Goal: Task Accomplishment & Management: Manage account settings

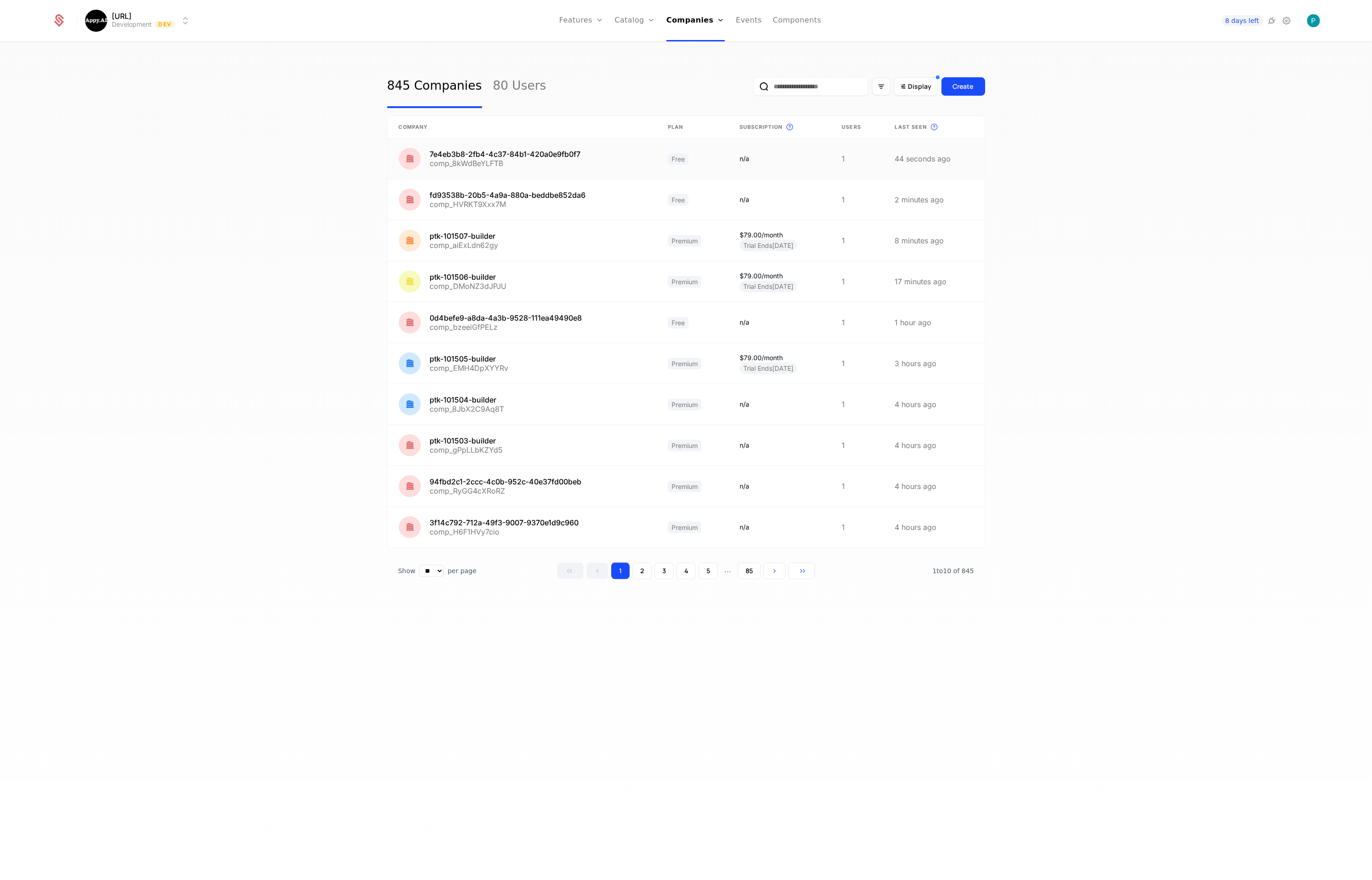
click at [555, 164] on link at bounding box center [522, 159] width 269 height 40
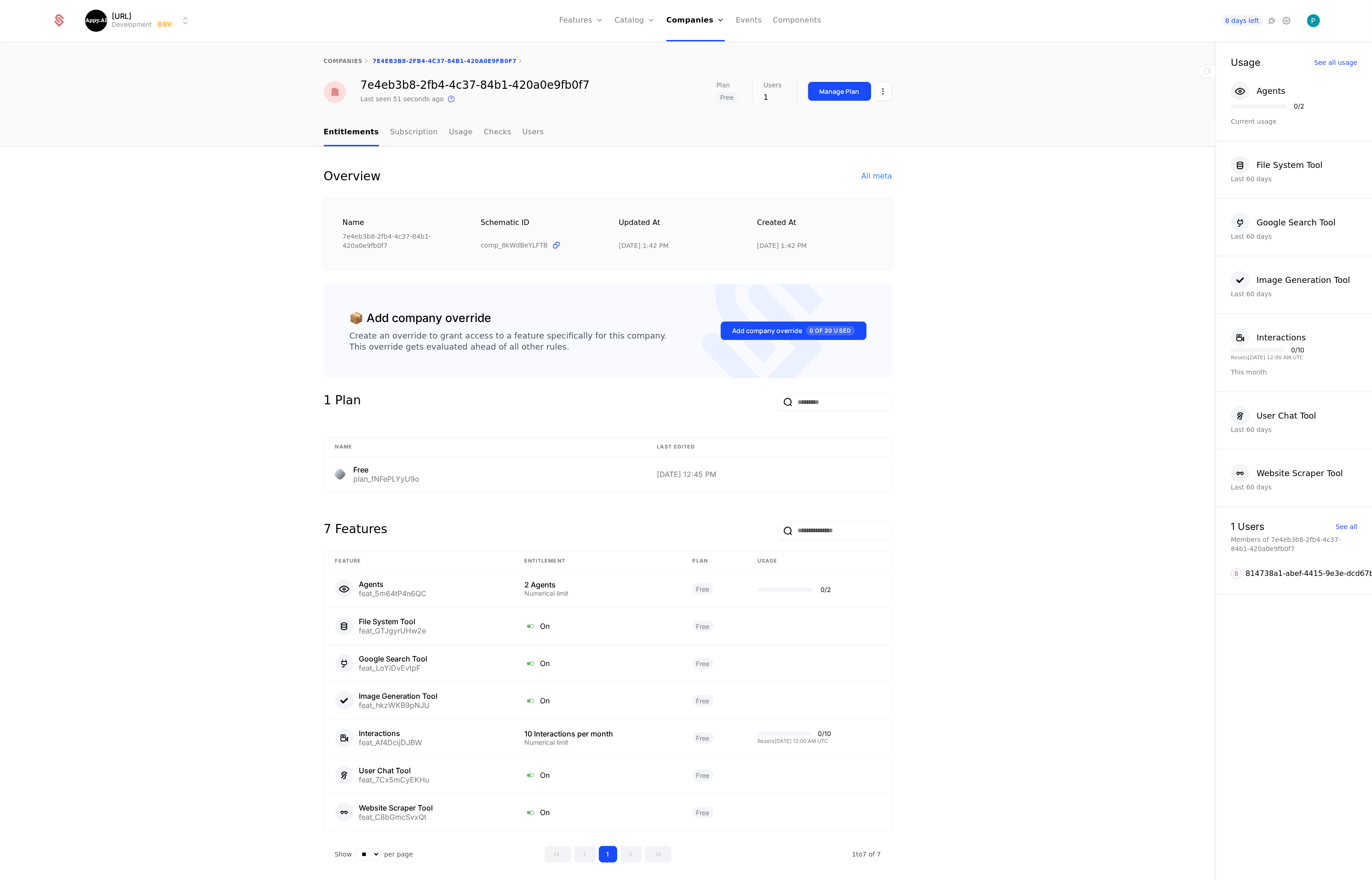
click at [888, 91] on html "Appy.AI Development Dev Features Features Flags Catalog Plans Add Ons Credits C…" at bounding box center [686, 440] width 1372 height 880
click at [849, 118] on div "Edit company" at bounding box center [840, 118] width 57 height 13
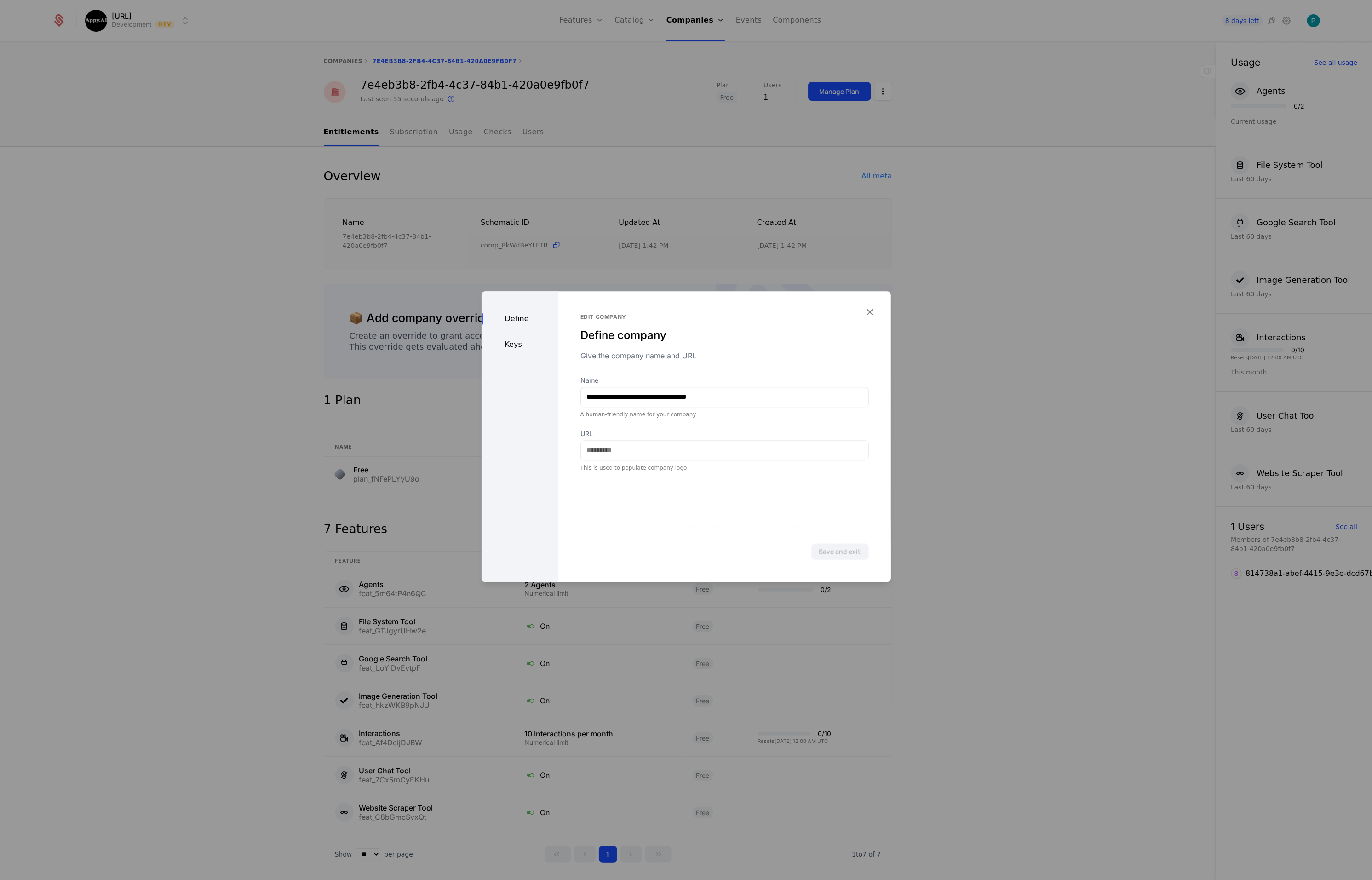
click at [515, 346] on div "Keys" at bounding box center [520, 344] width 77 height 11
click at [868, 317] on icon "button" at bounding box center [870, 312] width 12 height 12
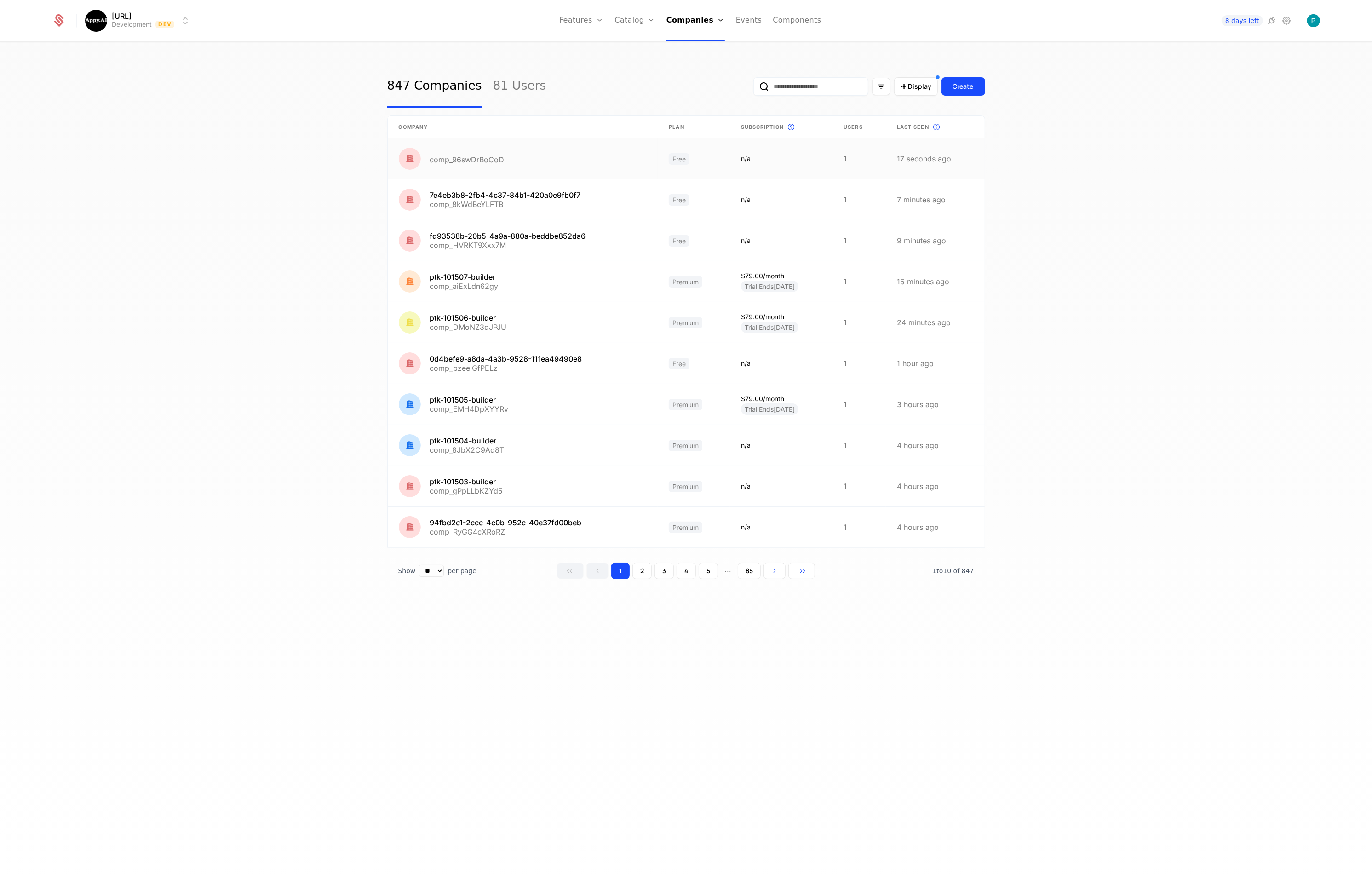
click at [521, 159] on link at bounding box center [523, 159] width 270 height 40
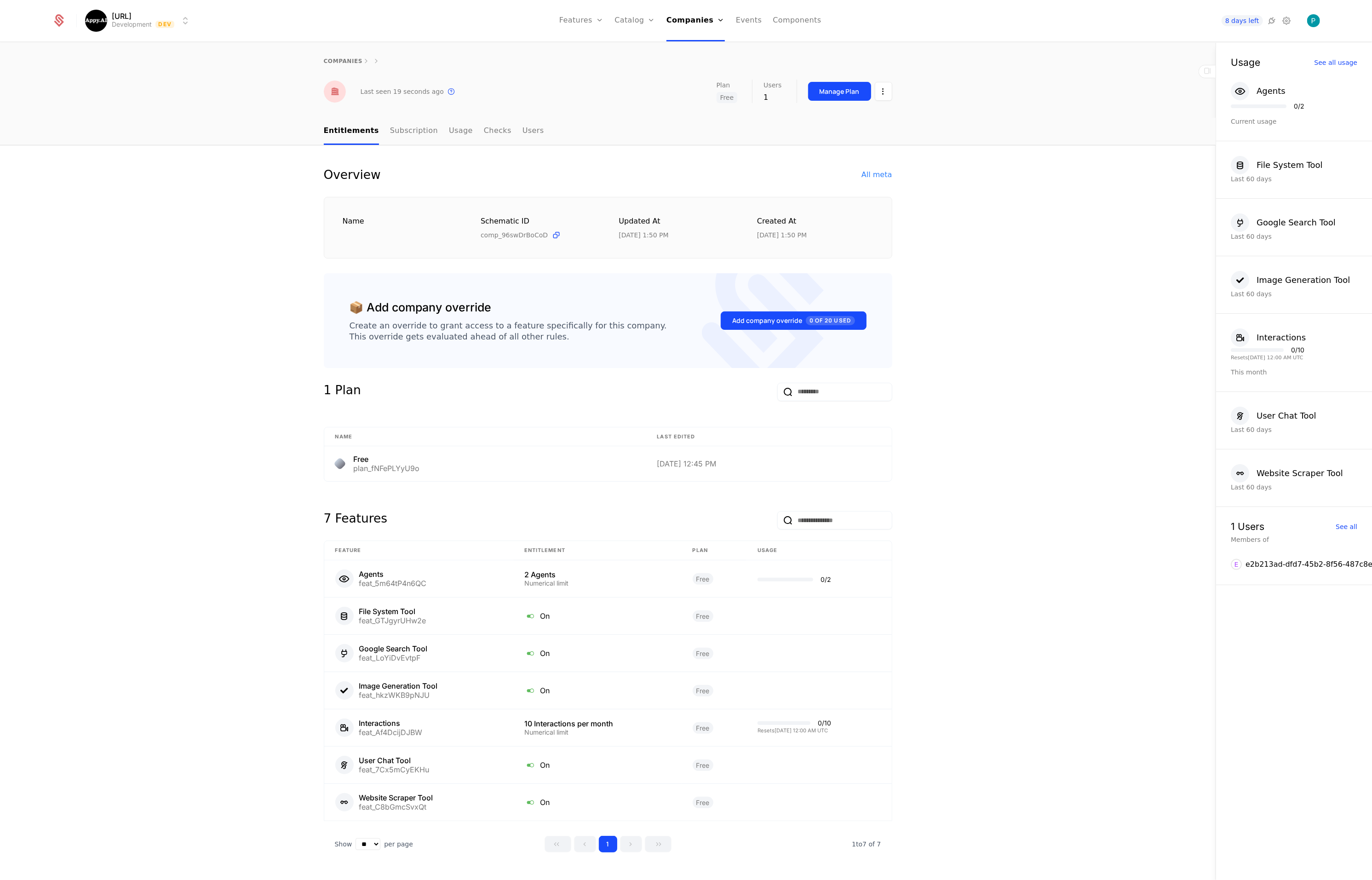
click at [884, 97] on html "Appy.AI Development Dev Features Features Flags Catalog Plans Add Ons Credits C…" at bounding box center [686, 440] width 1372 height 880
click at [857, 119] on div "Edit company" at bounding box center [840, 118] width 57 height 13
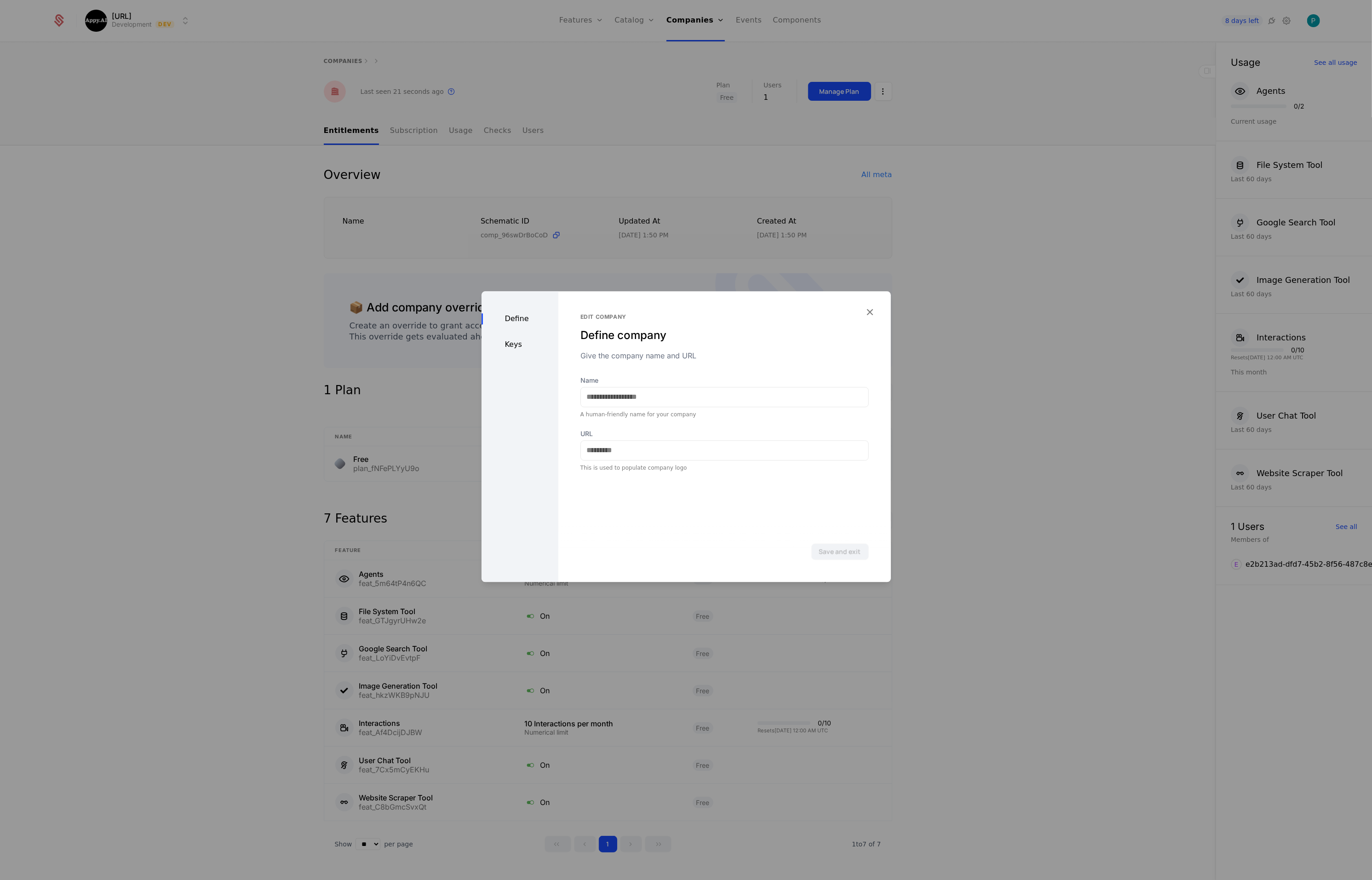
click at [519, 341] on div "Keys" at bounding box center [520, 344] width 77 height 11
drag, startPoint x: 870, startPoint y: 307, endPoint x: 1321, endPoint y: 378, distance: 456.6
click at [877, 306] on div "**********" at bounding box center [686, 437] width 409 height 291
click at [1004, 267] on div at bounding box center [686, 440] width 1372 height 880
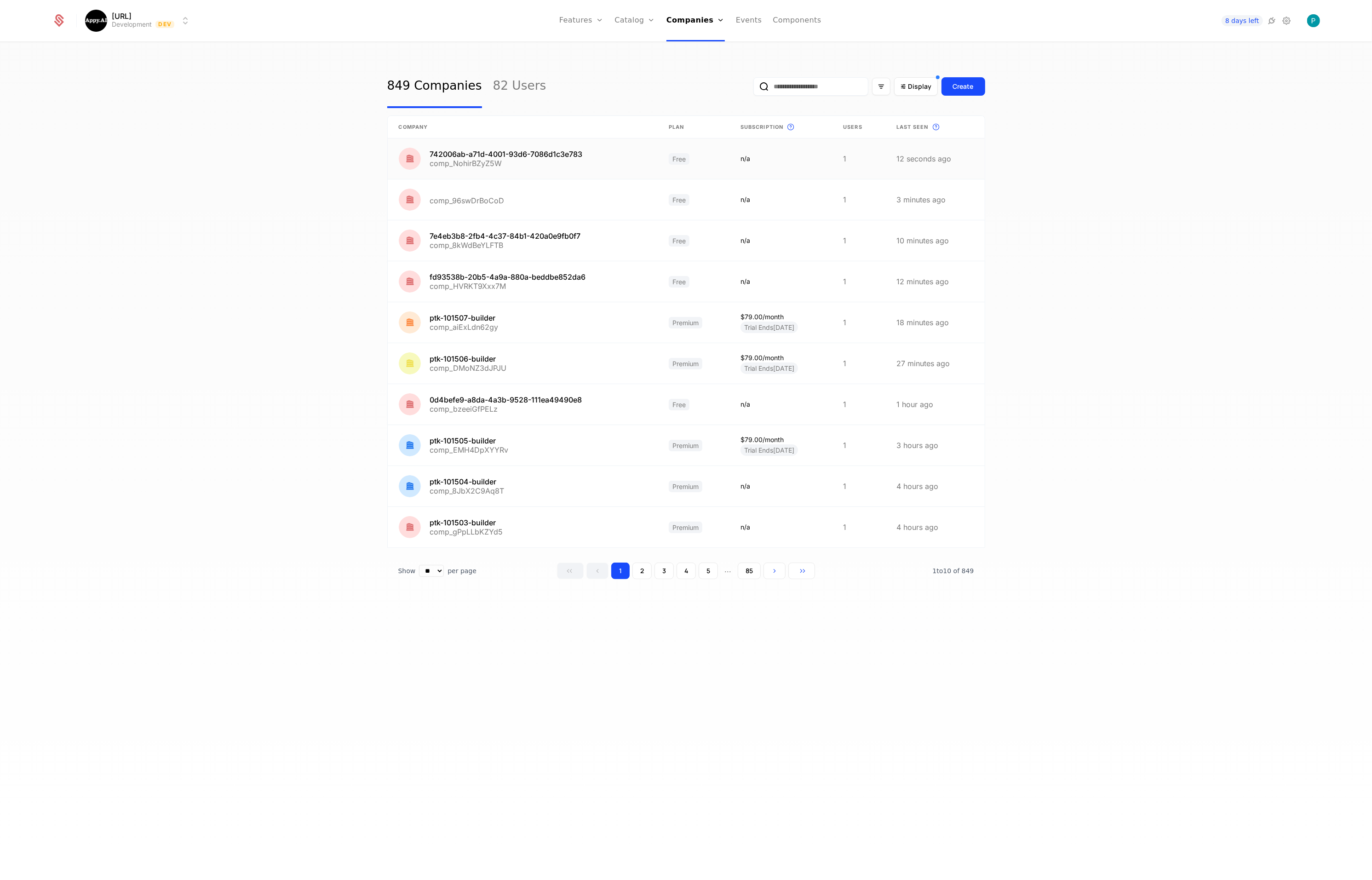
click at [546, 161] on link at bounding box center [523, 159] width 270 height 40
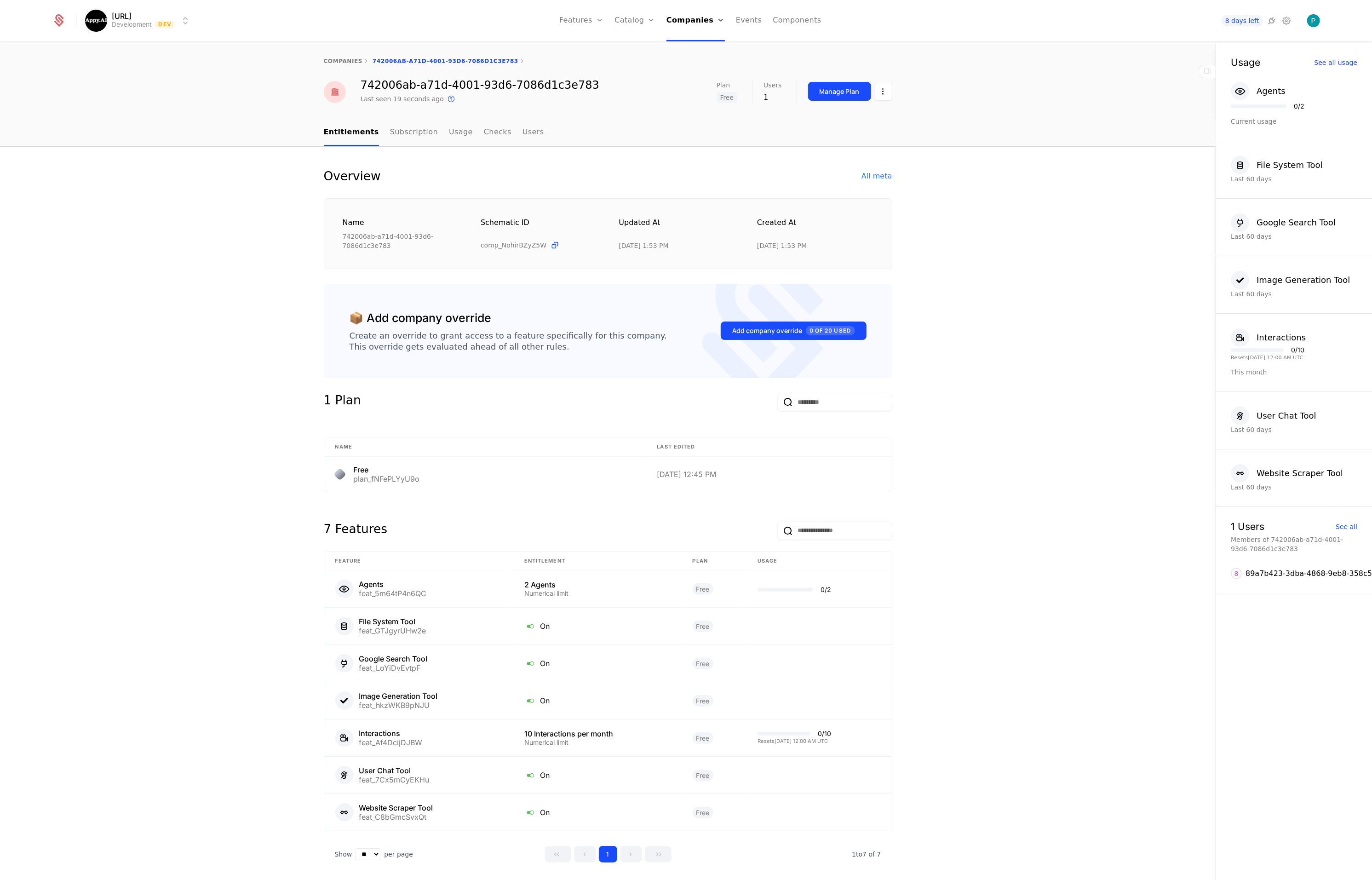
click at [883, 94] on html "Appy.AI Development Dev Features Features Flags Catalog Plans Add Ons Credits C…" at bounding box center [686, 440] width 1372 height 880
click at [844, 119] on div "Edit company" at bounding box center [840, 118] width 57 height 13
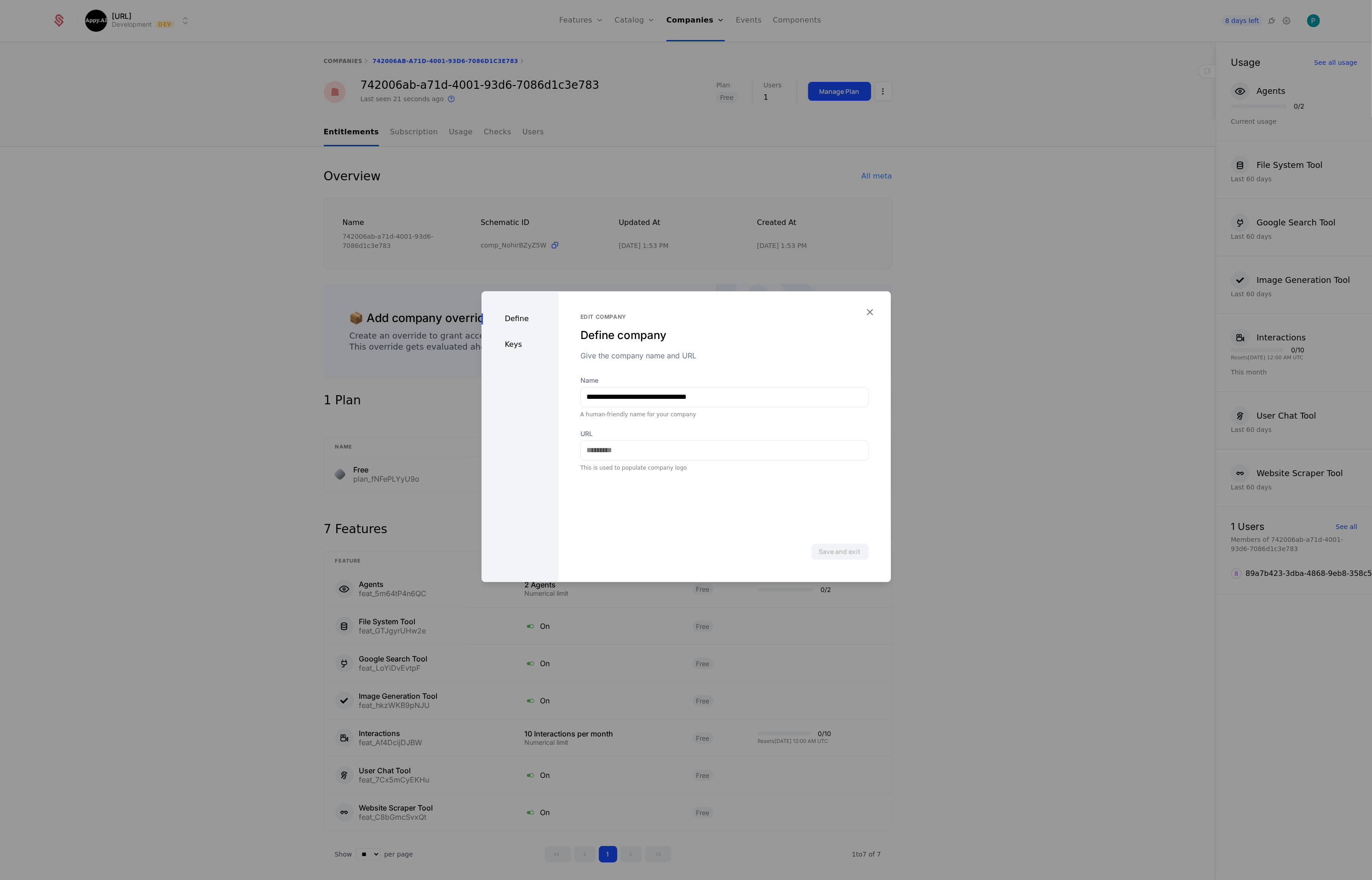
drag, startPoint x: 509, startPoint y: 343, endPoint x: 519, endPoint y: 353, distance: 14.1
click at [509, 343] on div "Keys" at bounding box center [520, 344] width 77 height 11
click at [791, 421] on input "**********" at bounding box center [816, 419] width 59 height 20
click at [817, 464] on input "**********" at bounding box center [816, 462] width 59 height 20
click at [875, 313] on icon "button" at bounding box center [870, 312] width 12 height 12
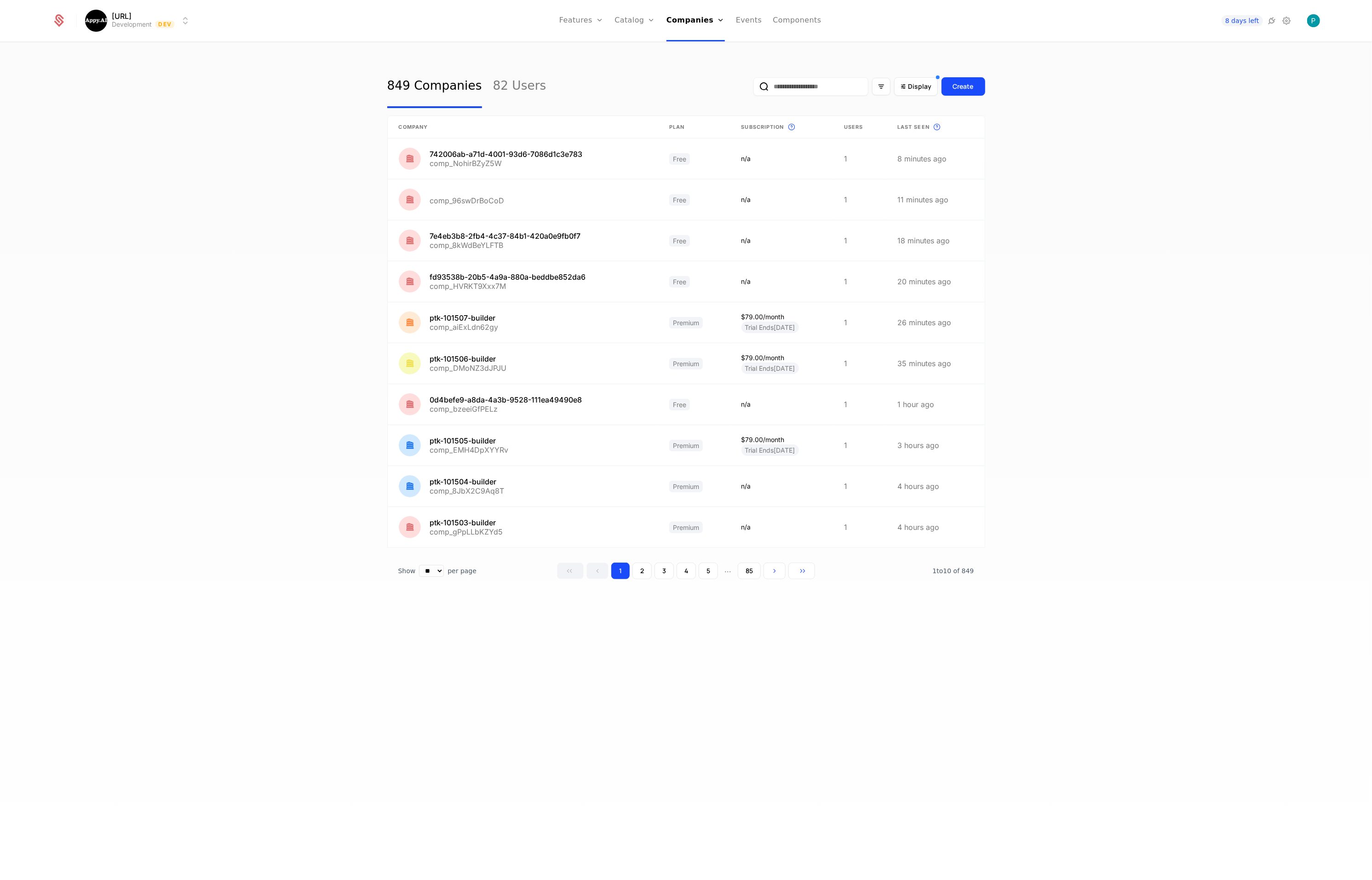
click at [810, 87] on input "email" at bounding box center [811, 87] width 115 height 18
paste input "**********"
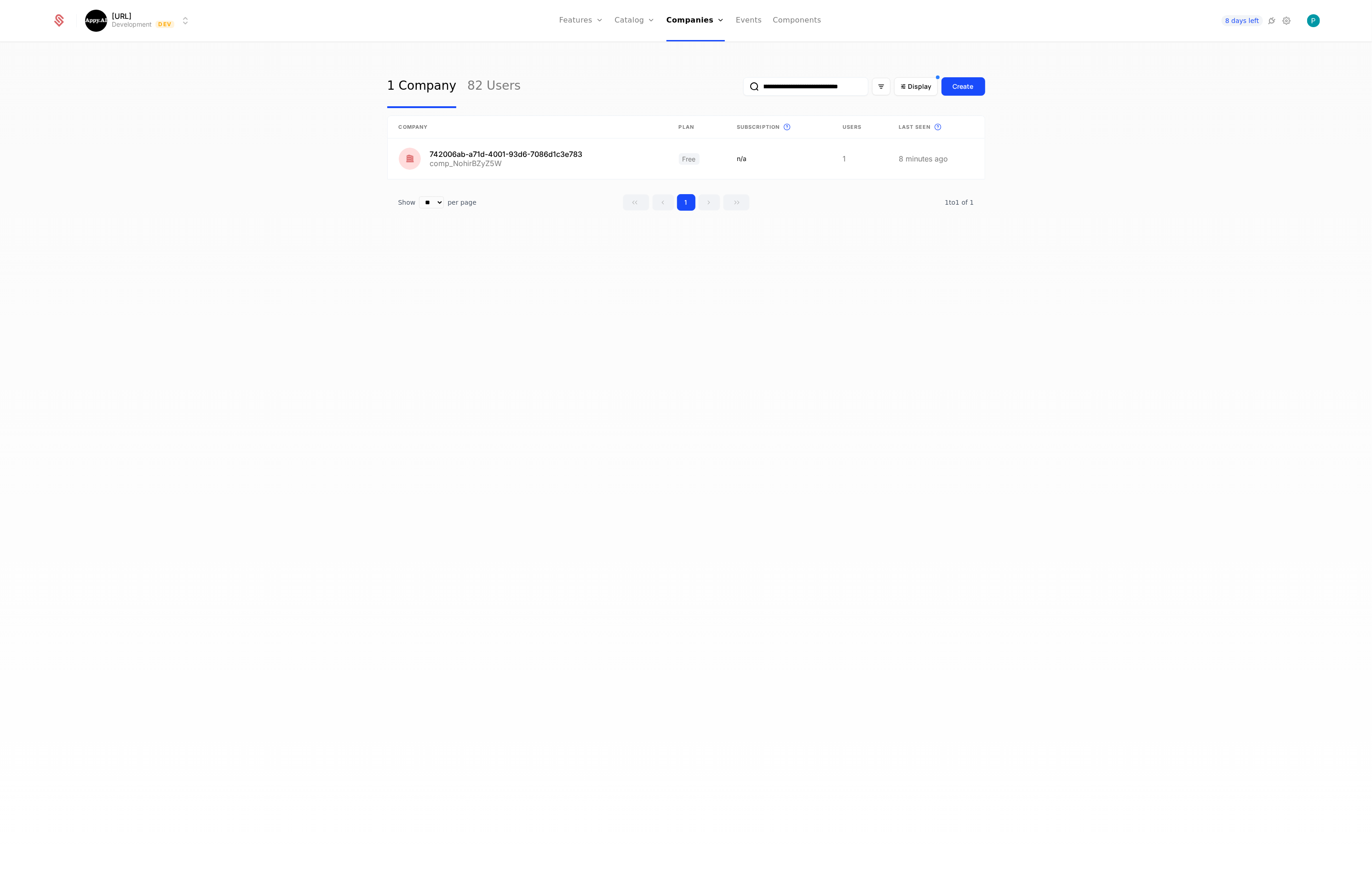
type input "**********"
click at [789, 85] on input "**********" at bounding box center [805, 87] width 125 height 18
type input "**********"
click at [799, 90] on input "**********" at bounding box center [805, 87] width 125 height 18
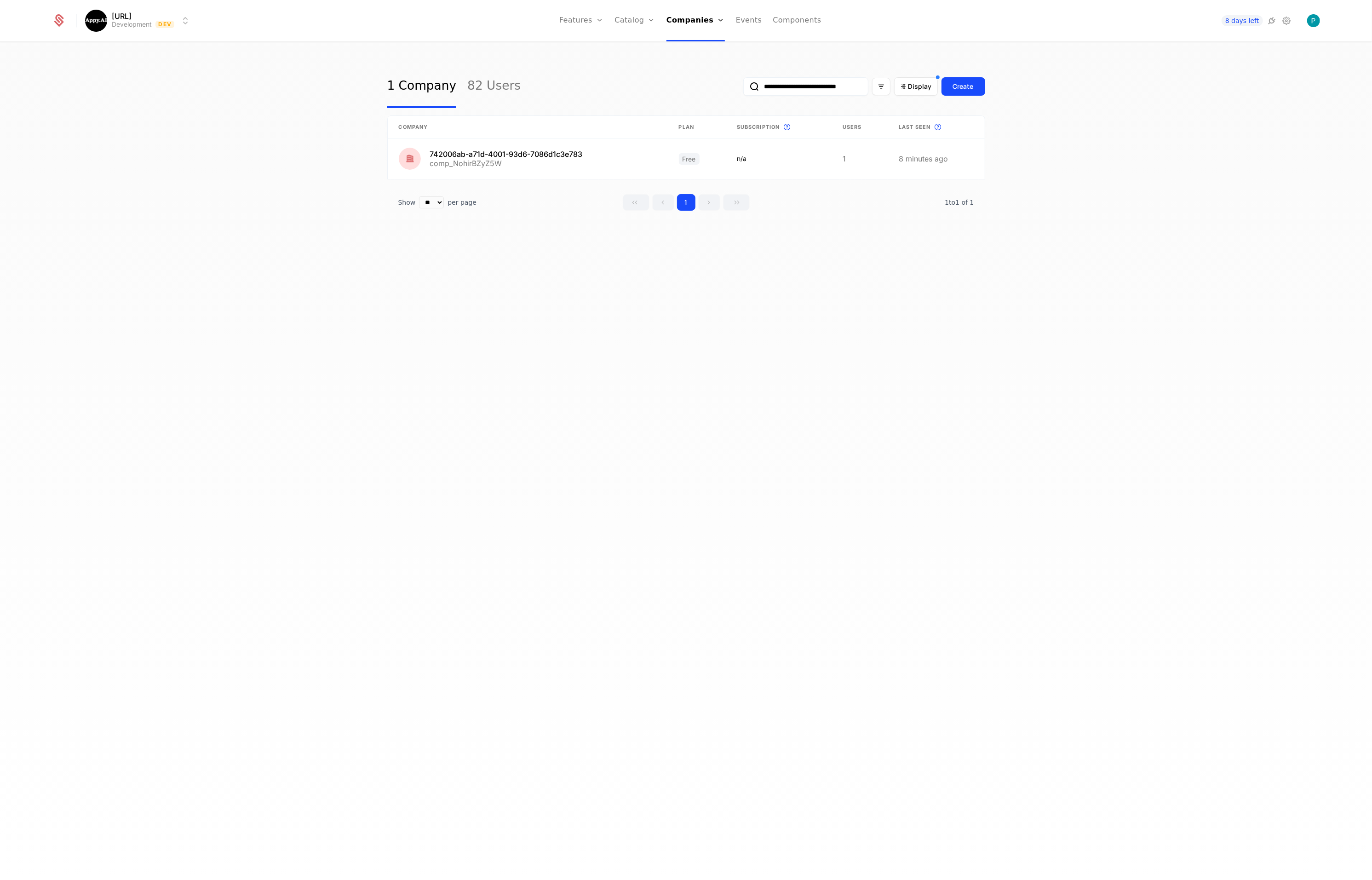
click at [799, 90] on input "**********" at bounding box center [805, 87] width 125 height 18
paste input "**********"
type input "**********"
click at [514, 159] on link at bounding box center [496, 159] width 216 height 40
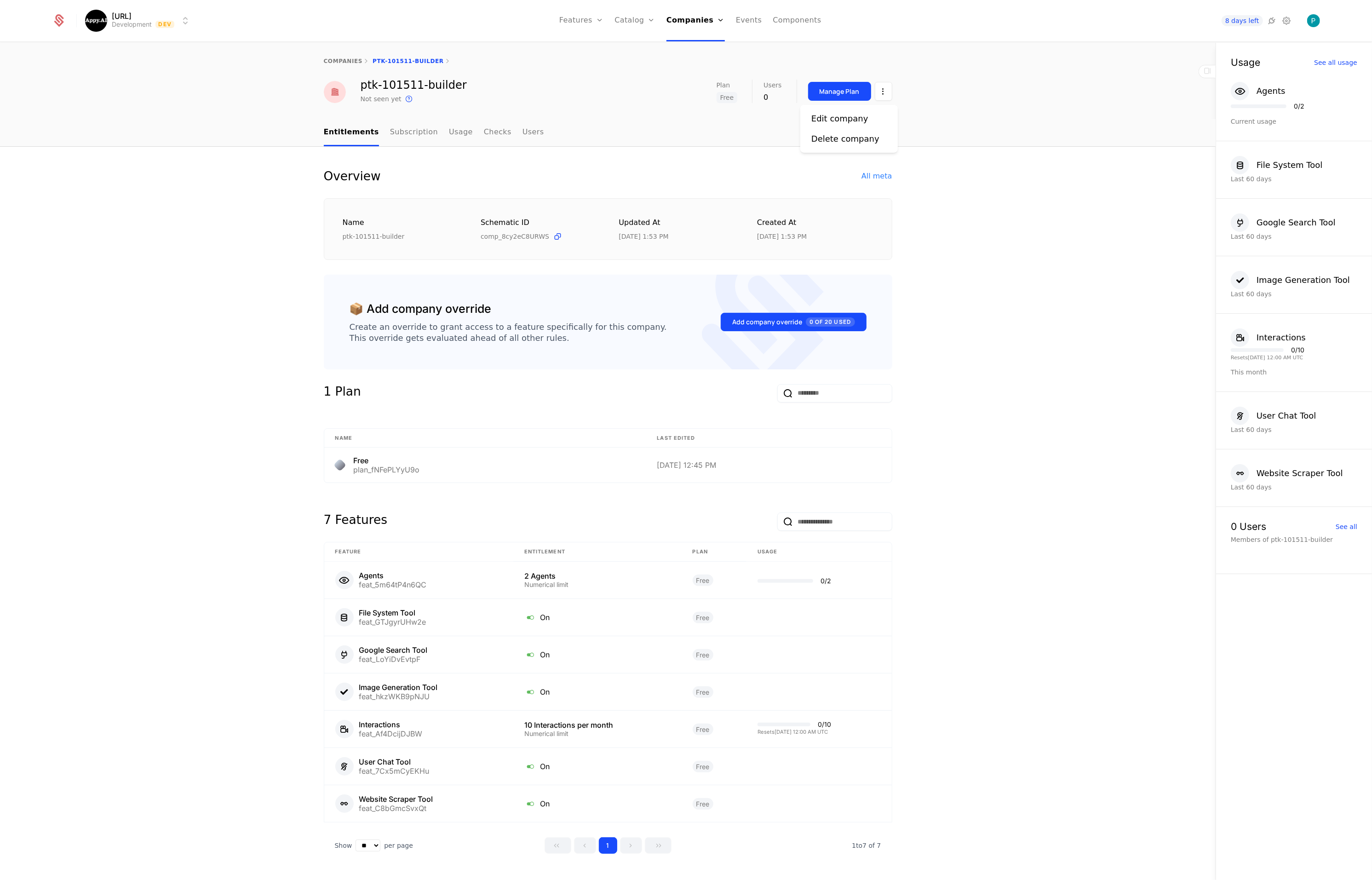
click at [880, 94] on html "Appy.AI Development Dev Features Features Flags Catalog Plans Add Ons Credits C…" at bounding box center [686, 440] width 1372 height 880
click at [828, 120] on div "Edit company" at bounding box center [840, 118] width 57 height 13
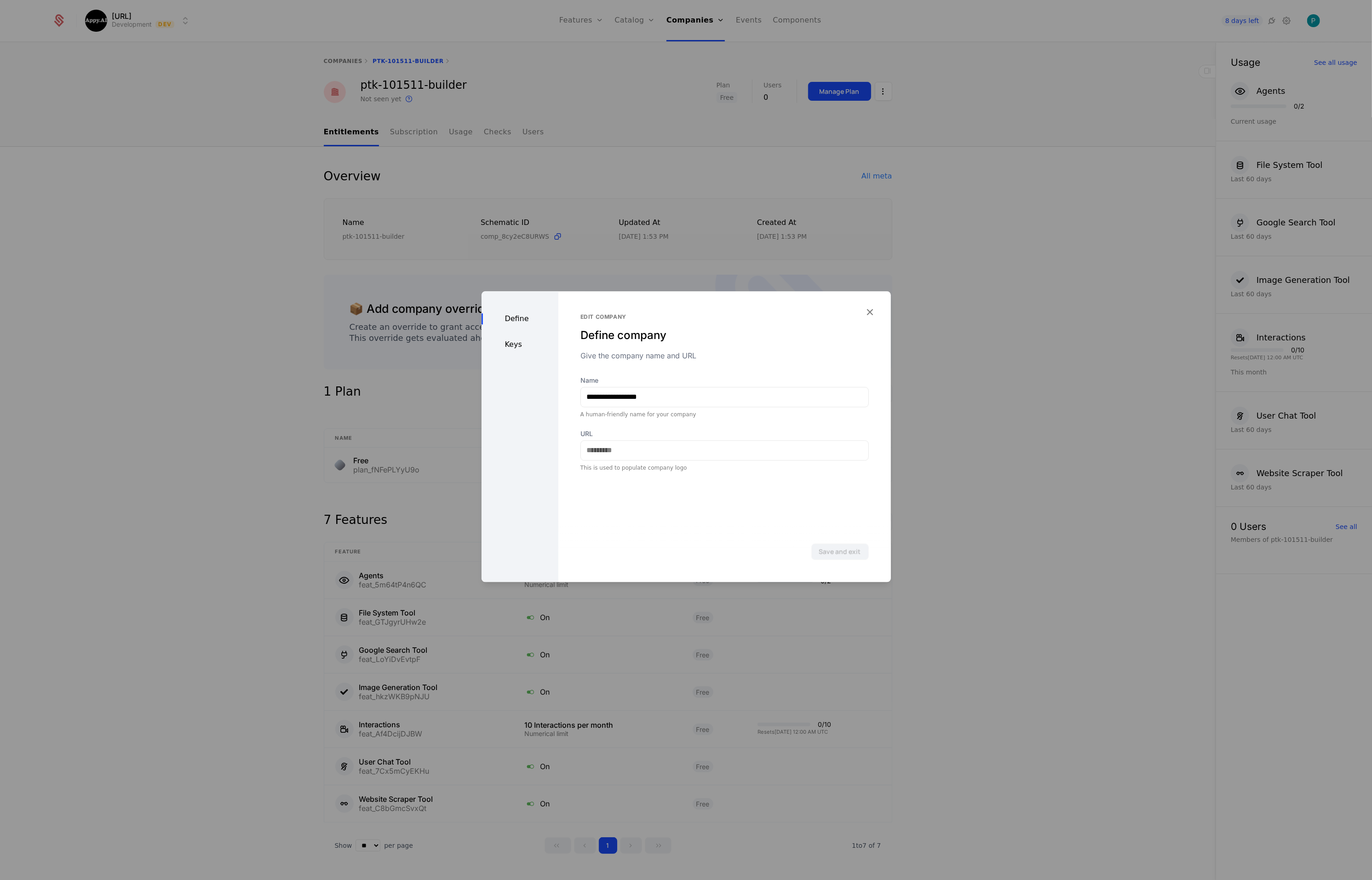
click at [509, 348] on div "Keys" at bounding box center [520, 344] width 77 height 11
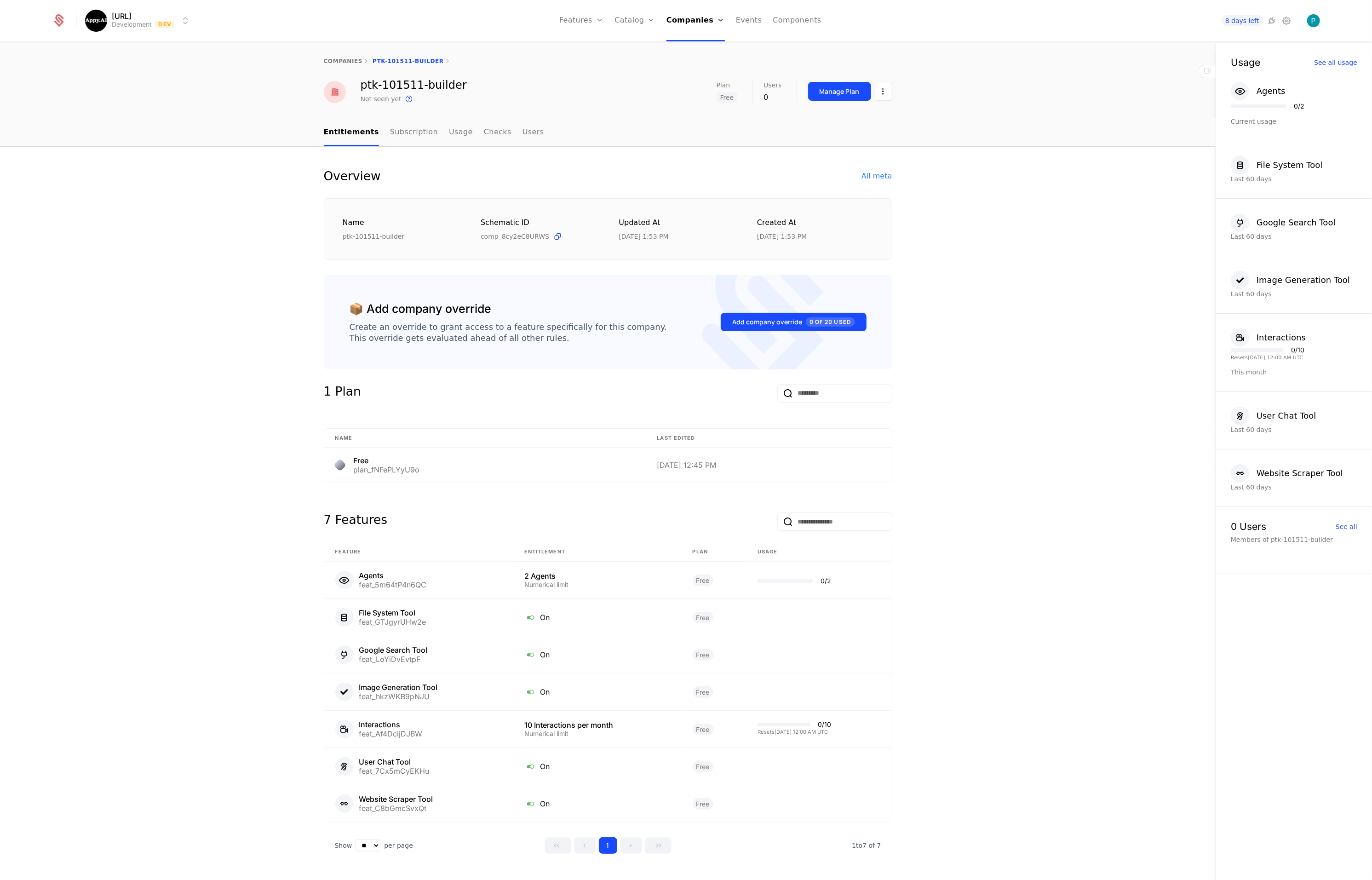
click at [399, 133] on link "Subscription" at bounding box center [413, 132] width 48 height 27
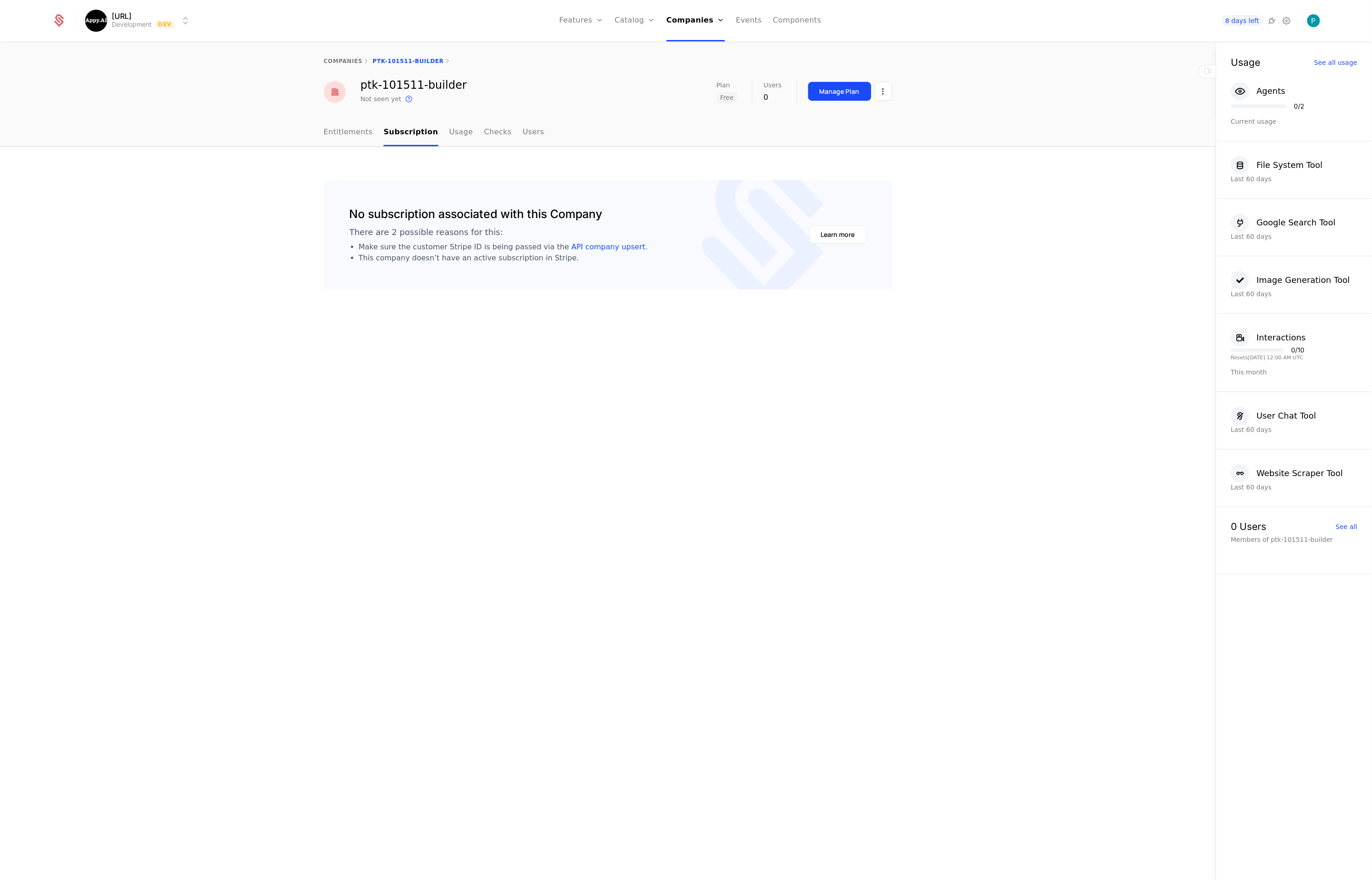
click at [450, 135] on link "Usage" at bounding box center [462, 132] width 24 height 27
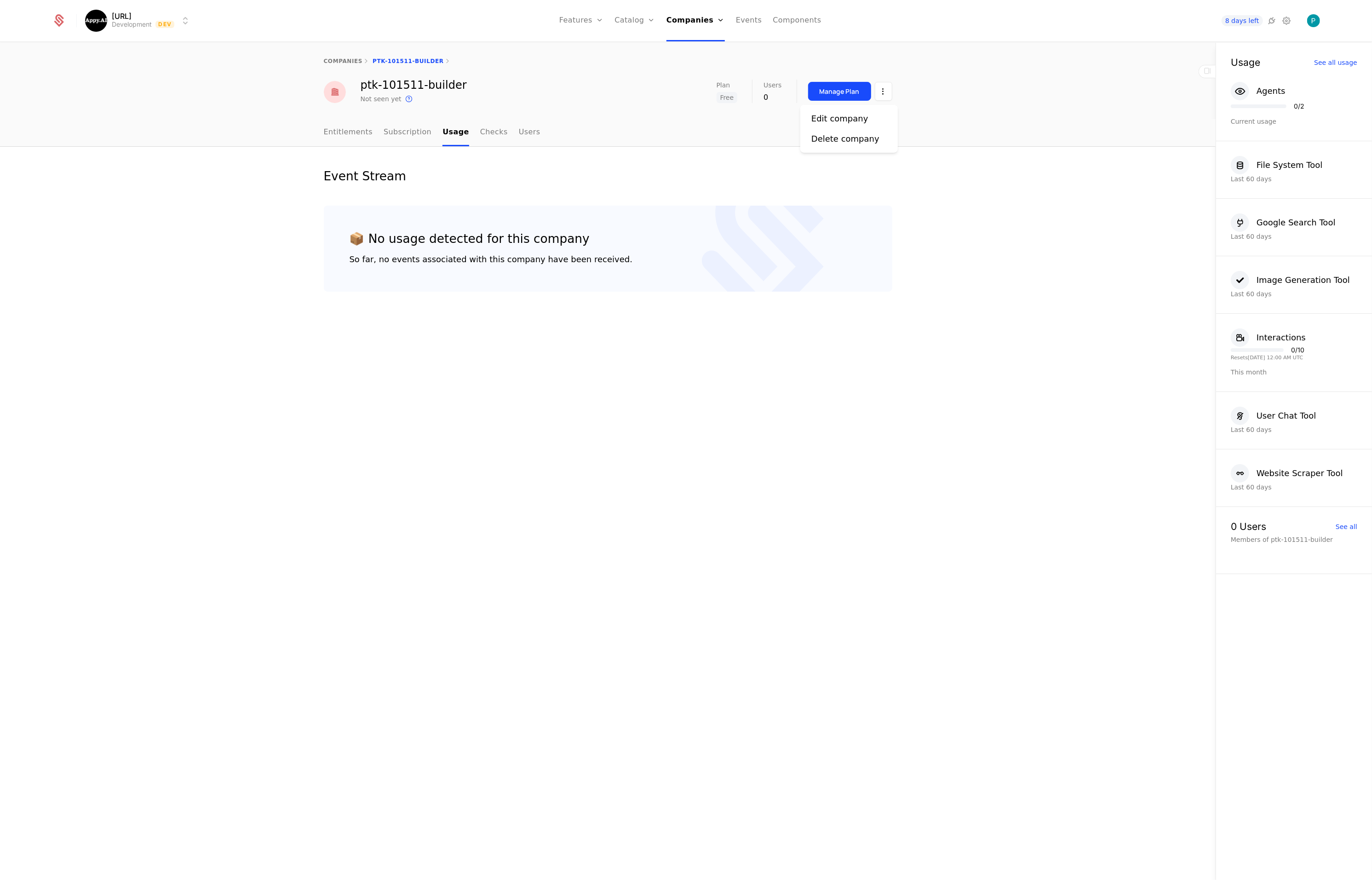
click at [886, 94] on html "Appy.AI Development Dev Features Features Flags Catalog Plans Add Ons Credits C…" at bounding box center [686, 440] width 1372 height 880
click at [833, 117] on div "Edit company" at bounding box center [840, 118] width 57 height 13
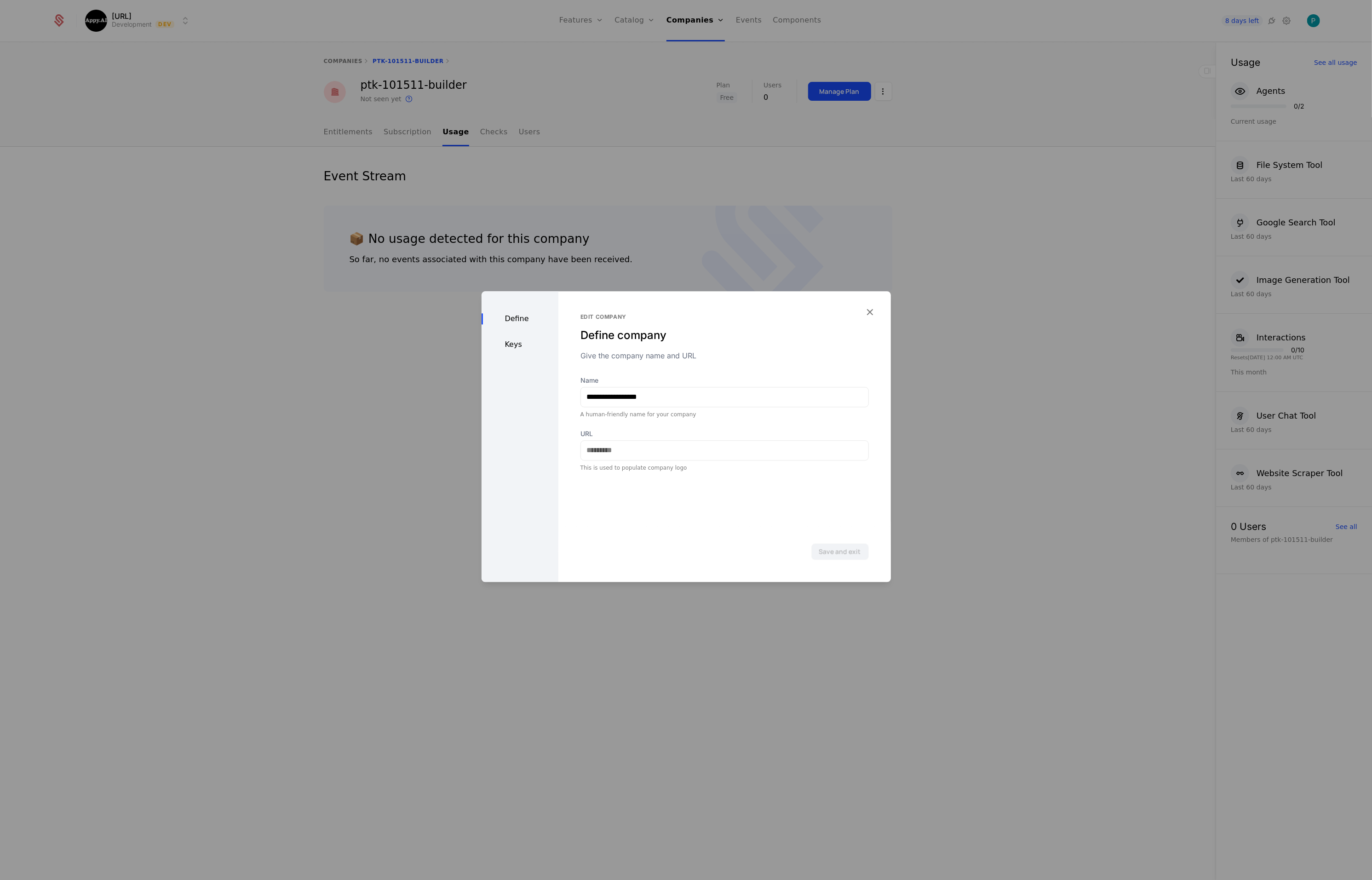
drag, startPoint x: 515, startPoint y: 346, endPoint x: 518, endPoint y: 337, distance: 9.5
click at [515, 346] on div "Keys" at bounding box center [520, 344] width 77 height 11
click at [811, 421] on input "**********" at bounding box center [812, 419] width 65 height 20
drag, startPoint x: 858, startPoint y: 168, endPoint x: 1032, endPoint y: 190, distance: 175.4
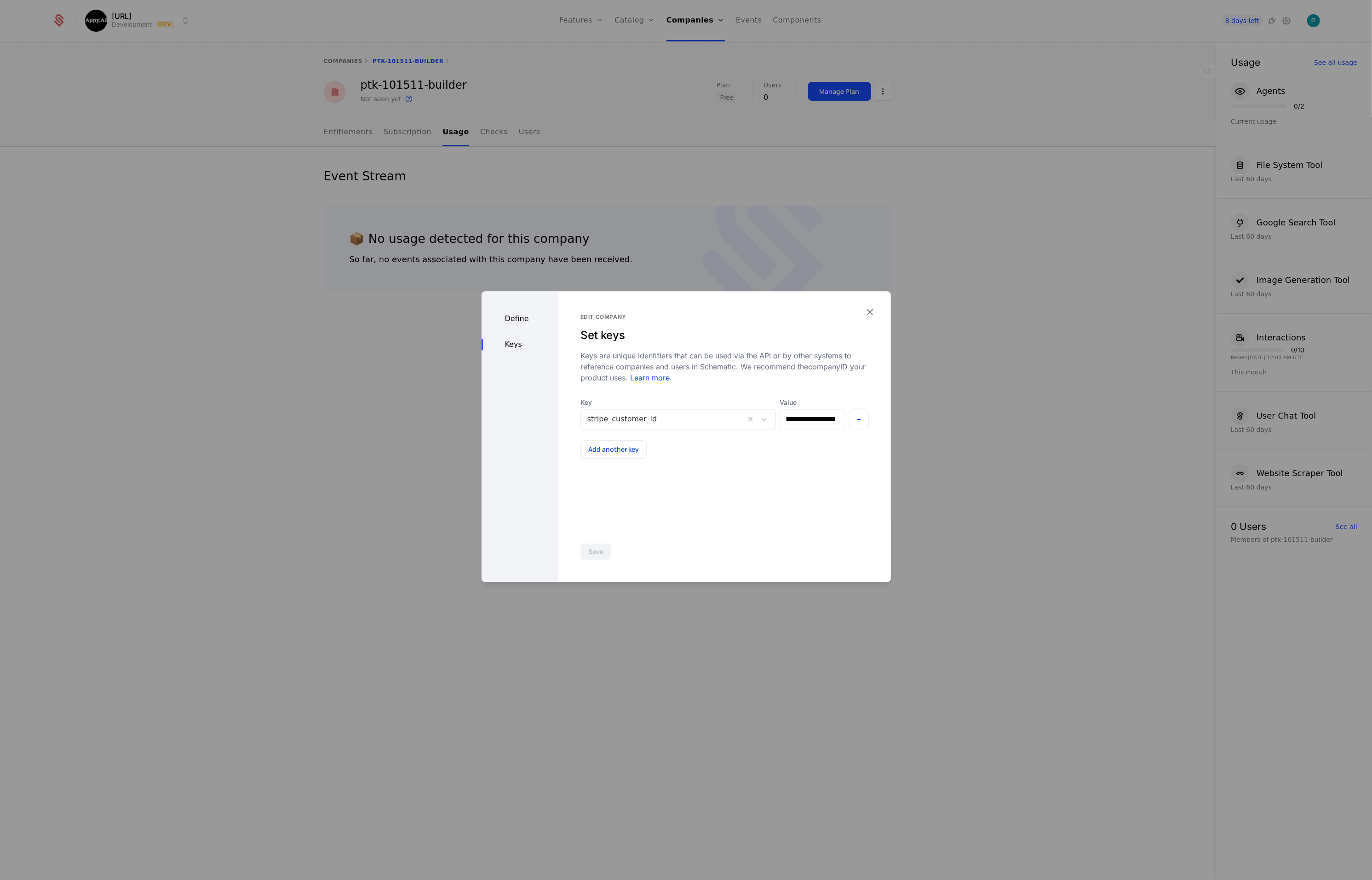
click at [859, 168] on div at bounding box center [686, 440] width 1372 height 880
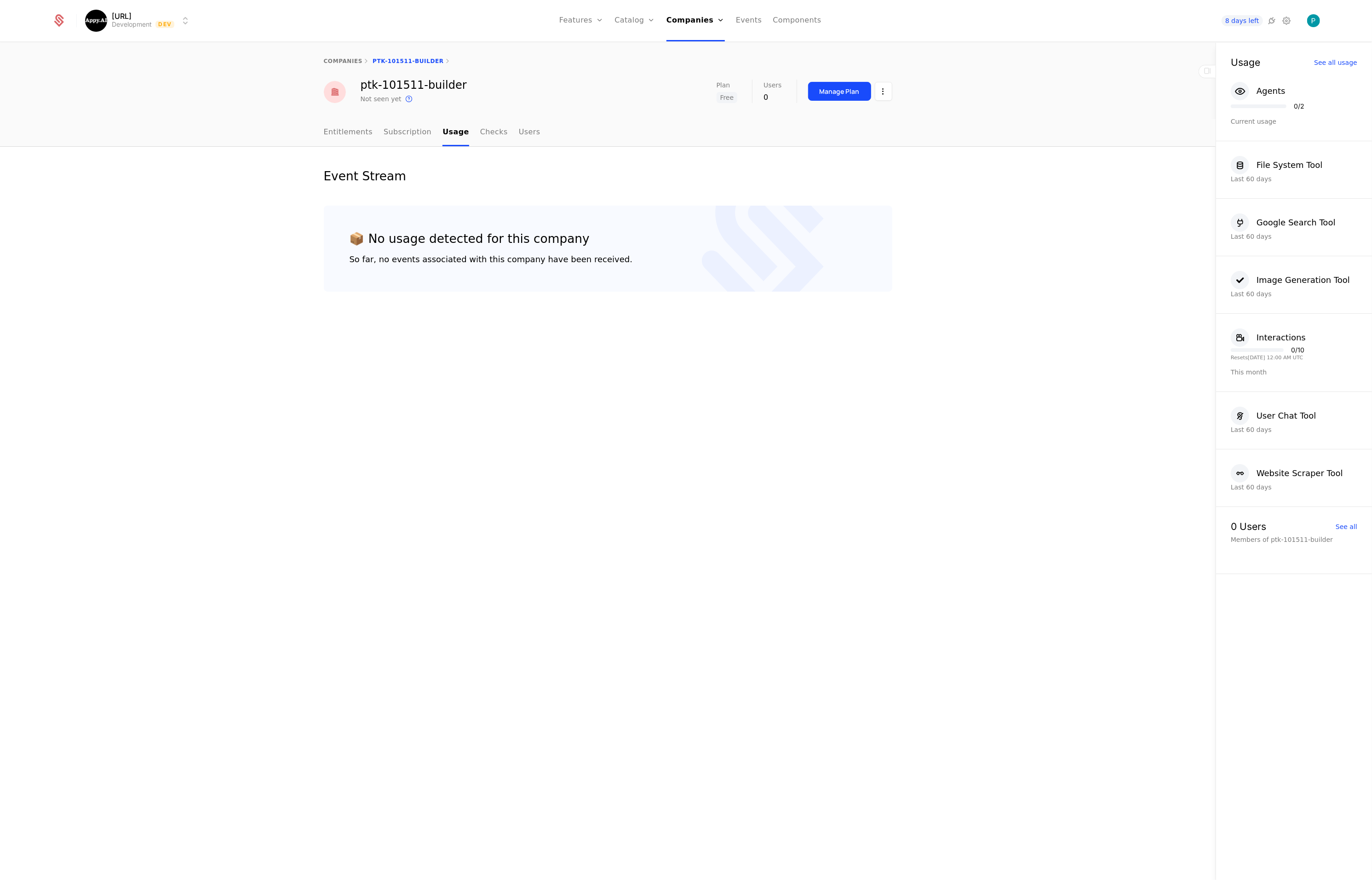
click at [1273, 20] on icon at bounding box center [1272, 20] width 11 height 11
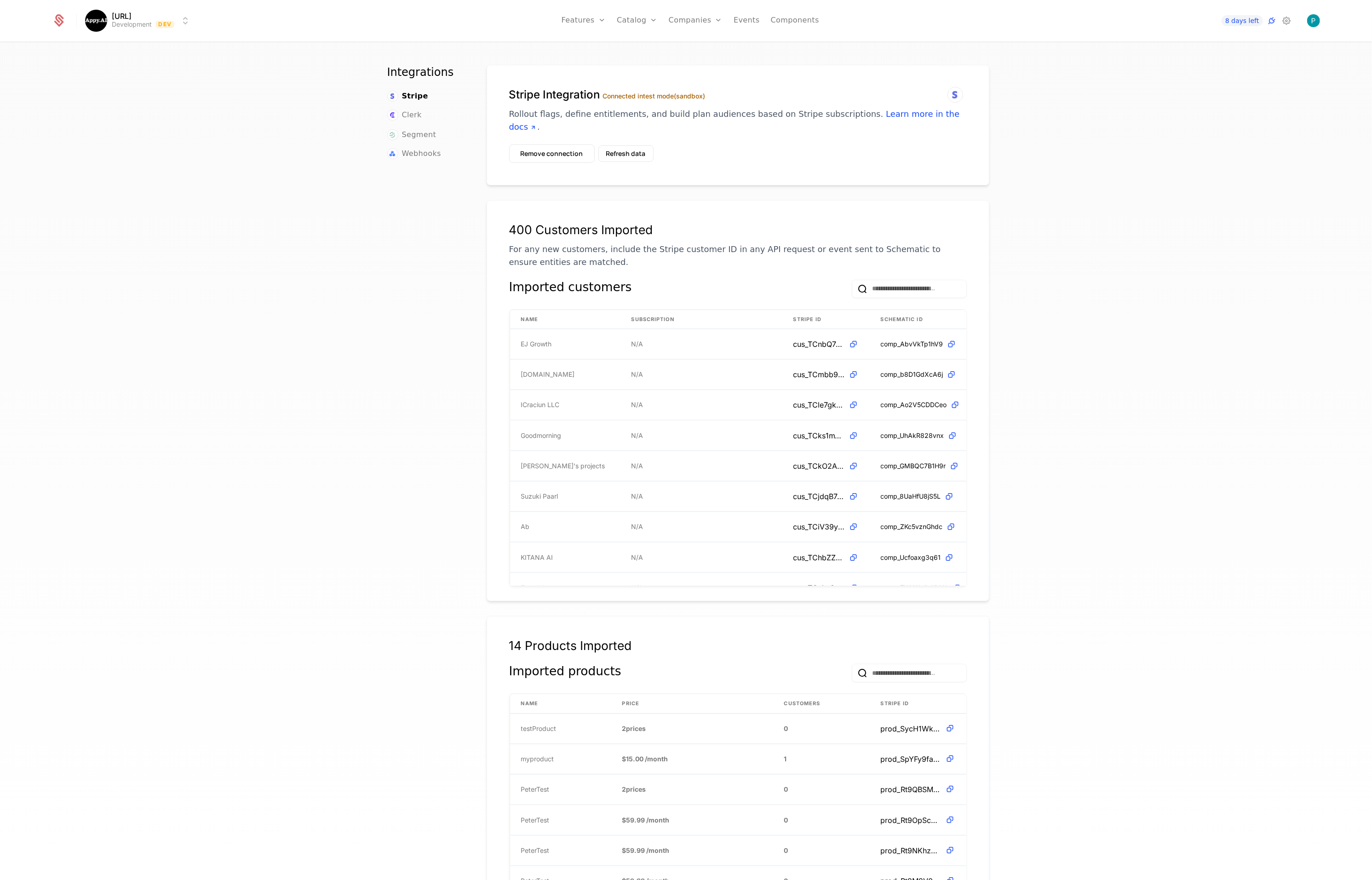
click at [548, 145] on button "Remove connection" at bounding box center [552, 154] width 86 height 18
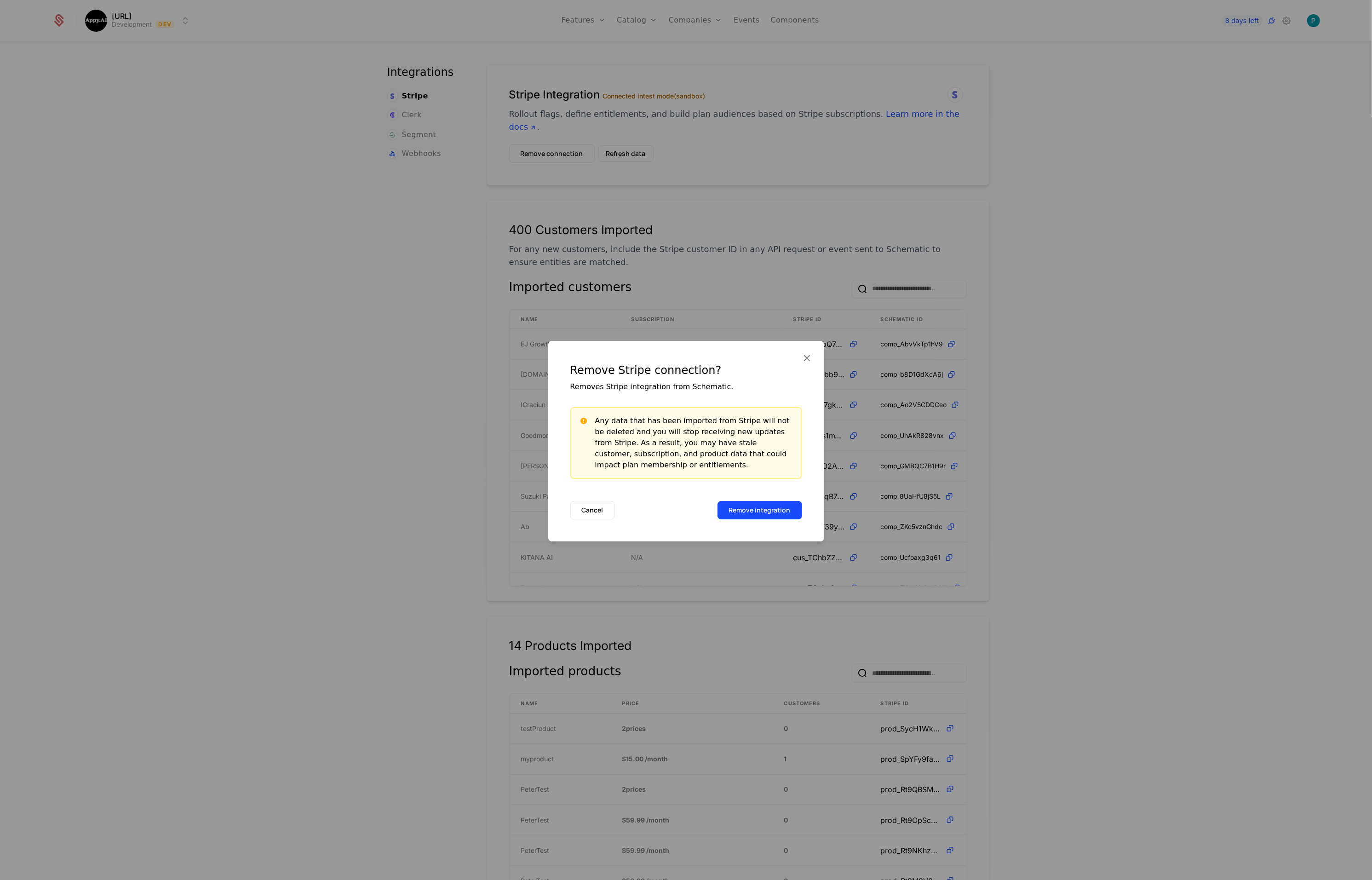
click at [756, 511] on button "Remove integration" at bounding box center [759, 510] width 84 height 18
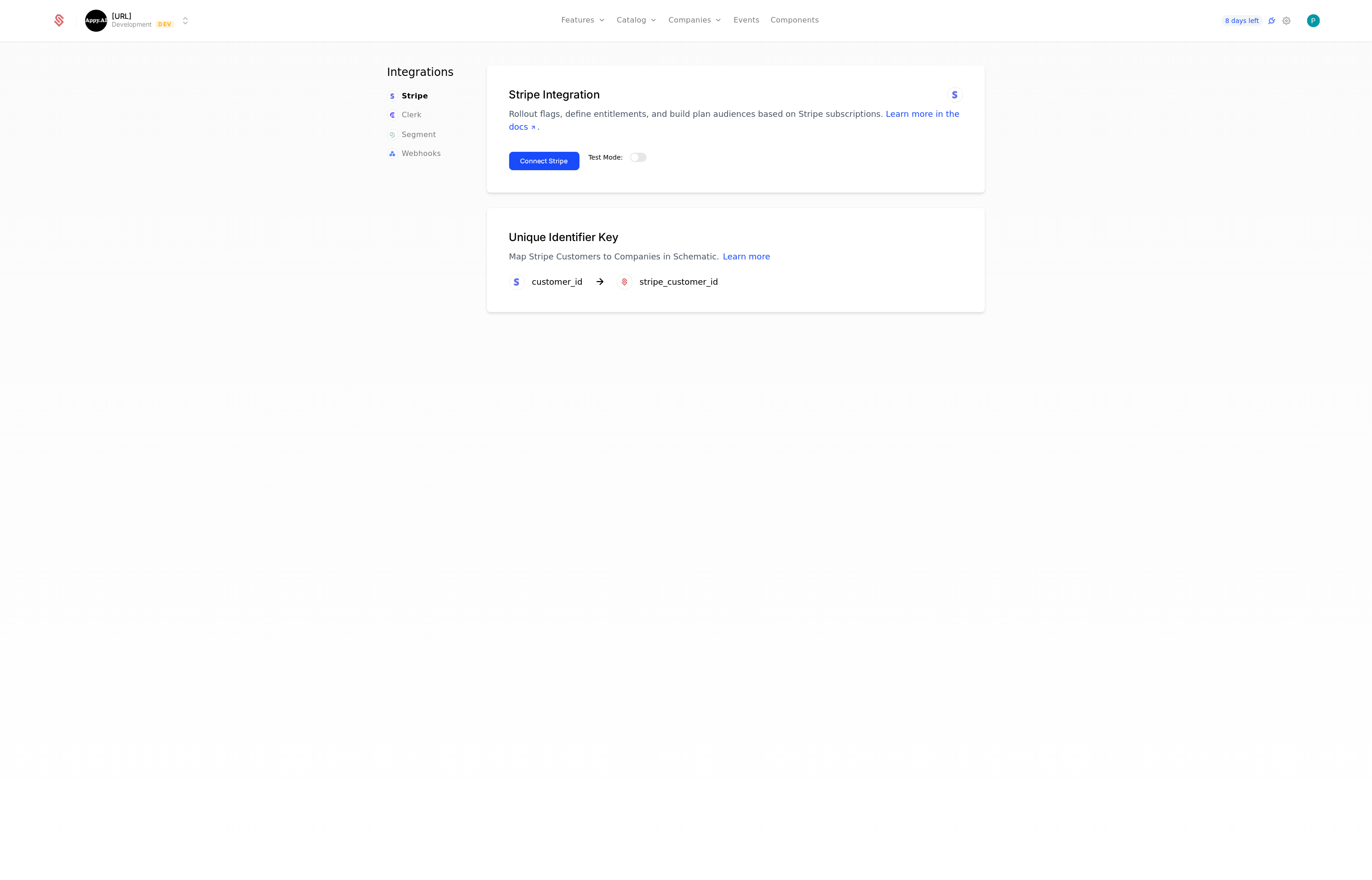
click at [1272, 20] on icon at bounding box center [1272, 20] width 11 height 11
click at [637, 154] on span "button" at bounding box center [635, 157] width 7 height 7
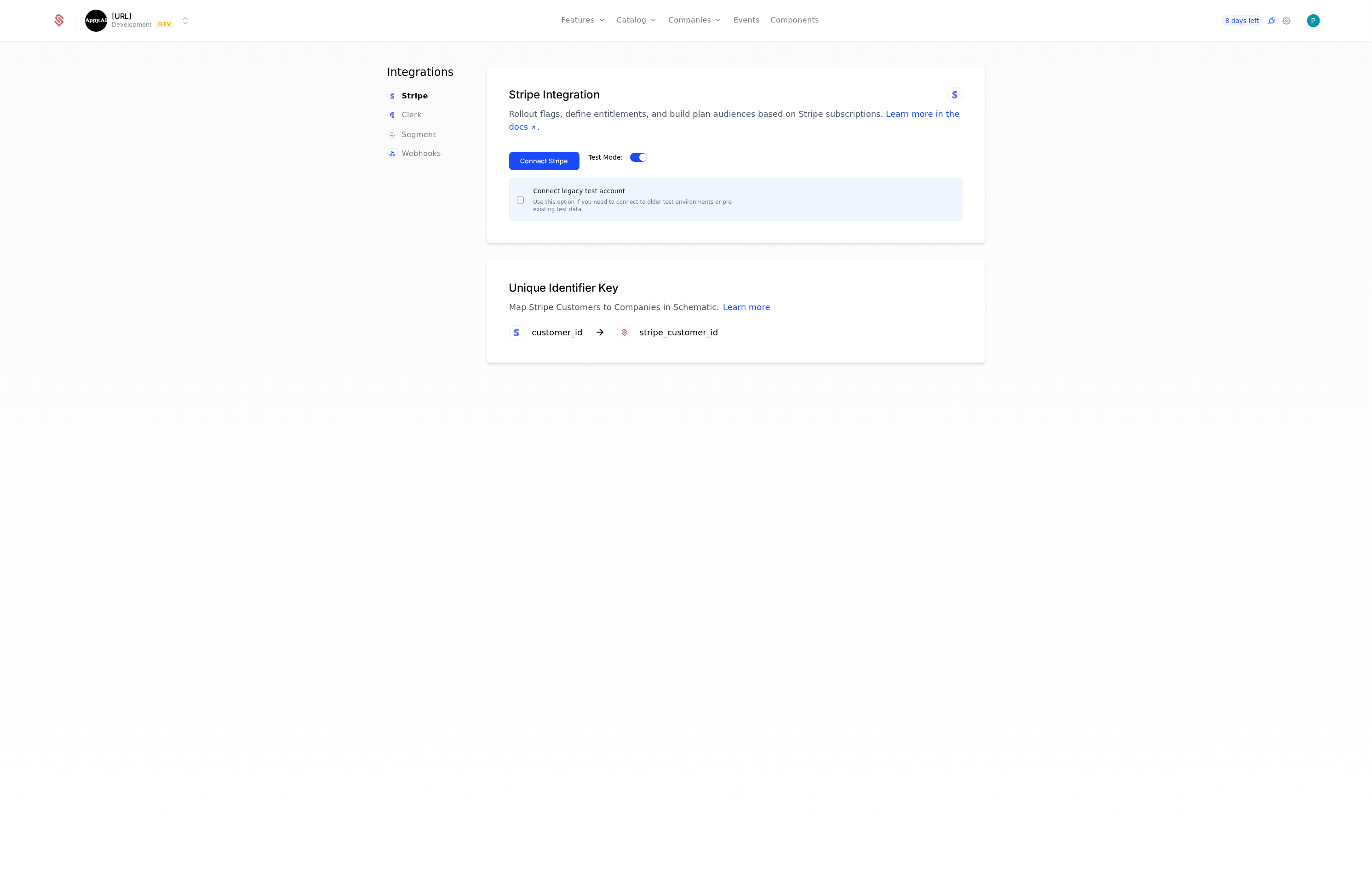
click at [544, 152] on button "Connect Stripe" at bounding box center [544, 161] width 71 height 18
click at [292, 177] on div "Integrations Stripe Clerk Segment Webhooks Stripe Integration Rollout flags, de…" at bounding box center [686, 464] width 1372 height 843
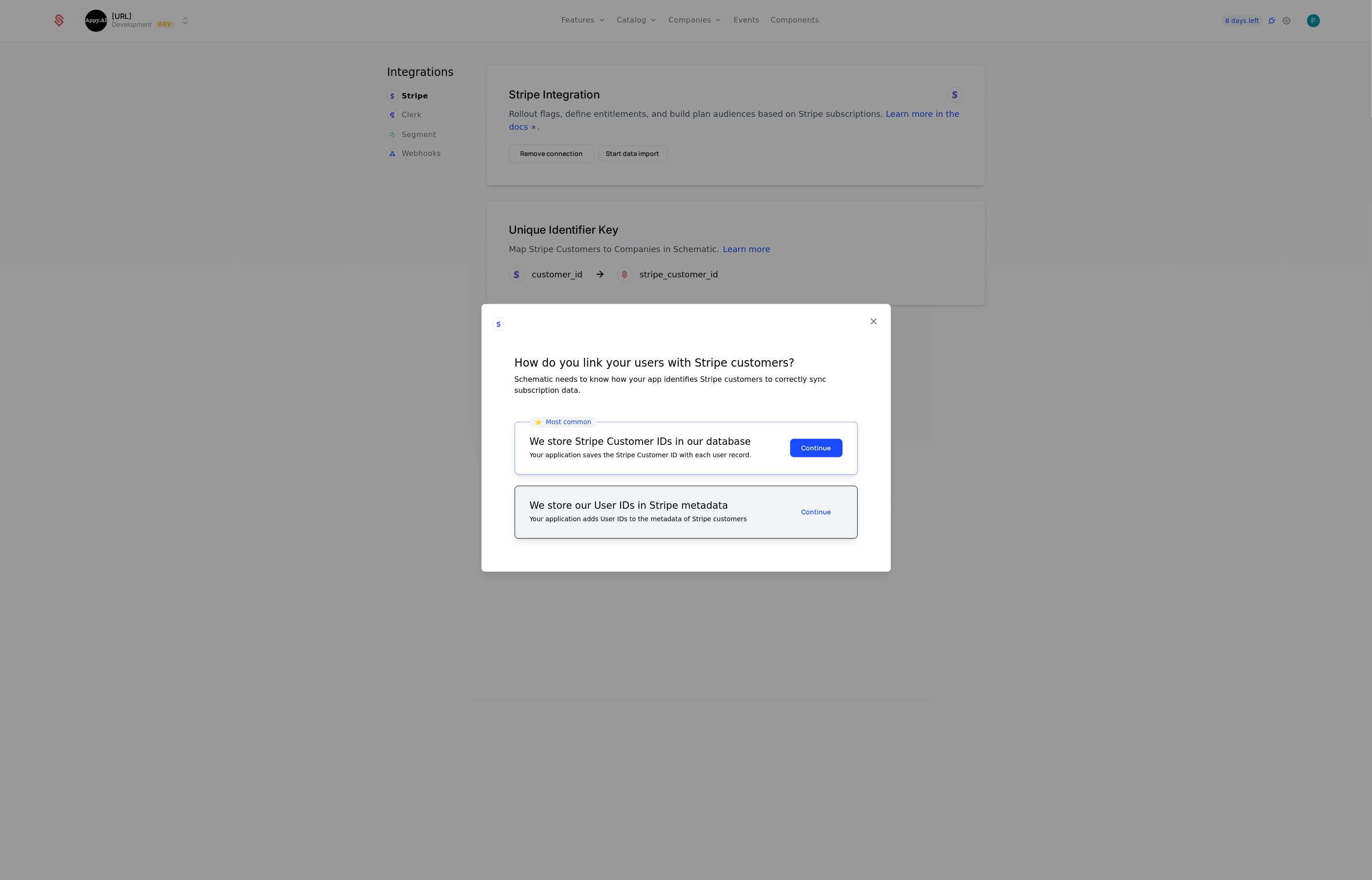
click at [815, 507] on button "Continue" at bounding box center [816, 512] width 52 height 18
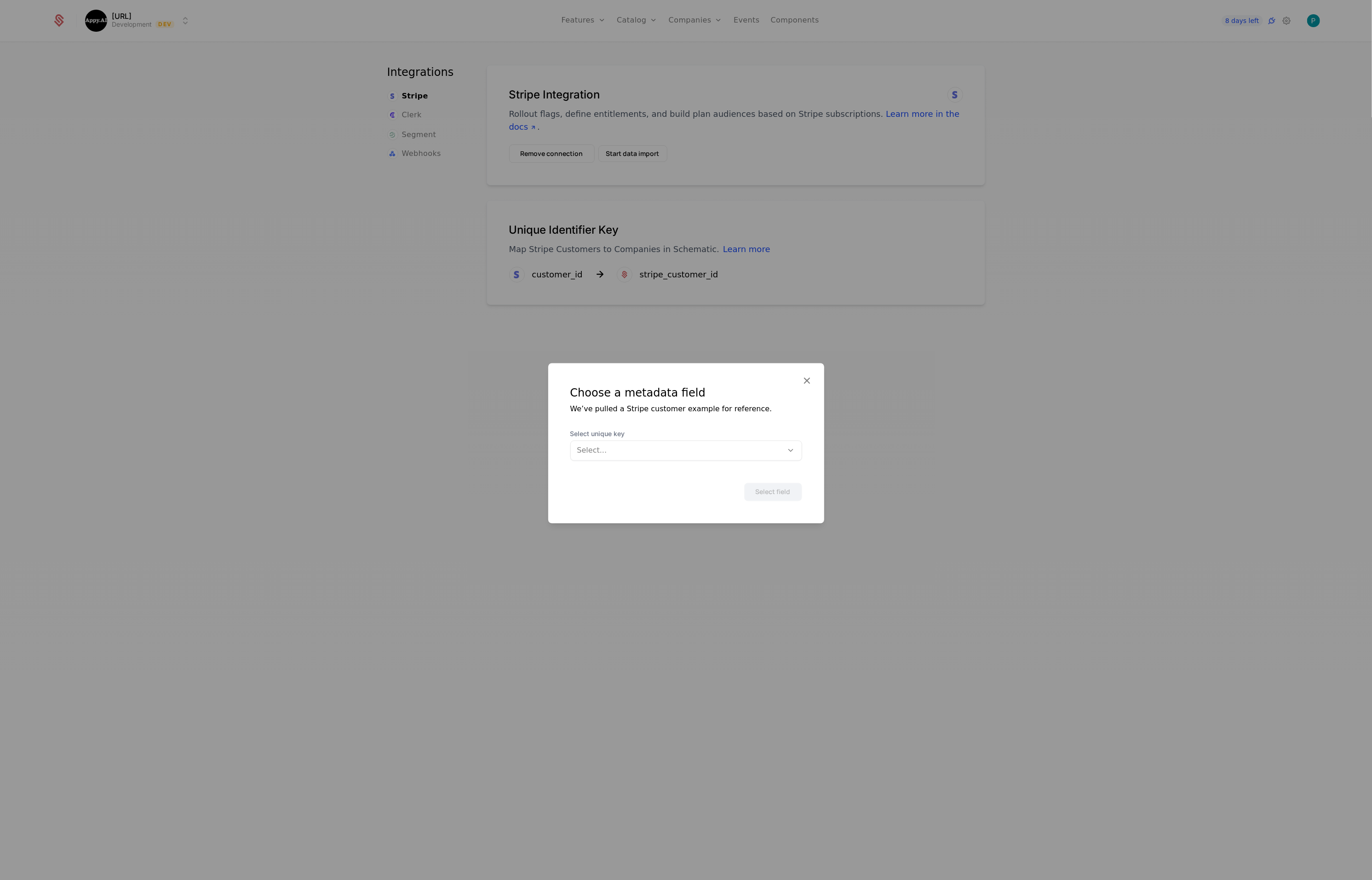
click at [733, 461] on div "Select field" at bounding box center [686, 481] width 232 height 40
click at [752, 457] on div at bounding box center [677, 450] width 200 height 13
drag, startPoint x: 752, startPoint y: 457, endPoint x: 709, endPoint y: 454, distance: 43.1
click at [739, 456] on div at bounding box center [677, 450] width 200 height 13
drag, startPoint x: 636, startPoint y: 456, endPoint x: 624, endPoint y: 453, distance: 12.4
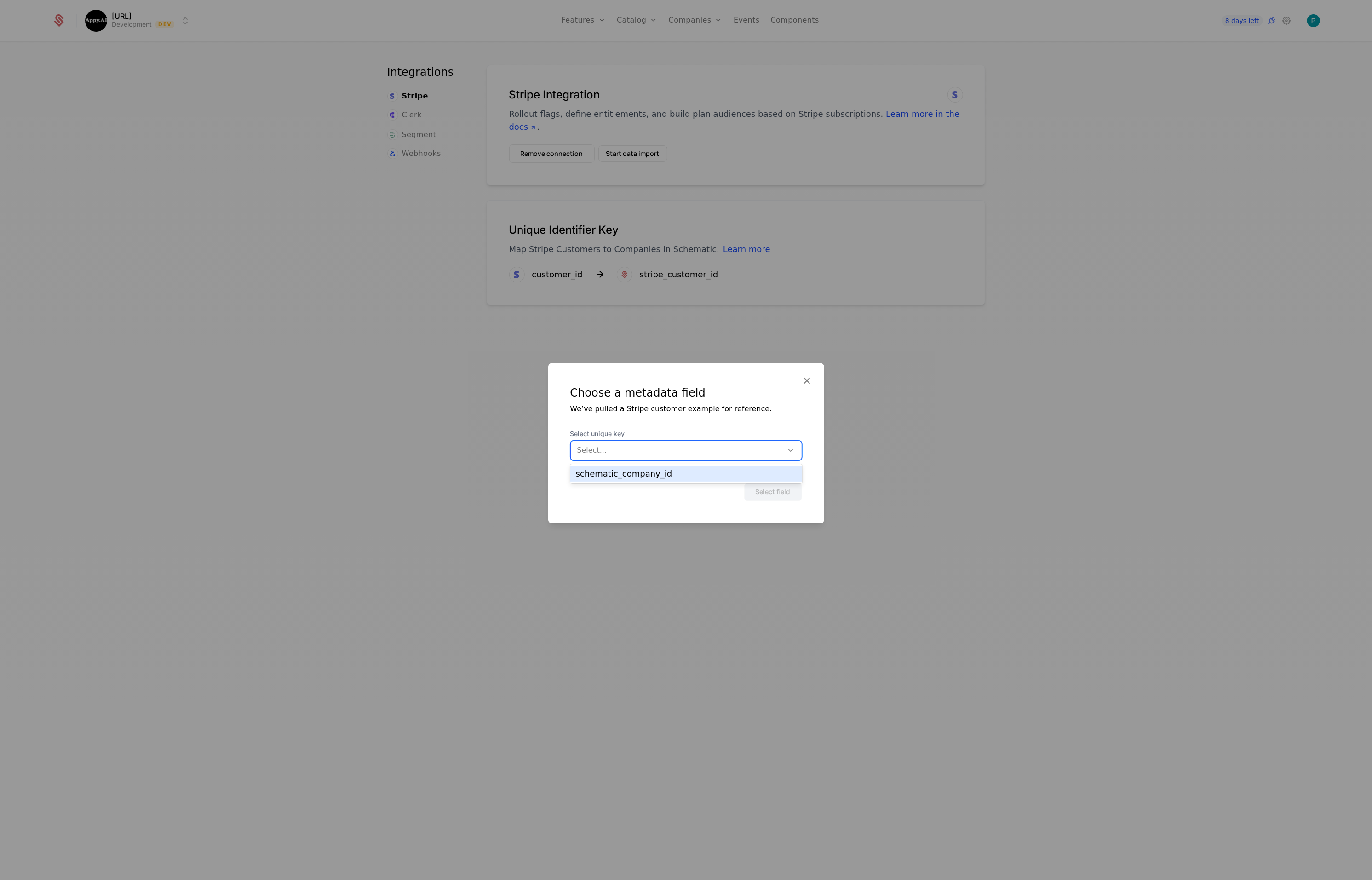
click at [630, 454] on div at bounding box center [677, 450] width 200 height 13
click at [624, 452] on div at bounding box center [677, 450] width 200 height 13
type input "**********"
click at [806, 381] on icon at bounding box center [807, 380] width 12 height 12
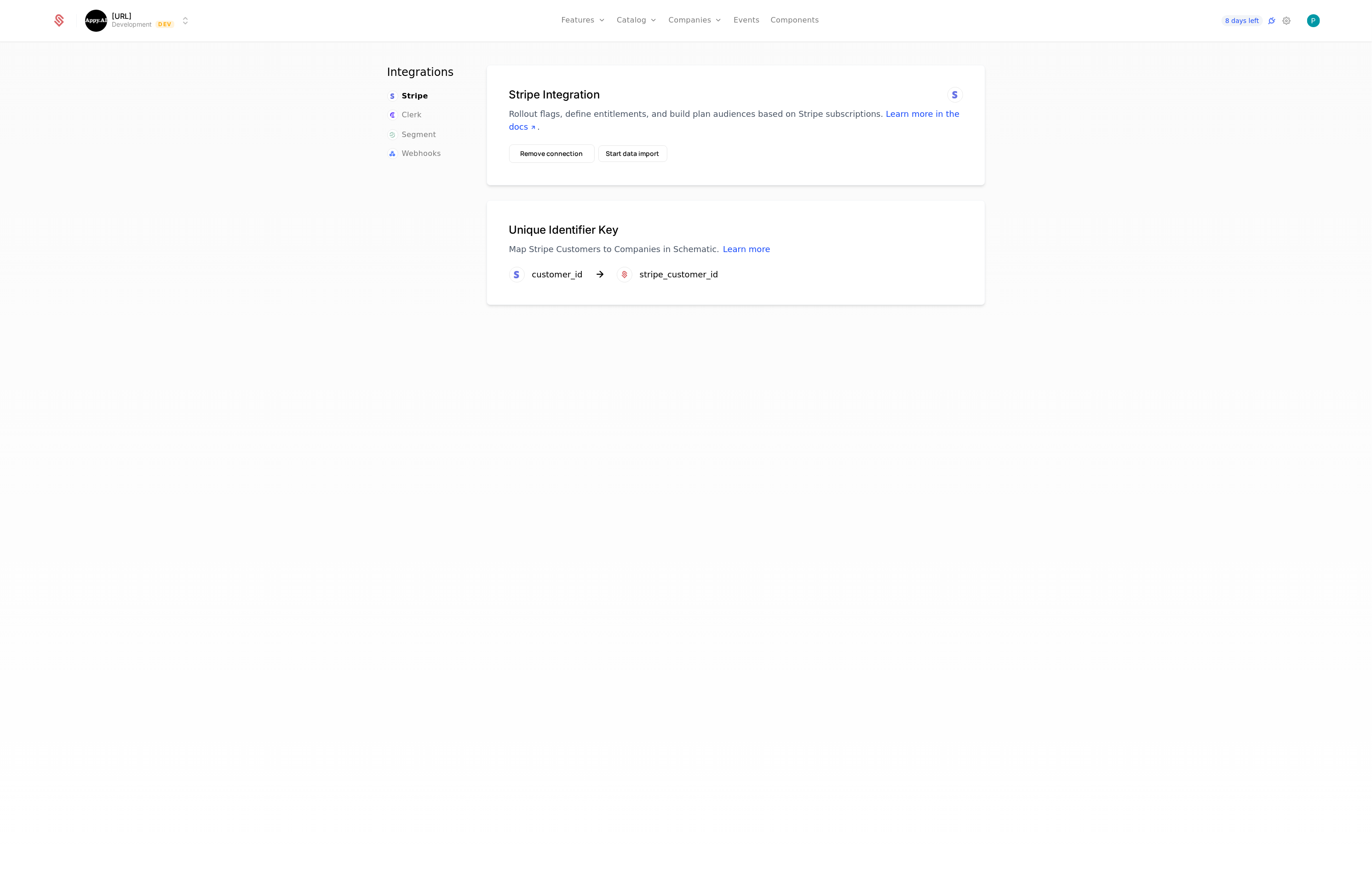
click at [414, 391] on div "Integrations Stripe Clerk Segment Webhooks" at bounding box center [426, 475] width 78 height 820
click at [554, 145] on button "Remove connection" at bounding box center [552, 154] width 86 height 18
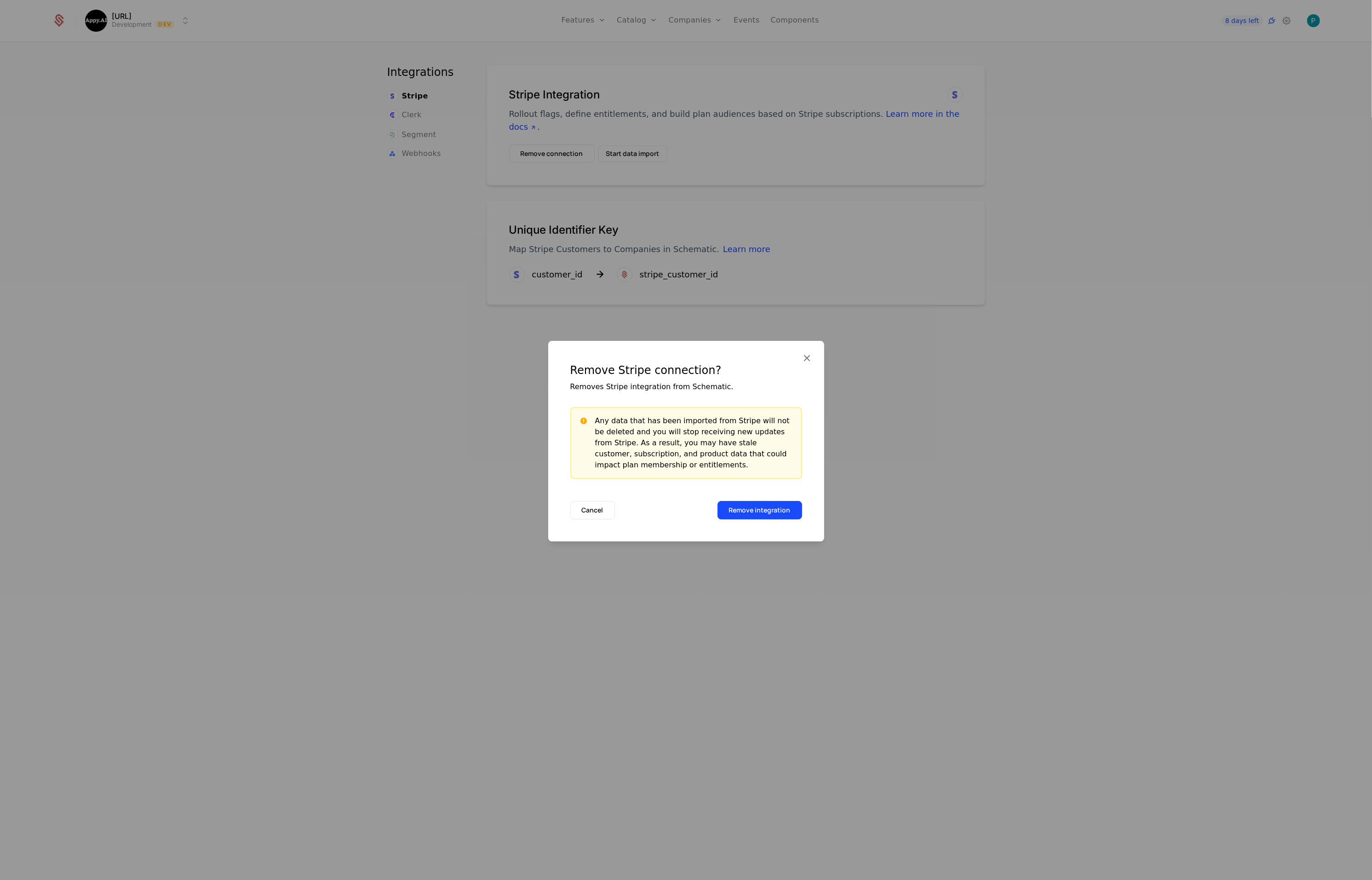
click at [755, 505] on button "Remove integration" at bounding box center [759, 510] width 84 height 18
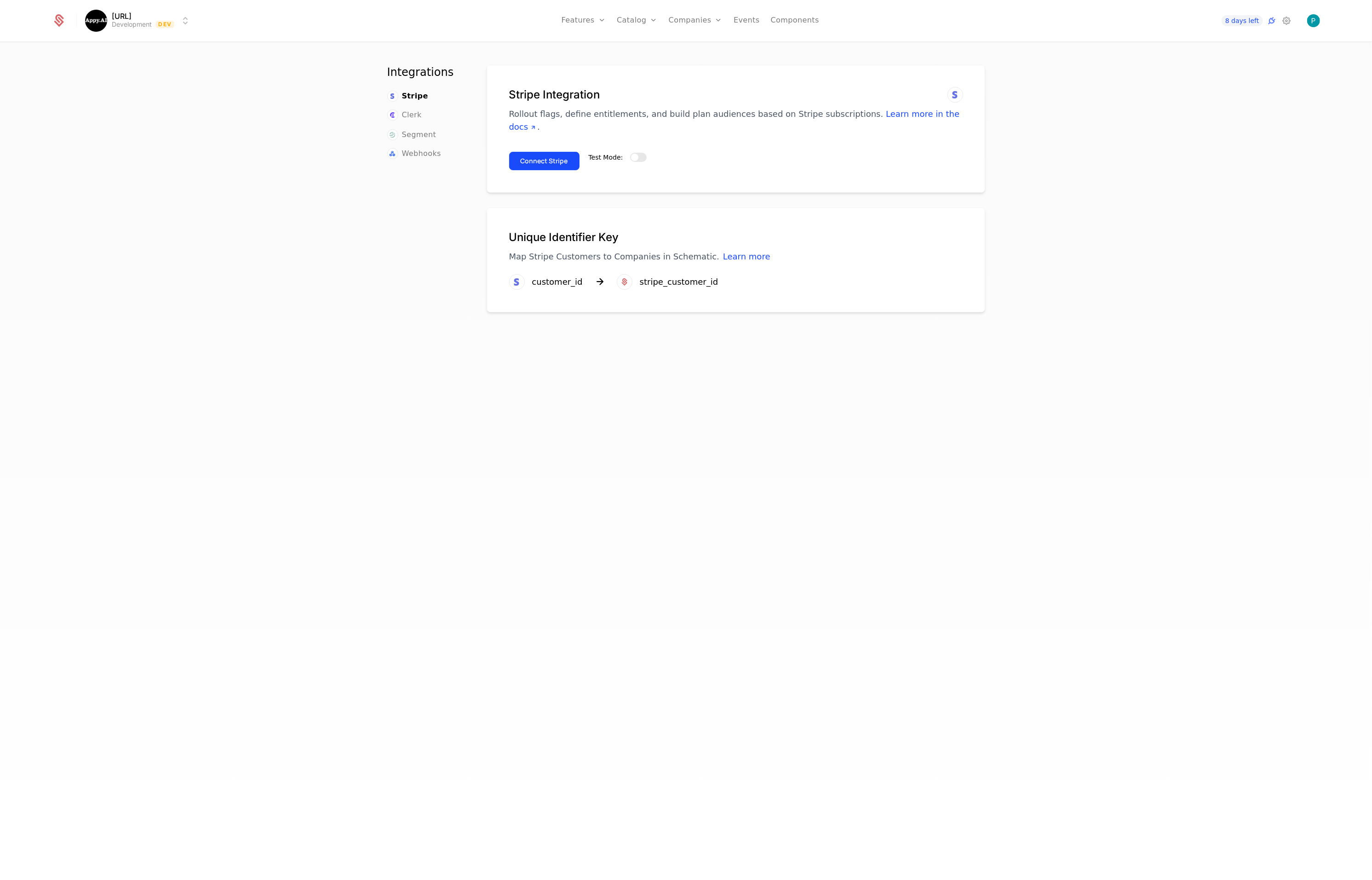
drag, startPoint x: 284, startPoint y: 242, endPoint x: 155, endPoint y: 24, distance: 253.3
click at [284, 242] on div "Integrations Stripe Clerk Segment Webhooks Stripe Integration Rollout flags, de…" at bounding box center [686, 464] width 1372 height 843
click at [639, 153] on button "Test Mode:" at bounding box center [638, 157] width 17 height 9
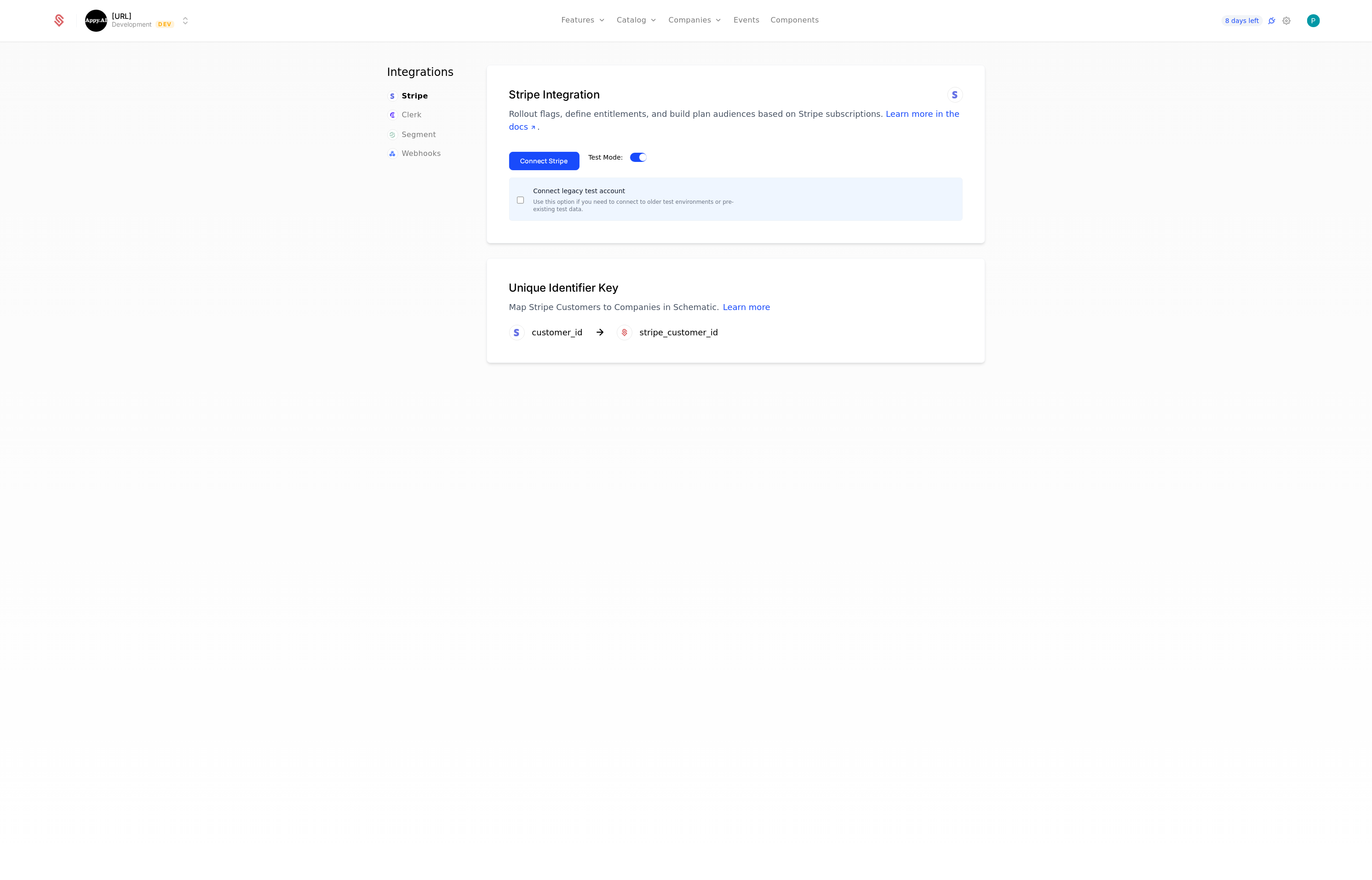
click at [540, 152] on button "Connect Stripe" at bounding box center [544, 161] width 71 height 18
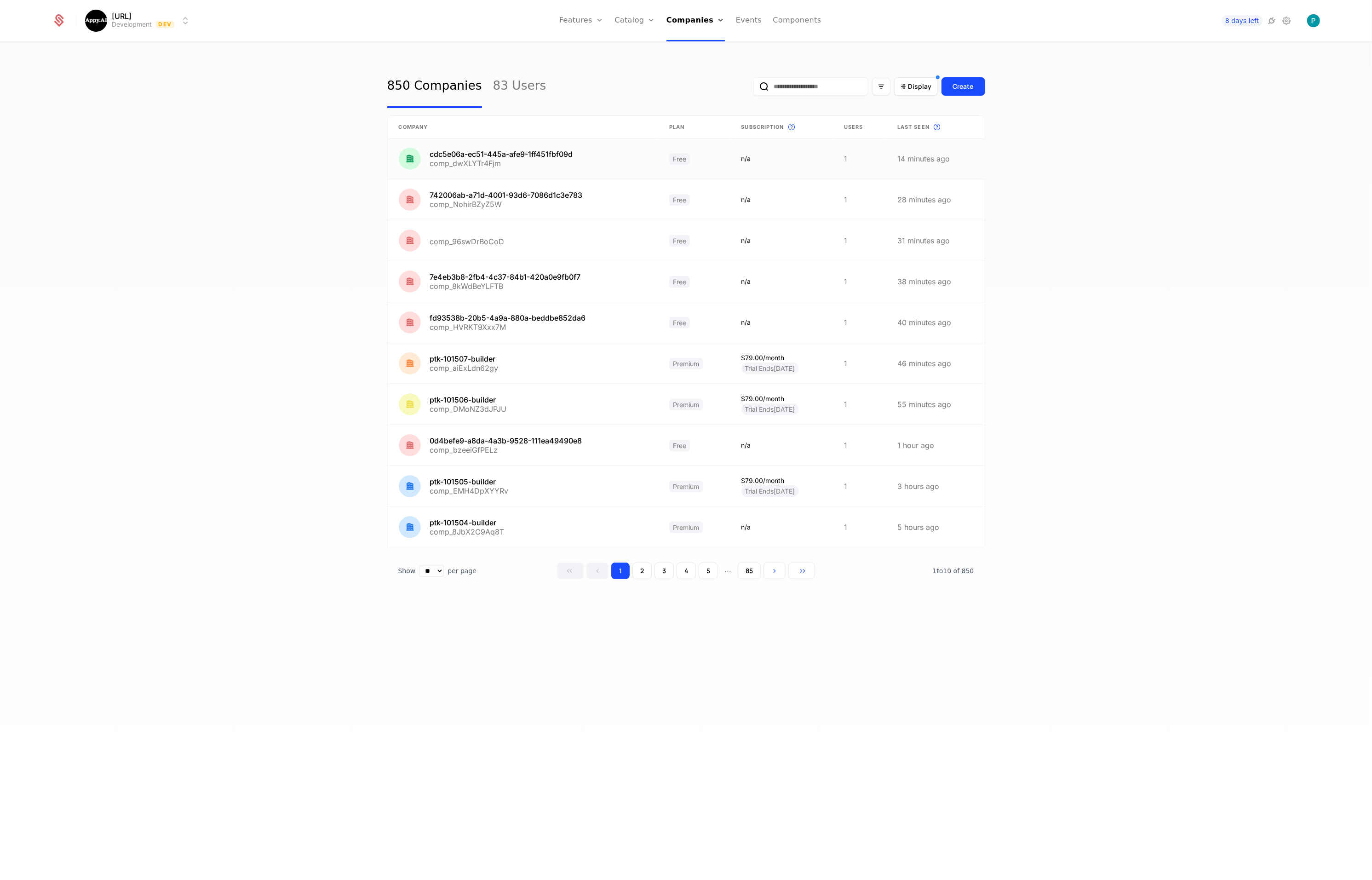
click at [553, 153] on link at bounding box center [523, 159] width 271 height 40
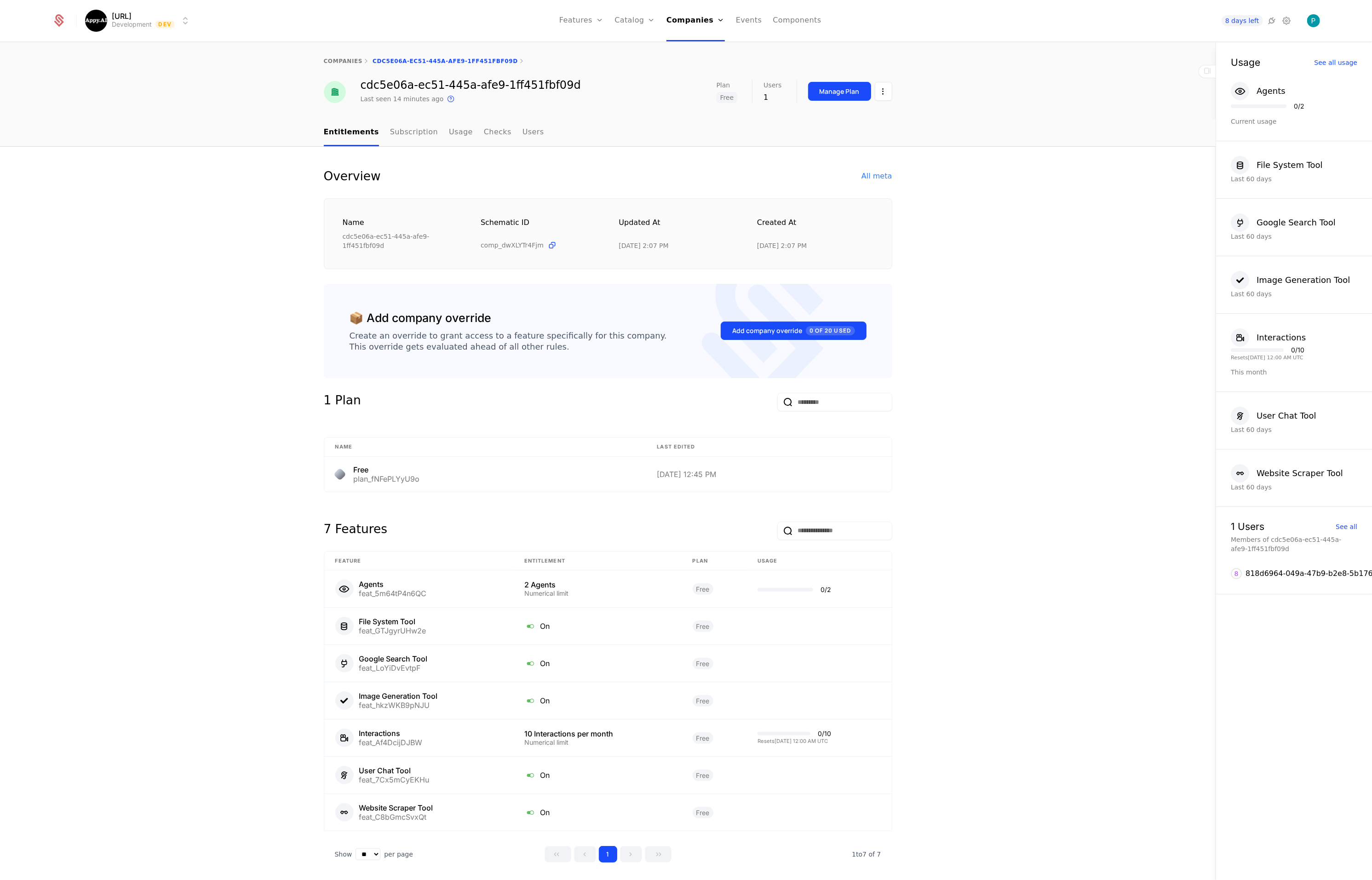
click at [882, 99] on html "[URL] Development Dev Features Features Flags Catalog Plans Add Ons Credits Con…" at bounding box center [686, 440] width 1372 height 880
click at [860, 112] on div "Edit company" at bounding box center [840, 118] width 57 height 13
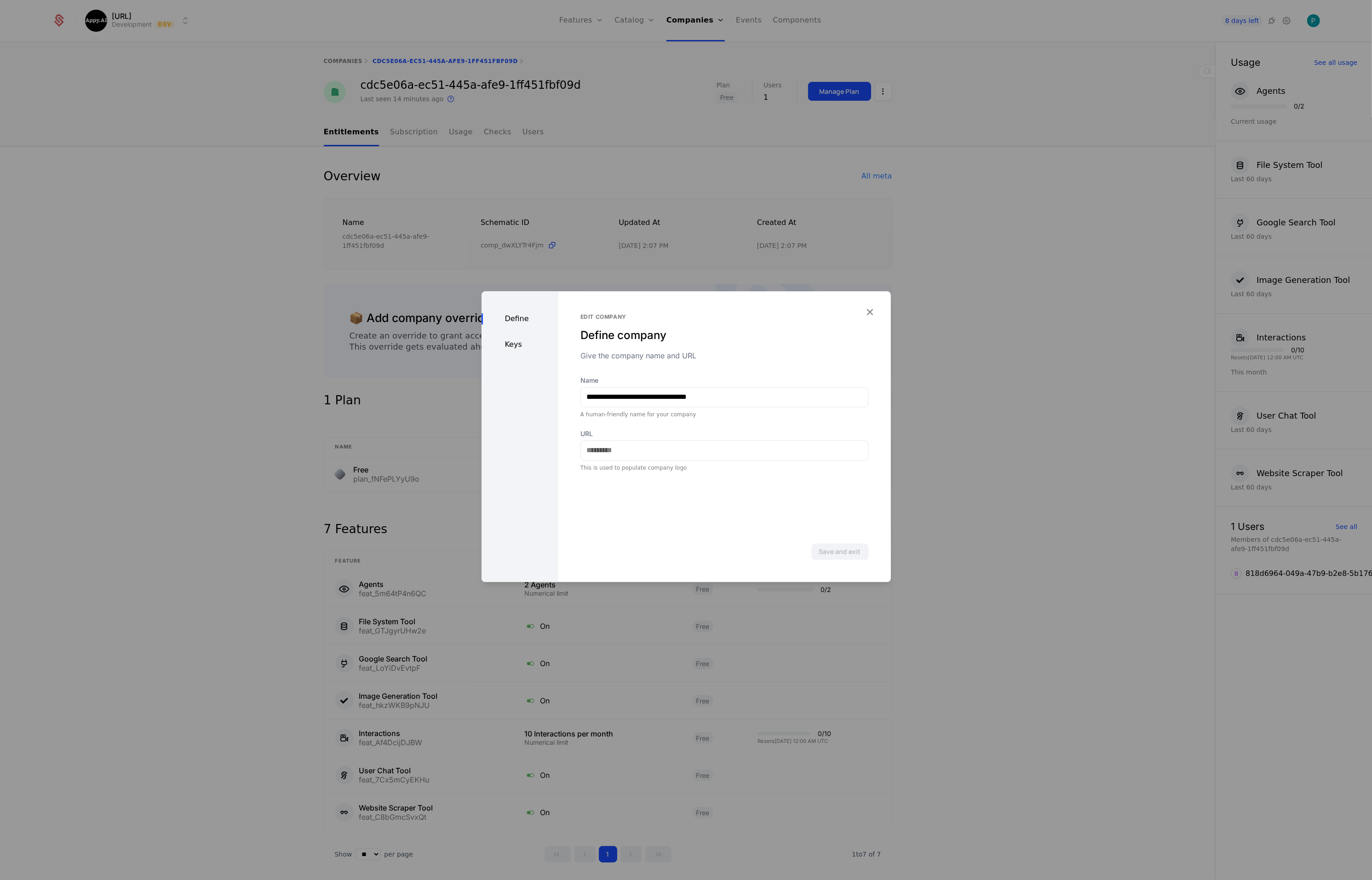
click at [504, 342] on div "Keys" at bounding box center [520, 344] width 77 height 11
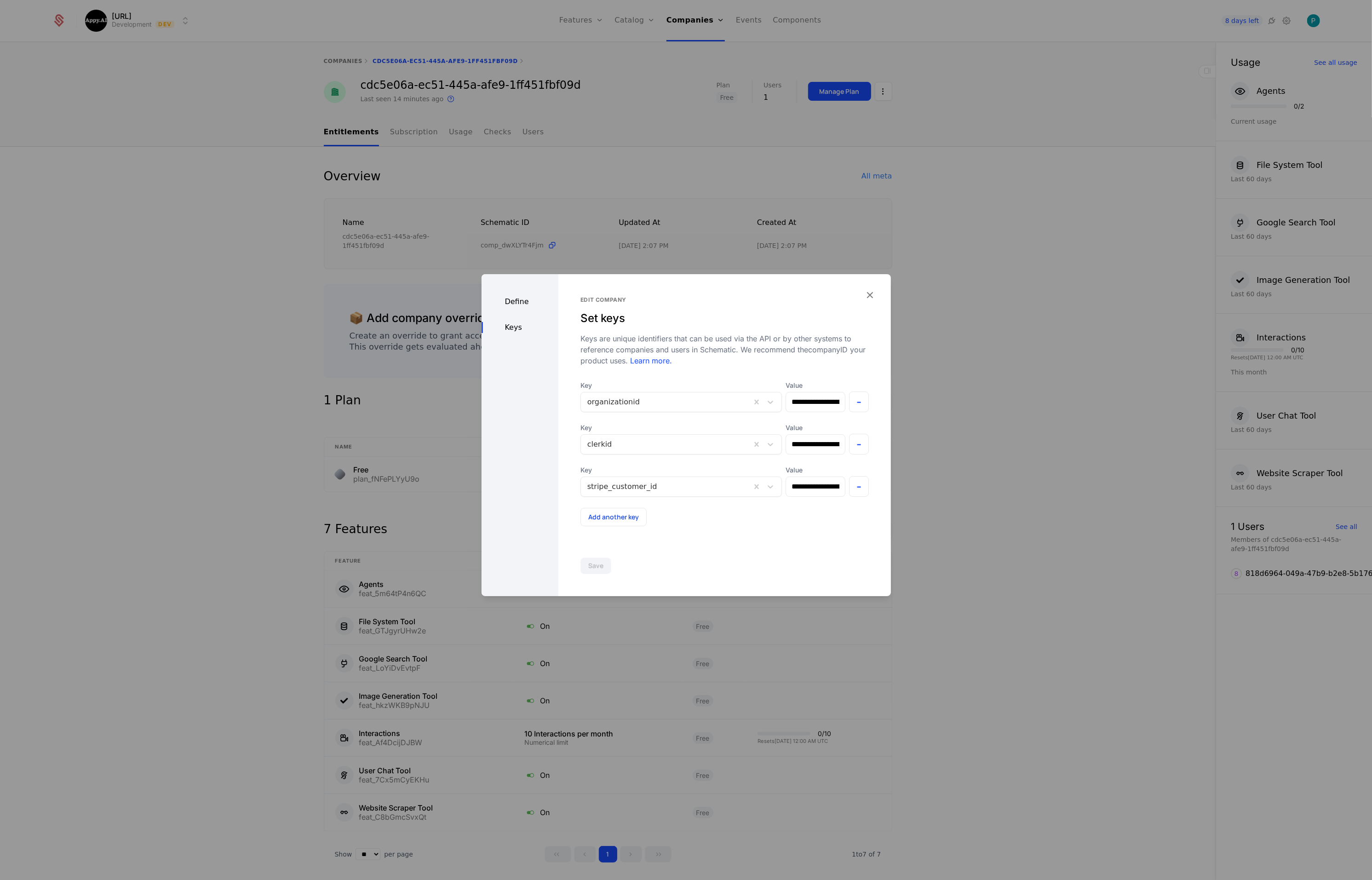
click at [872, 297] on icon "button" at bounding box center [870, 295] width 12 height 12
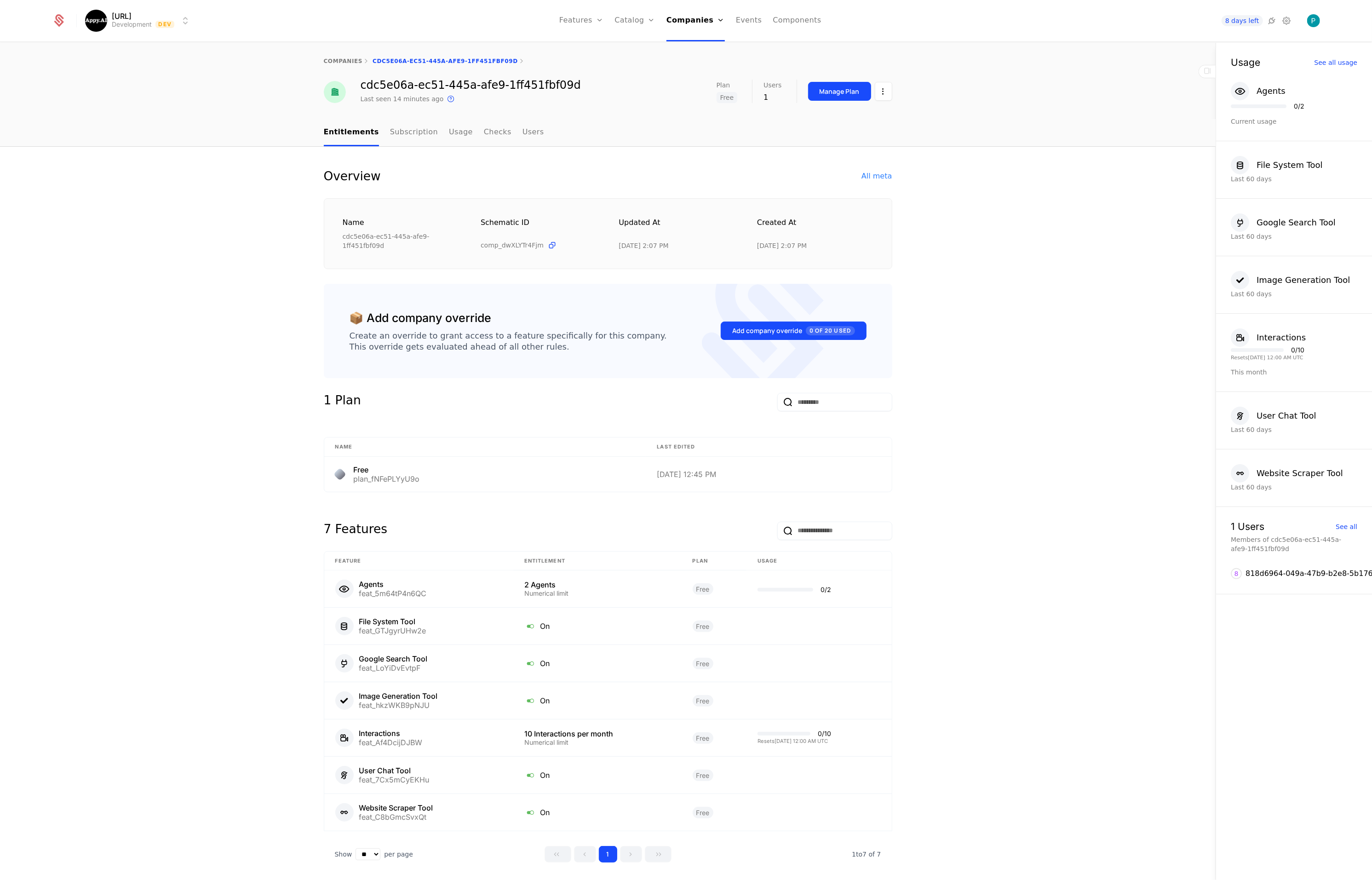
click at [339, 59] on link "companies" at bounding box center [343, 61] width 39 height 6
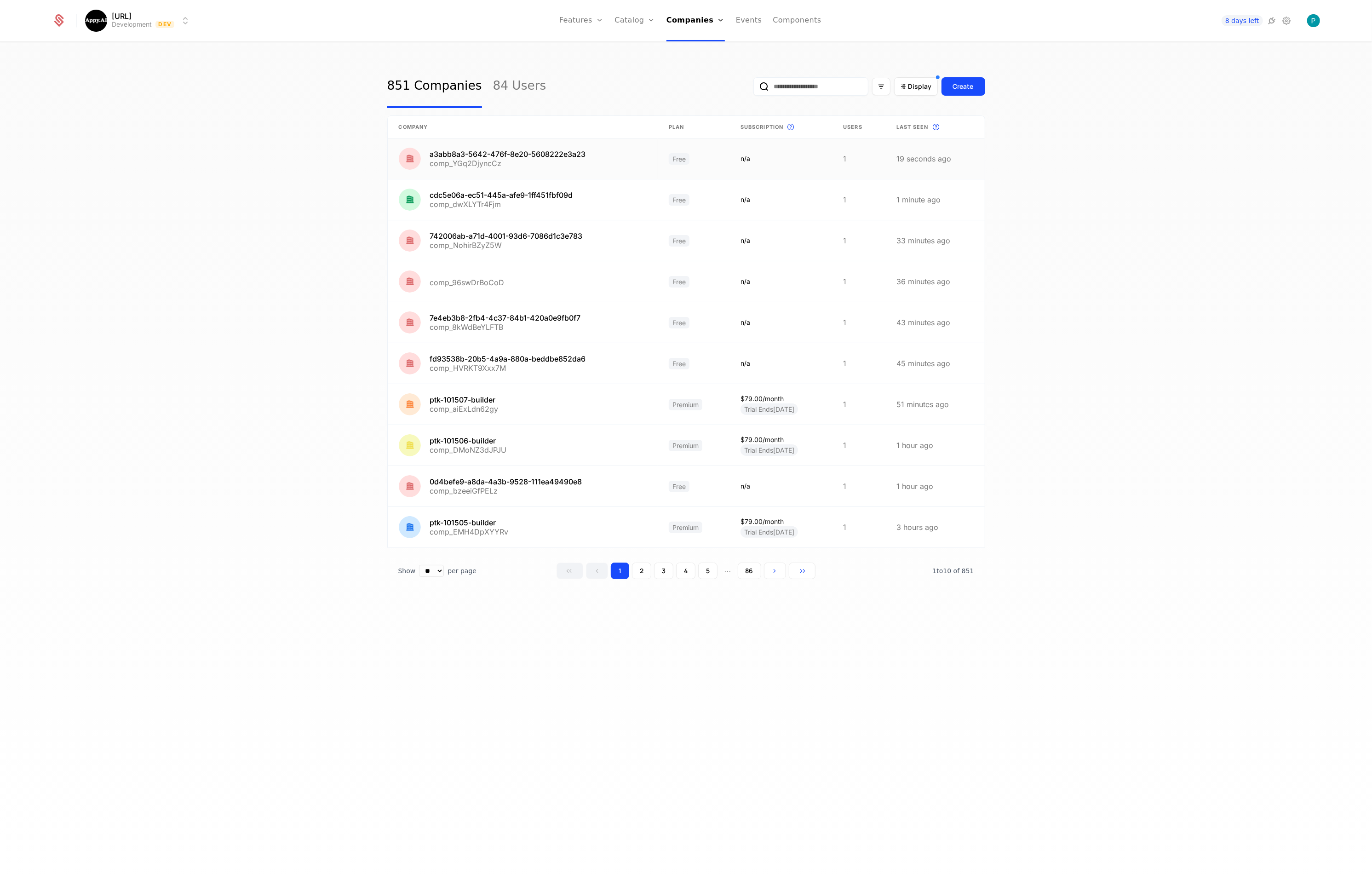
click at [581, 155] on link at bounding box center [523, 159] width 270 height 40
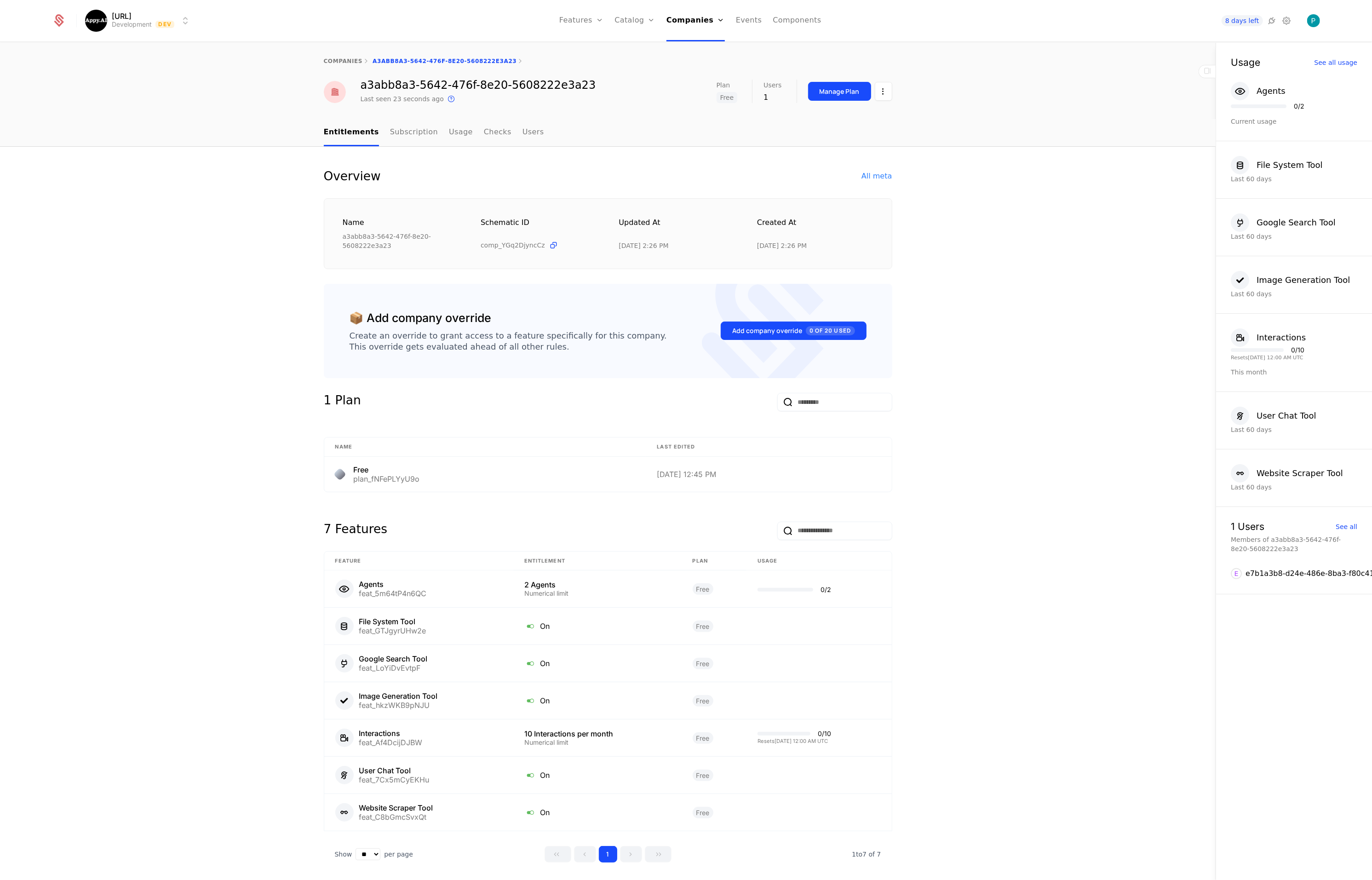
click at [883, 95] on html "Appy.AI Development Dev Features Features Flags Catalog Plans Add Ons Credits C…" at bounding box center [686, 440] width 1372 height 880
click at [853, 115] on div "Edit company" at bounding box center [840, 118] width 57 height 13
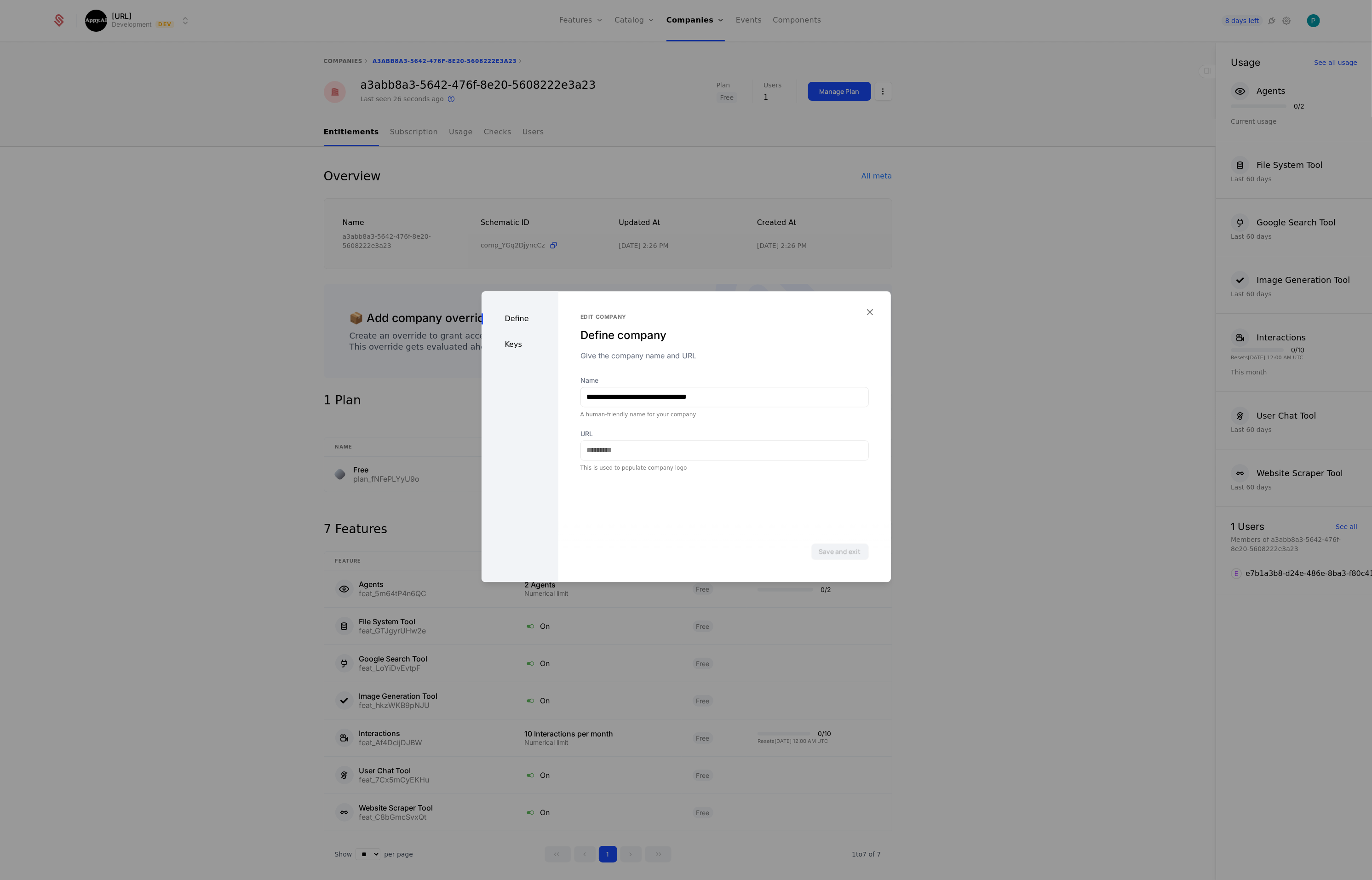
click at [524, 346] on div "Keys" at bounding box center [520, 344] width 77 height 11
click at [868, 309] on icon "button" at bounding box center [870, 312] width 12 height 12
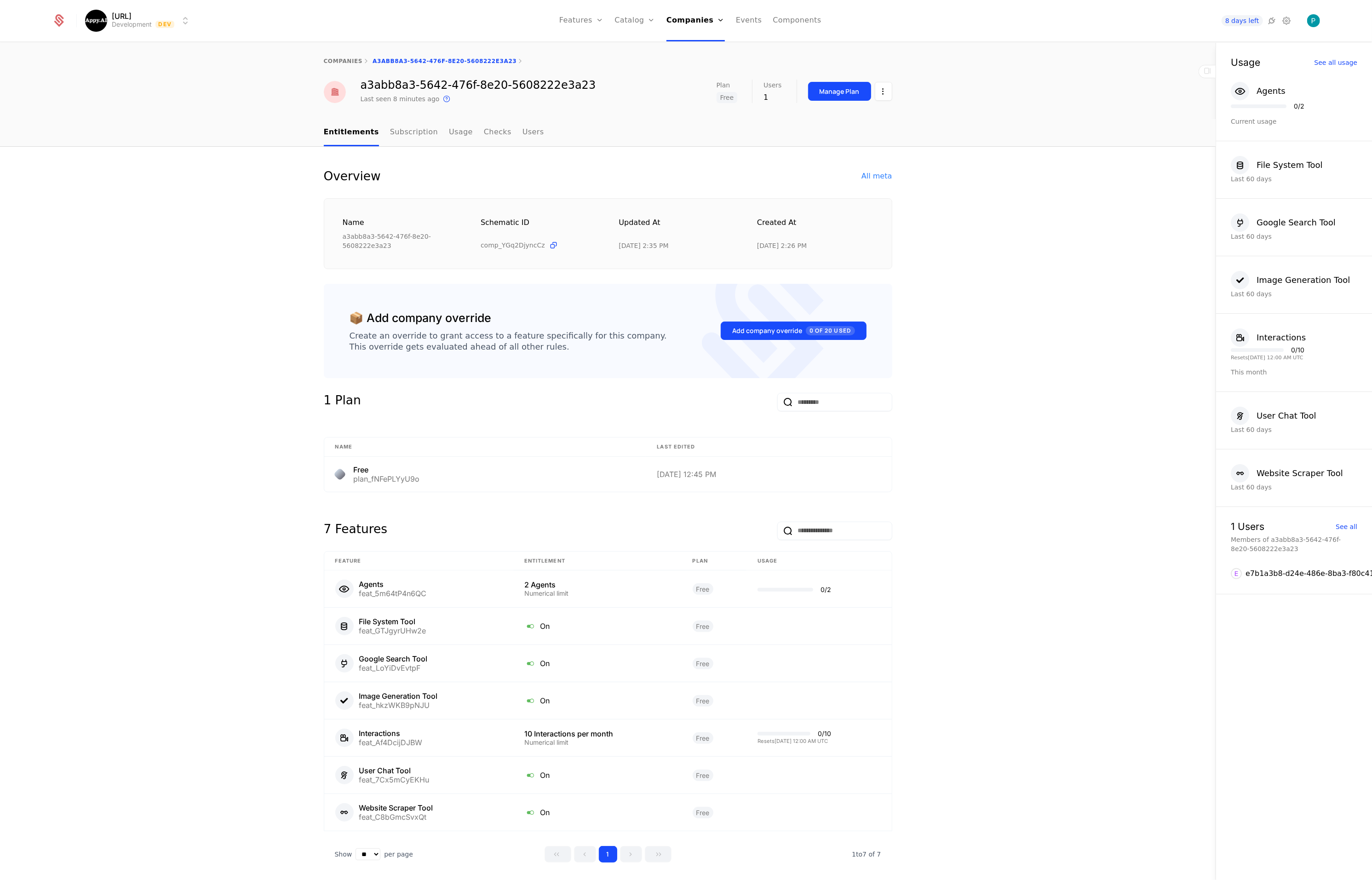
click at [341, 60] on link "companies" at bounding box center [343, 61] width 39 height 6
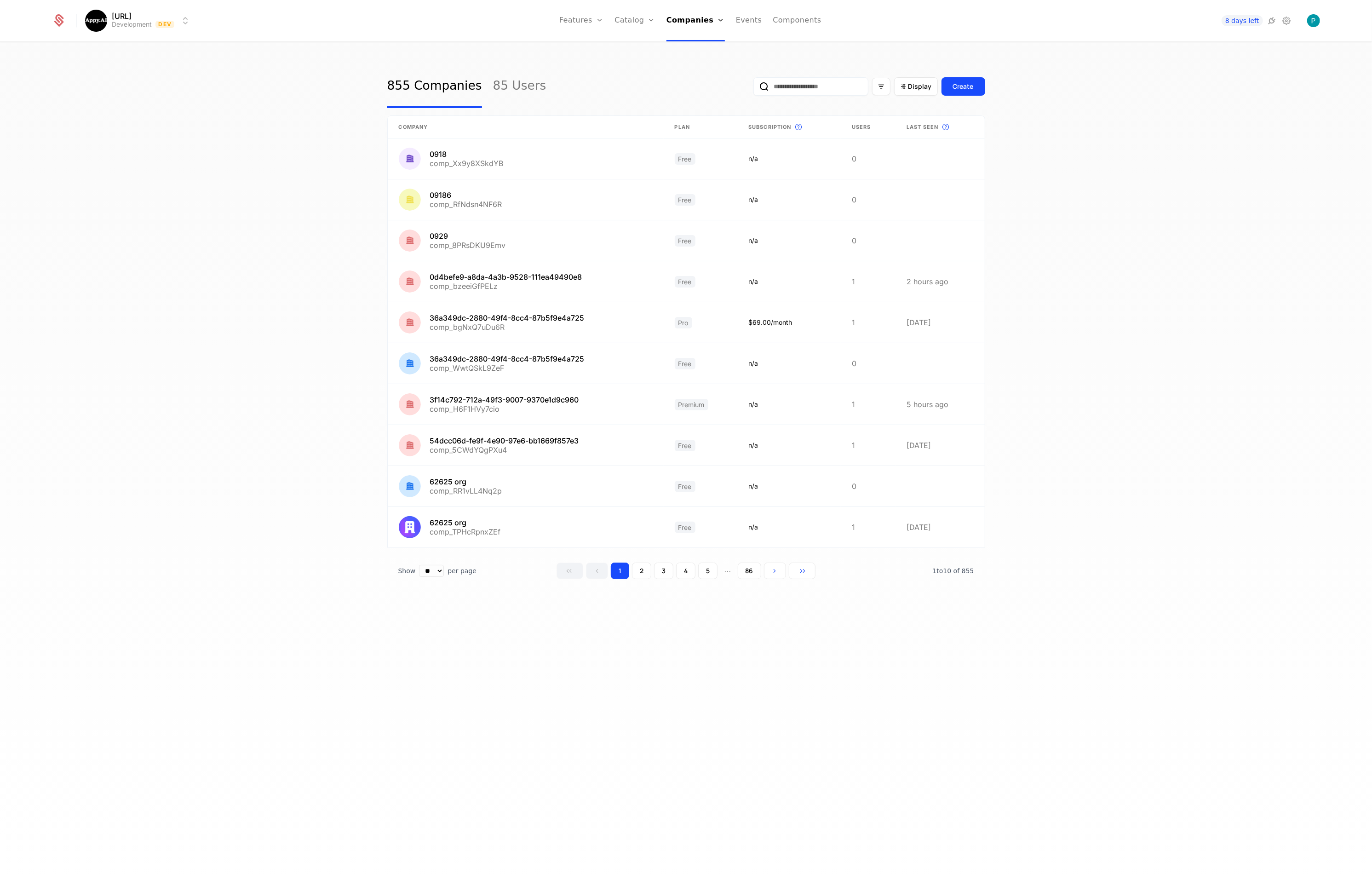
click at [1272, 20] on icon at bounding box center [1272, 20] width 11 height 11
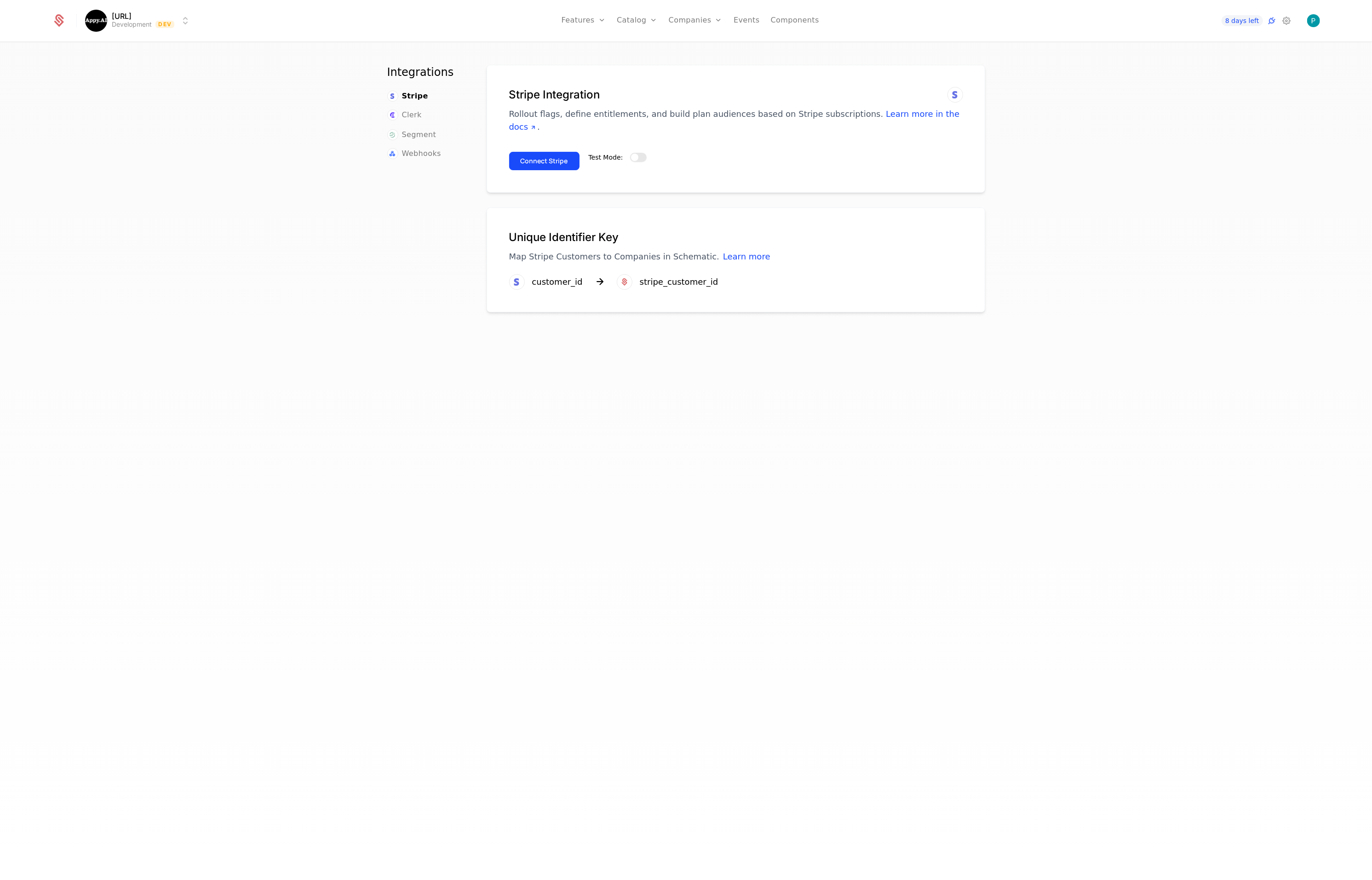
click at [640, 153] on button "Test Mode:" at bounding box center [638, 157] width 17 height 9
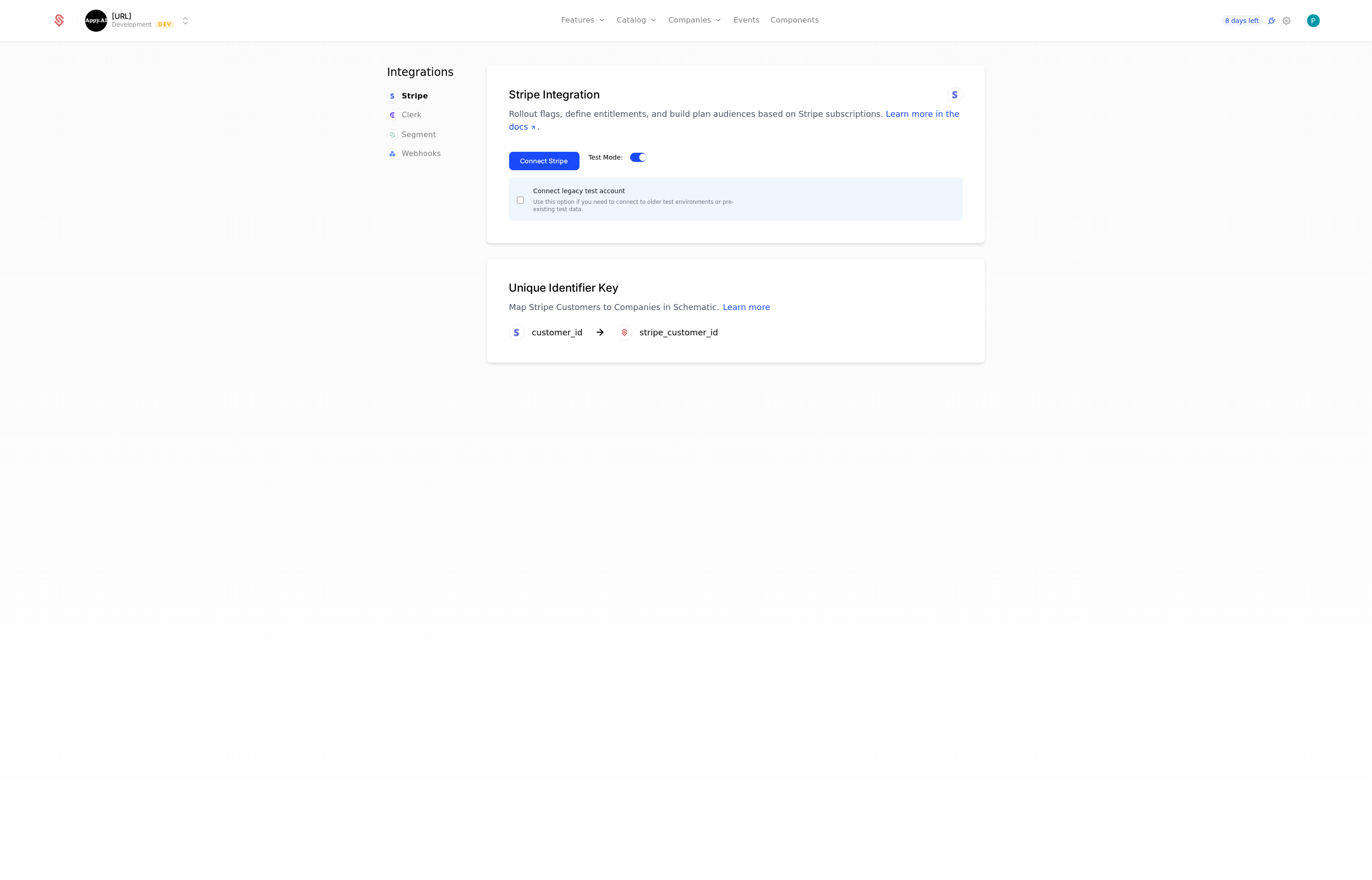
click at [539, 152] on button "Connect Stripe" at bounding box center [544, 161] width 71 height 18
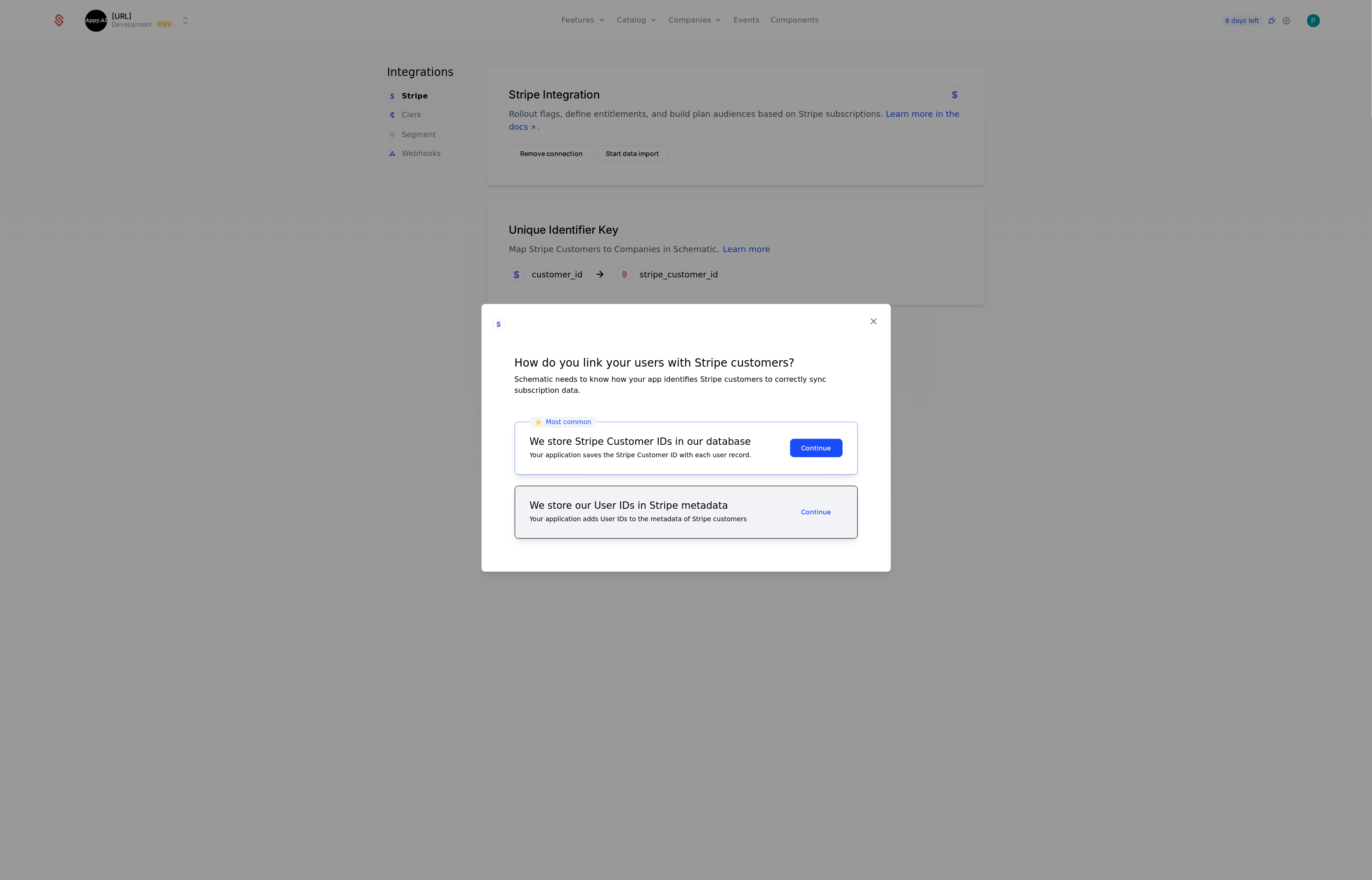
click at [815, 503] on button "Continue" at bounding box center [816, 512] width 52 height 18
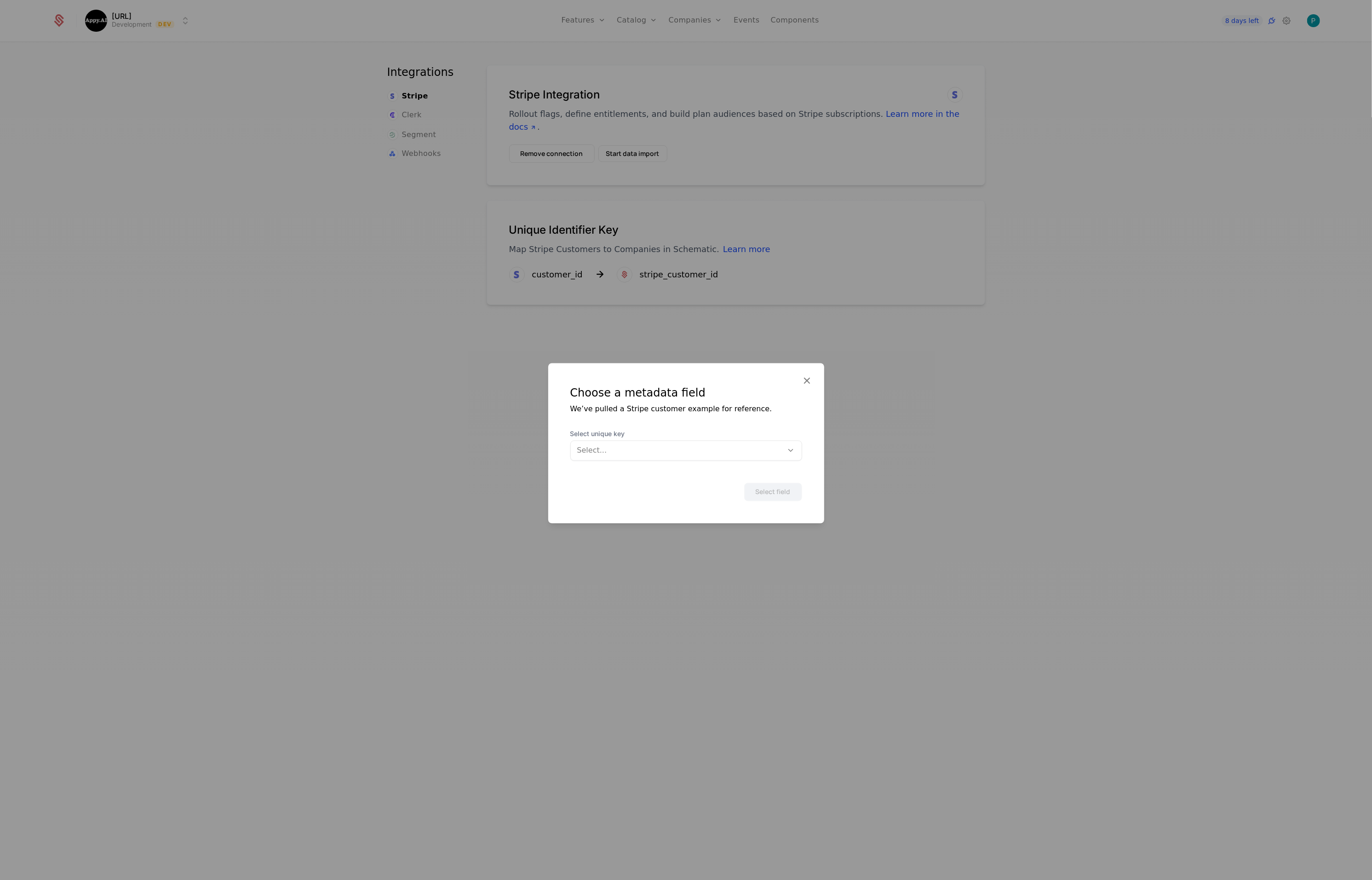
click at [677, 447] on div at bounding box center [677, 450] width 200 height 13
click at [632, 475] on div "organization_id" at bounding box center [686, 474] width 221 height 8
click at [782, 495] on button "Select field" at bounding box center [773, 492] width 58 height 18
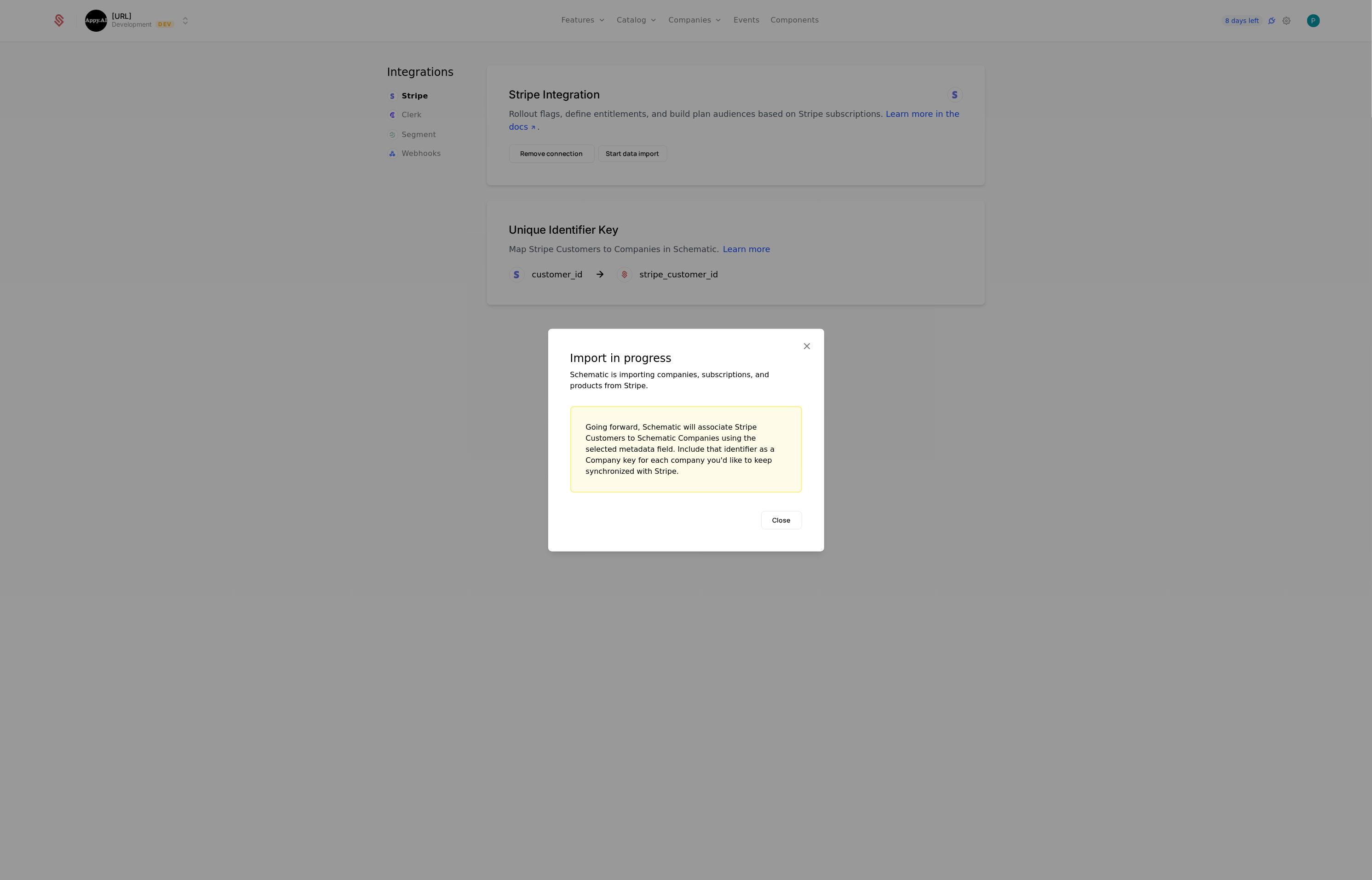
click at [785, 512] on button "Close" at bounding box center [782, 520] width 41 height 18
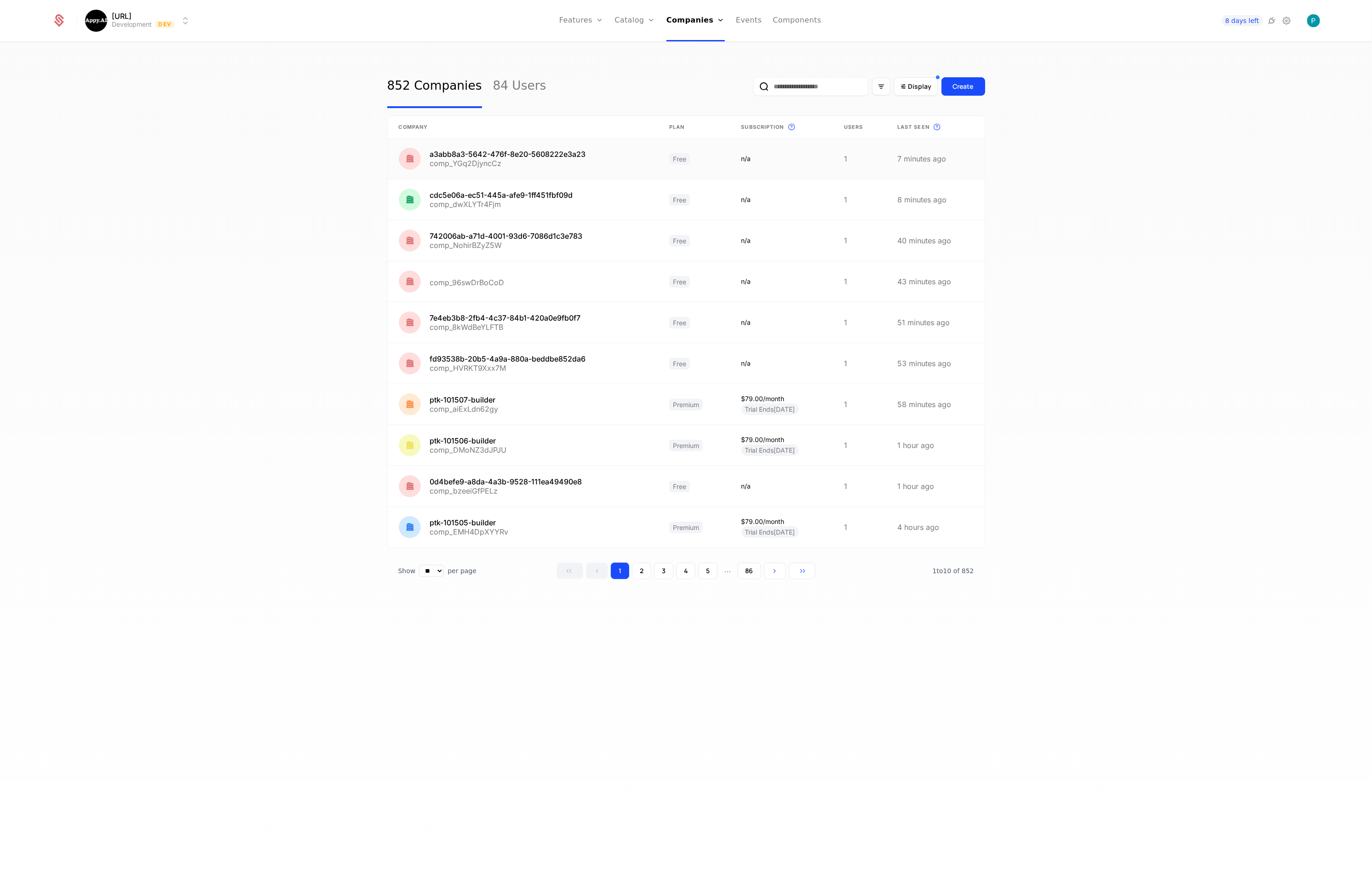
click at [543, 154] on link at bounding box center [523, 159] width 271 height 40
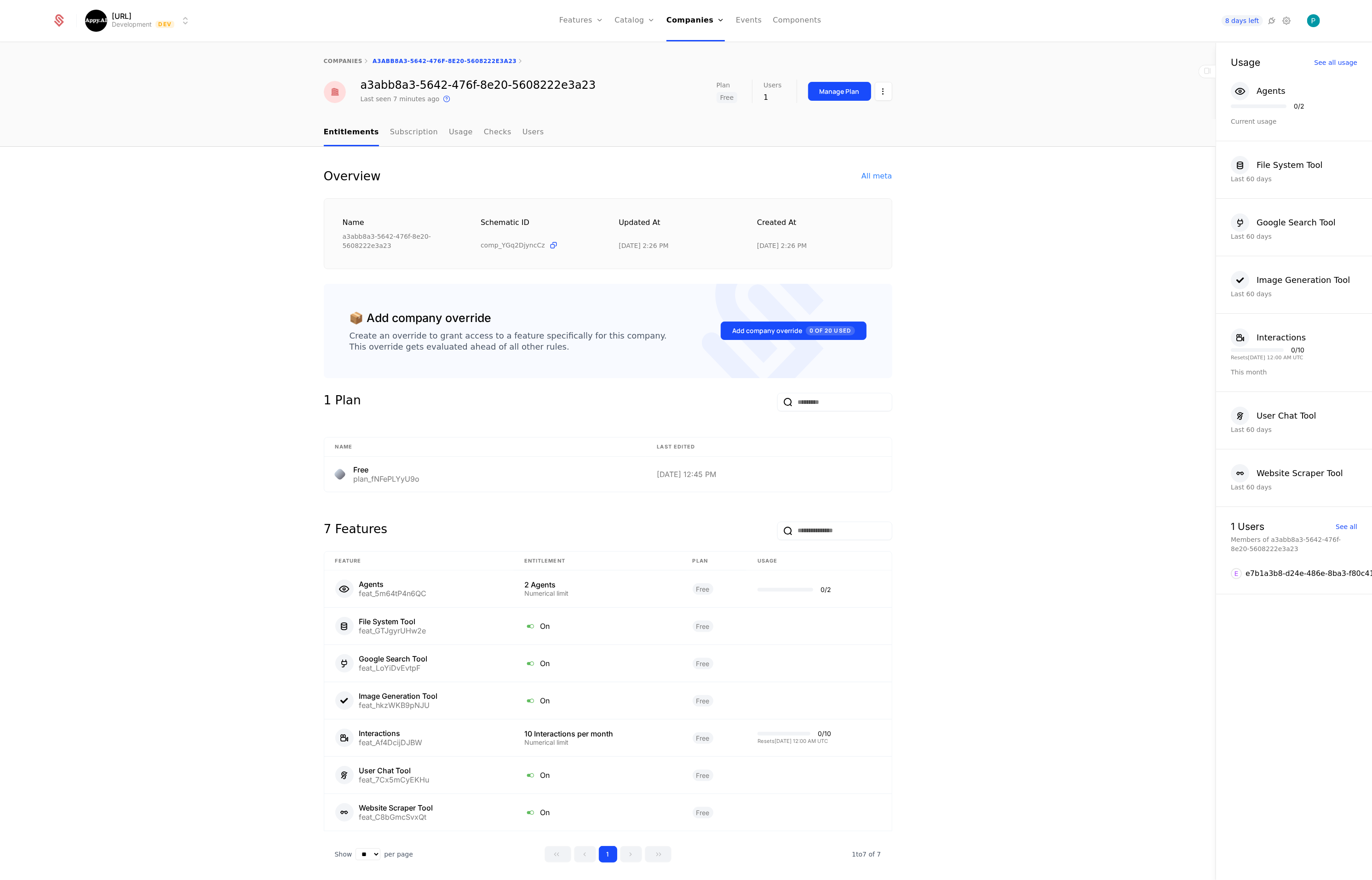
click at [885, 95] on html "[URL] Development Dev Features Features Flags Catalog Plans Add Ons Credits Con…" at bounding box center [686, 440] width 1372 height 880
click at [842, 118] on div "Edit company" at bounding box center [840, 118] width 57 height 13
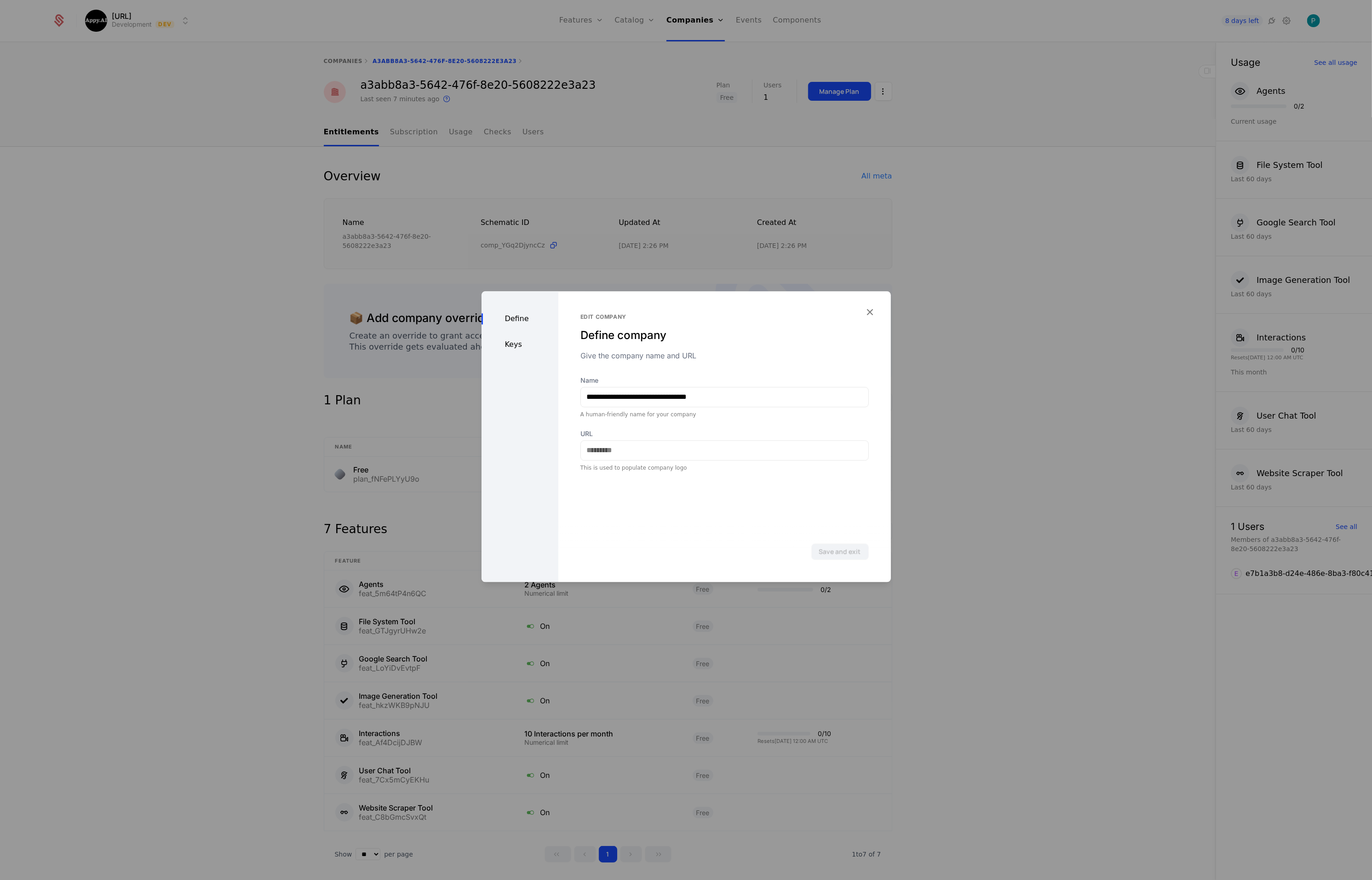
click at [511, 341] on div "Keys" at bounding box center [520, 344] width 77 height 11
click at [996, 421] on div at bounding box center [686, 440] width 1372 height 880
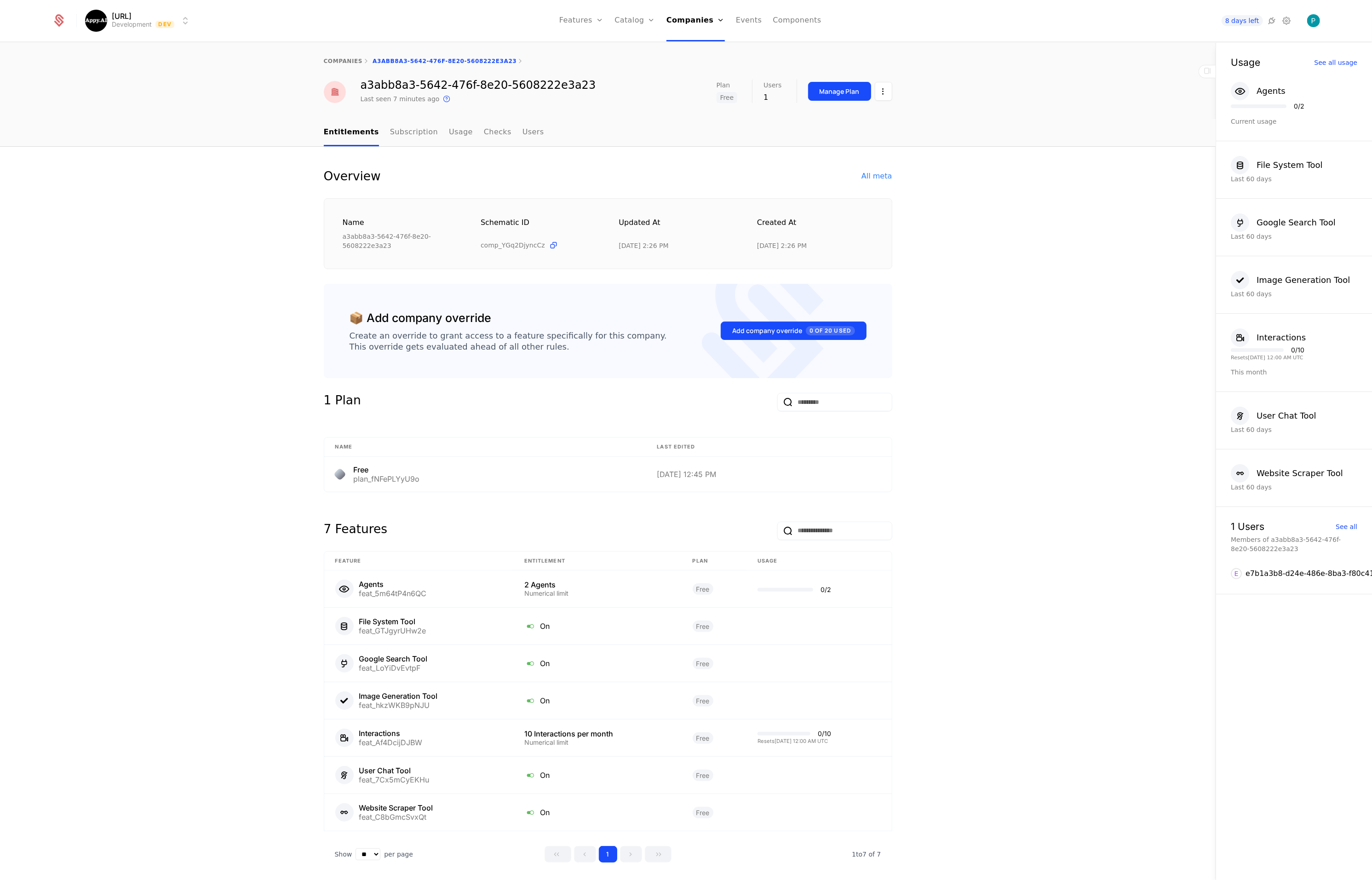
click at [339, 64] on link "companies" at bounding box center [343, 61] width 39 height 6
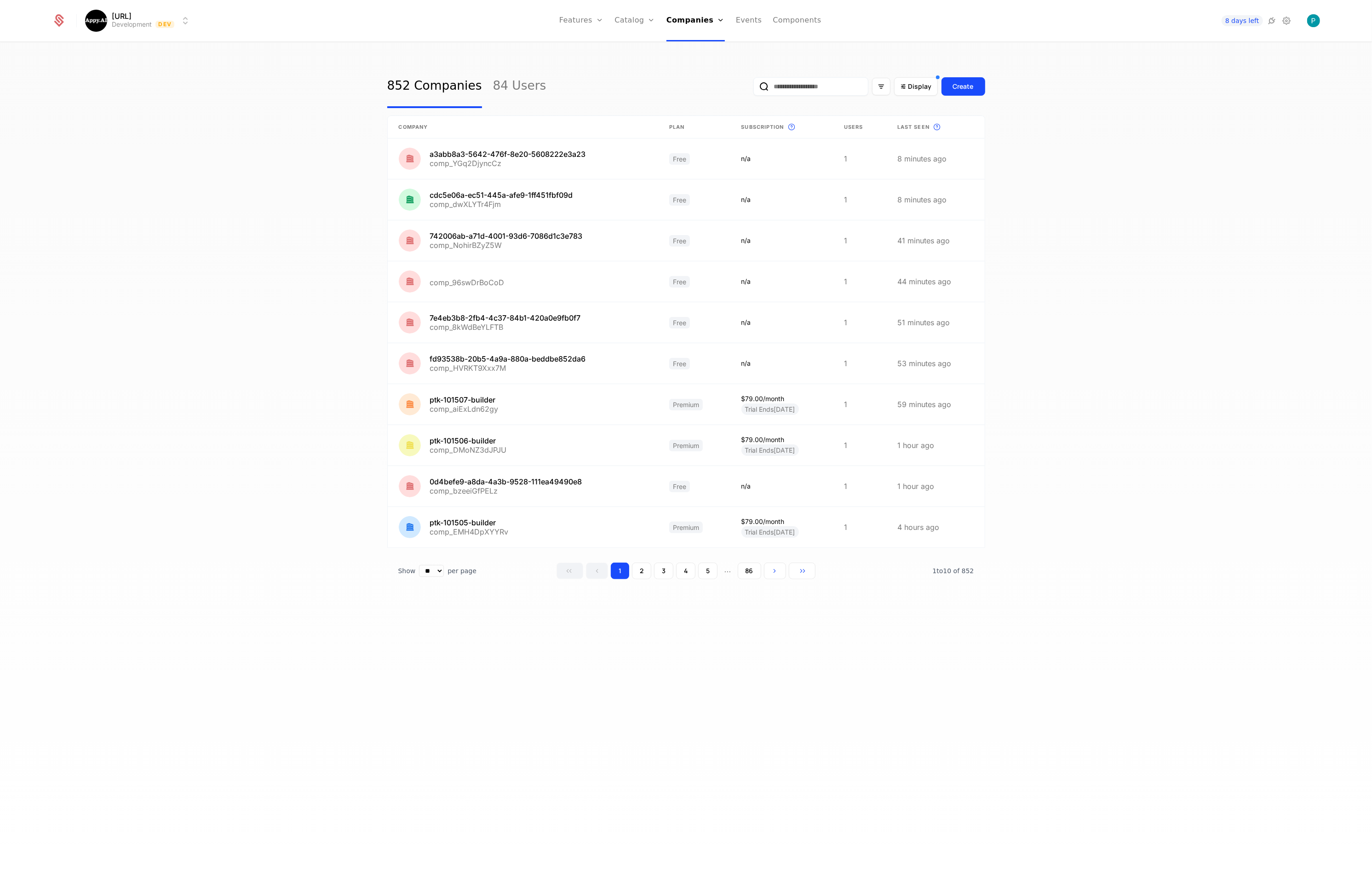
click at [190, 369] on div "852 Companies 84 Users Display Create Company Plan Subscription This is the sub…" at bounding box center [686, 464] width 1372 height 843
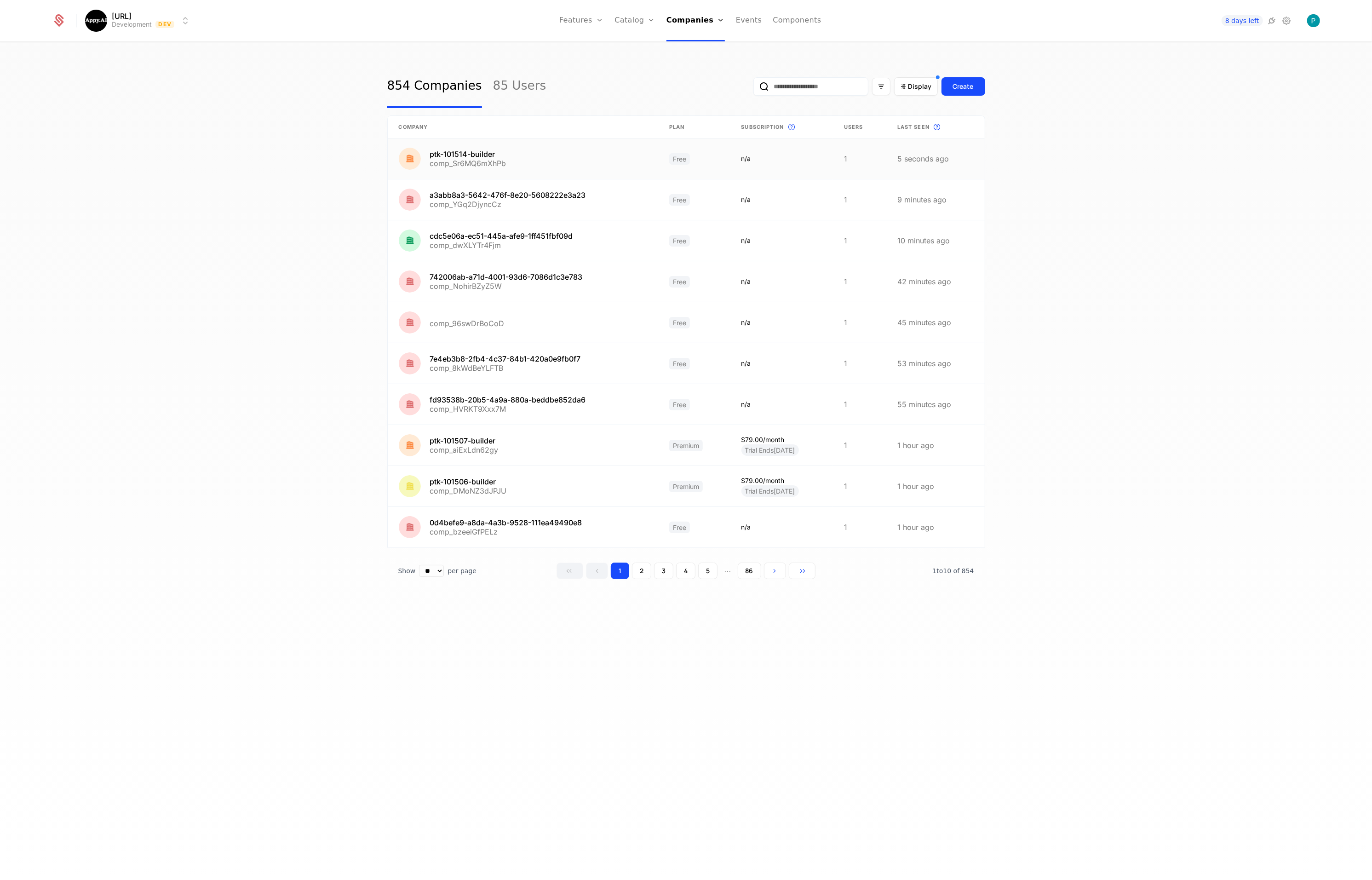
click at [492, 156] on link at bounding box center [523, 159] width 271 height 40
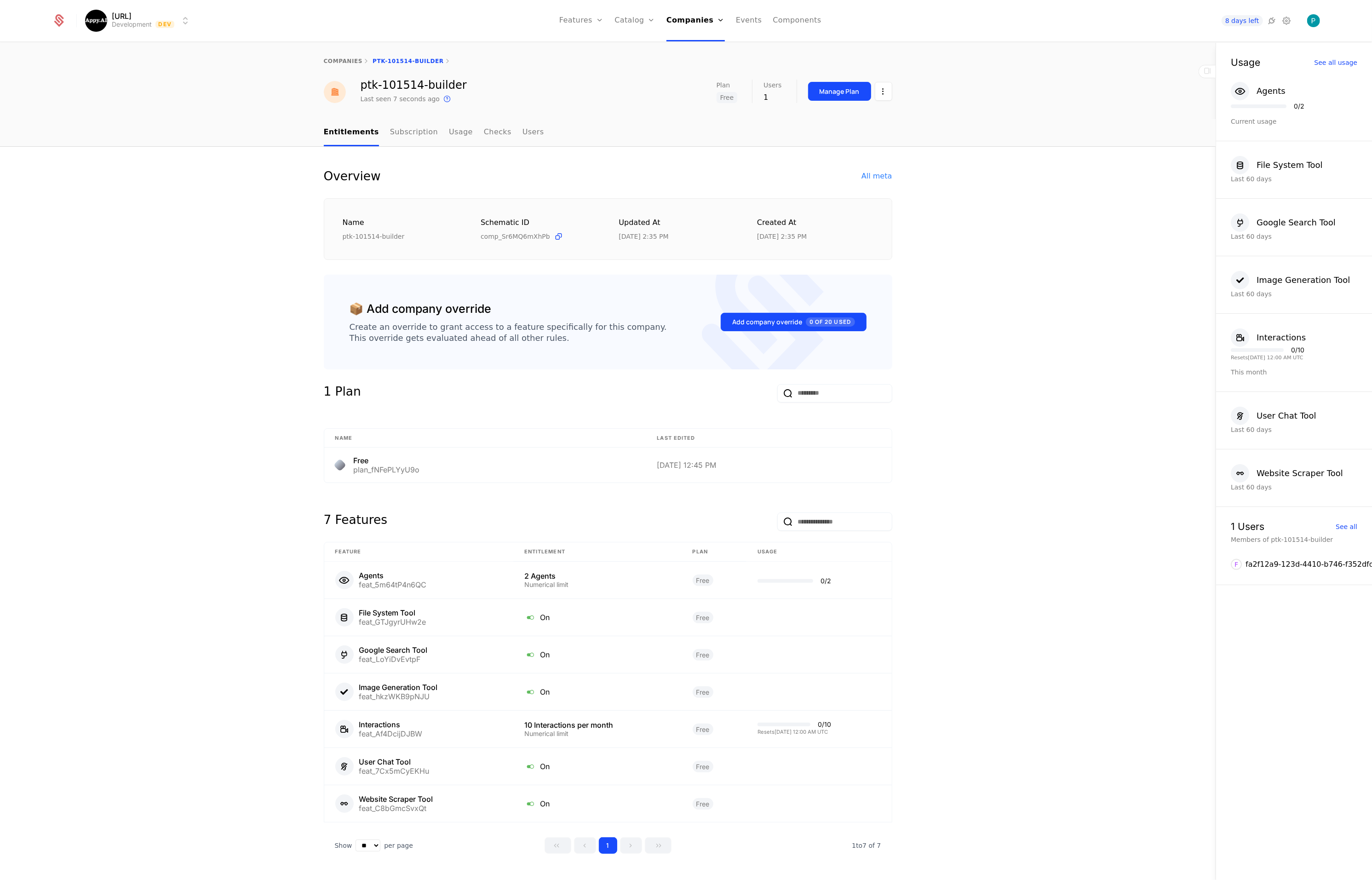
click at [880, 91] on html "Appy.AI Development Dev Features Features Flags Catalog Plans Add Ons Credits C…" at bounding box center [686, 440] width 1372 height 880
click at [842, 116] on div "Edit company" at bounding box center [840, 118] width 57 height 13
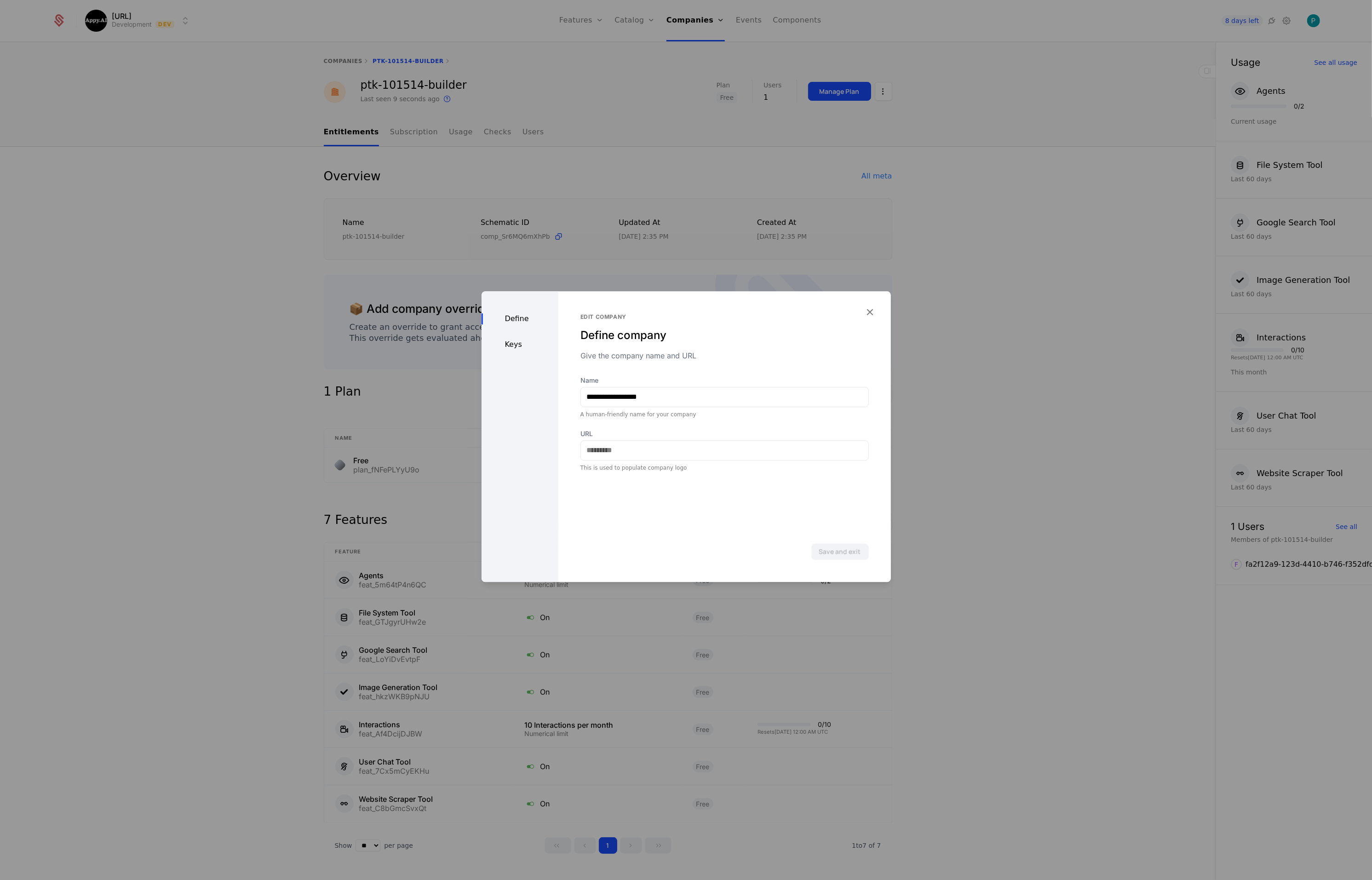
click at [508, 346] on div "Keys" at bounding box center [520, 344] width 77 height 11
click at [874, 310] on icon "button" at bounding box center [870, 312] width 12 height 12
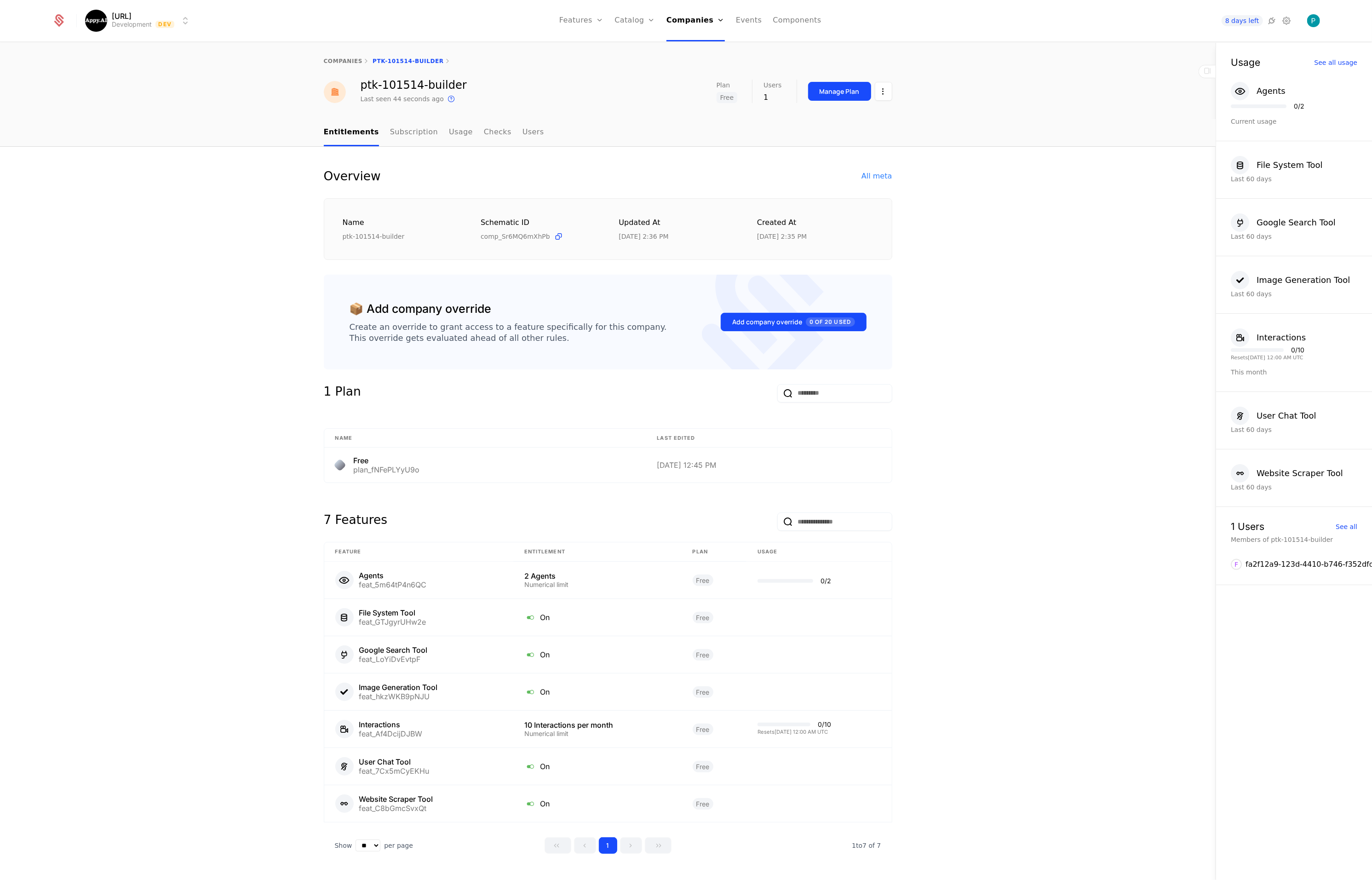
click at [883, 95] on html "Appy.AI Development Dev Features Features Flags Catalog Plans Add Ons Credits C…" at bounding box center [686, 440] width 1372 height 880
click at [853, 114] on div "Edit company" at bounding box center [840, 118] width 57 height 13
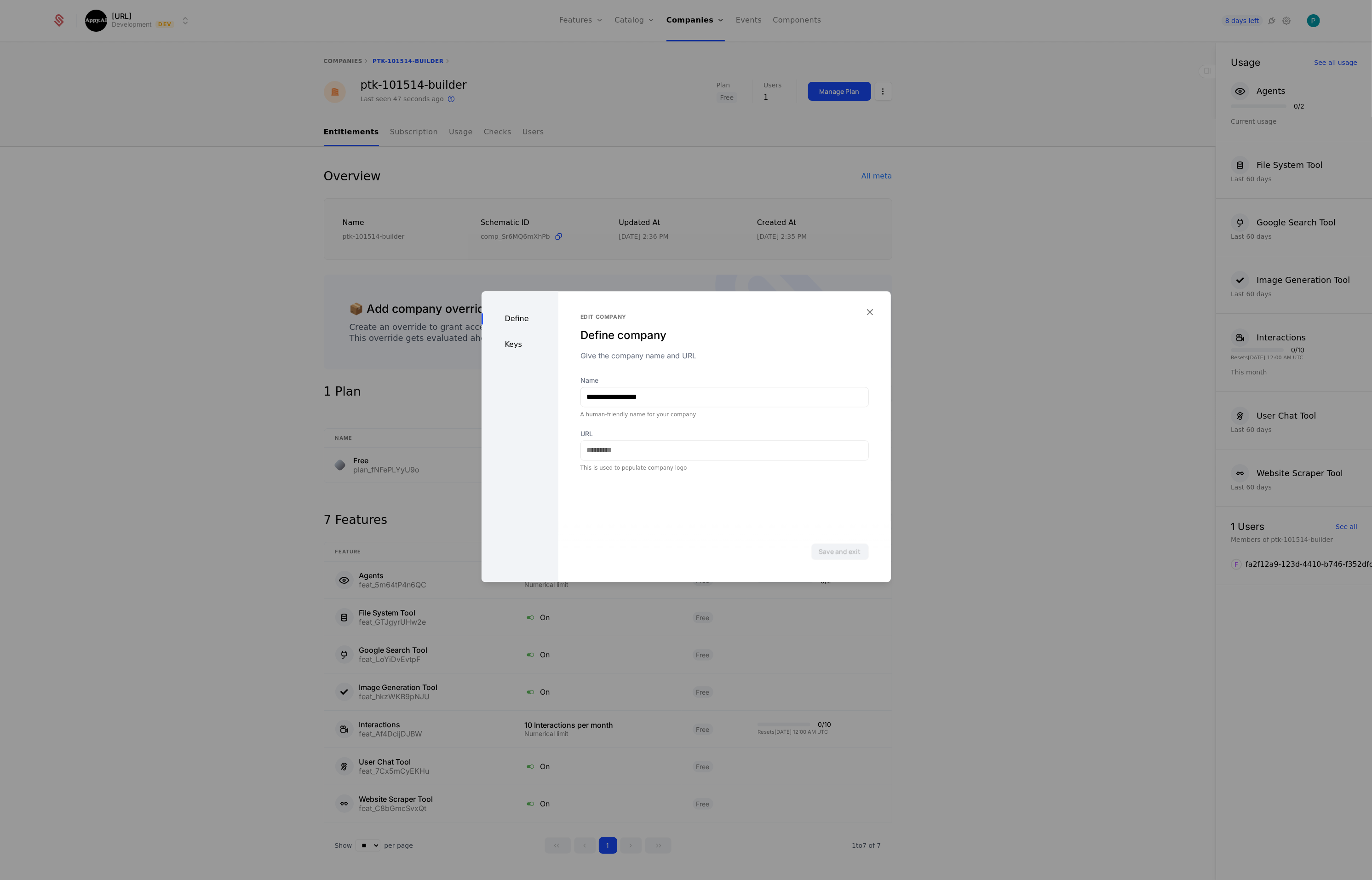
click at [515, 342] on div "Keys" at bounding box center [520, 344] width 77 height 11
drag, startPoint x: 988, startPoint y: 147, endPoint x: 963, endPoint y: 142, distance: 25.5
click at [988, 147] on div at bounding box center [686, 440] width 1372 height 880
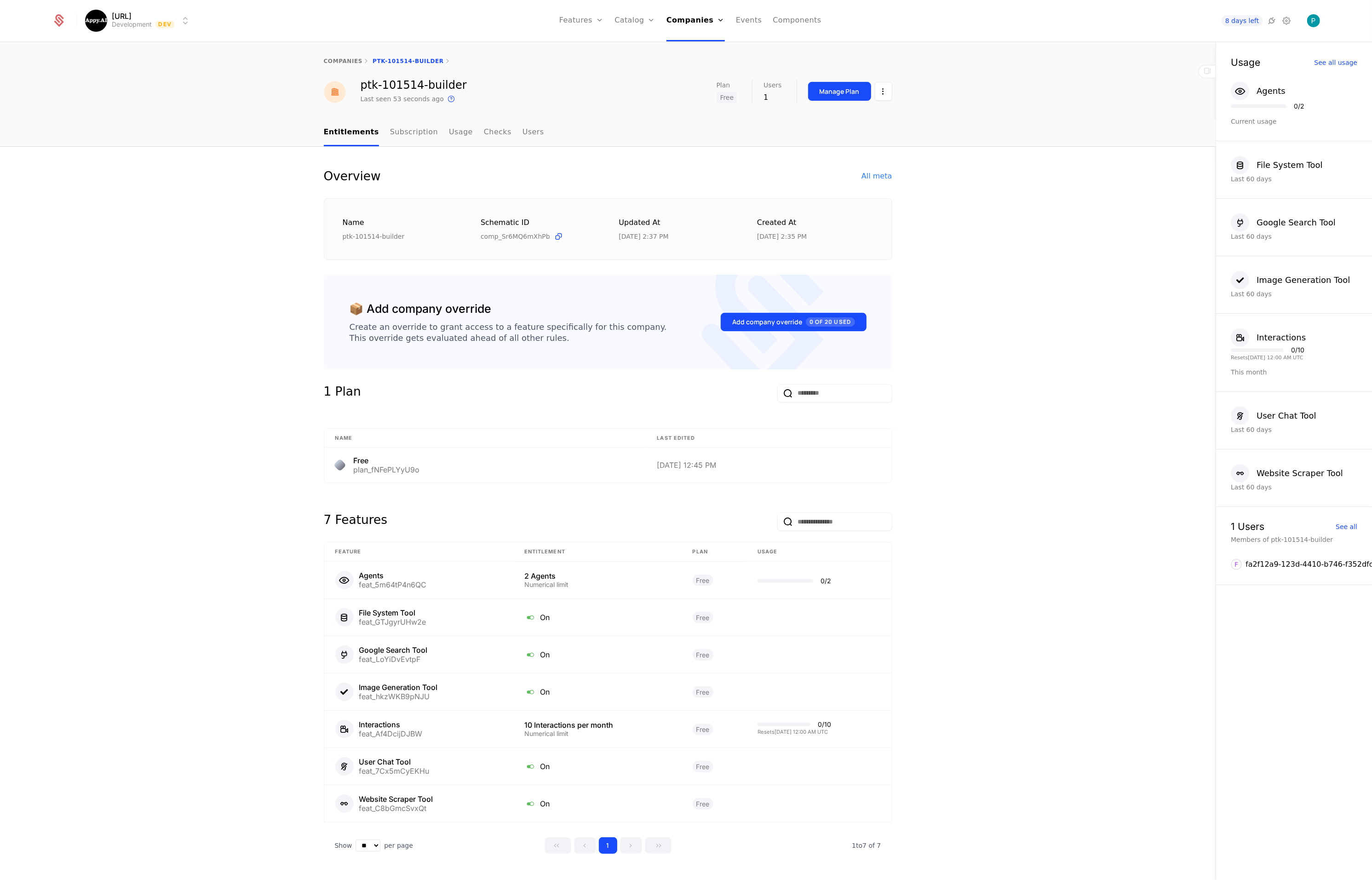
click at [1270, 22] on icon at bounding box center [1272, 20] width 11 height 11
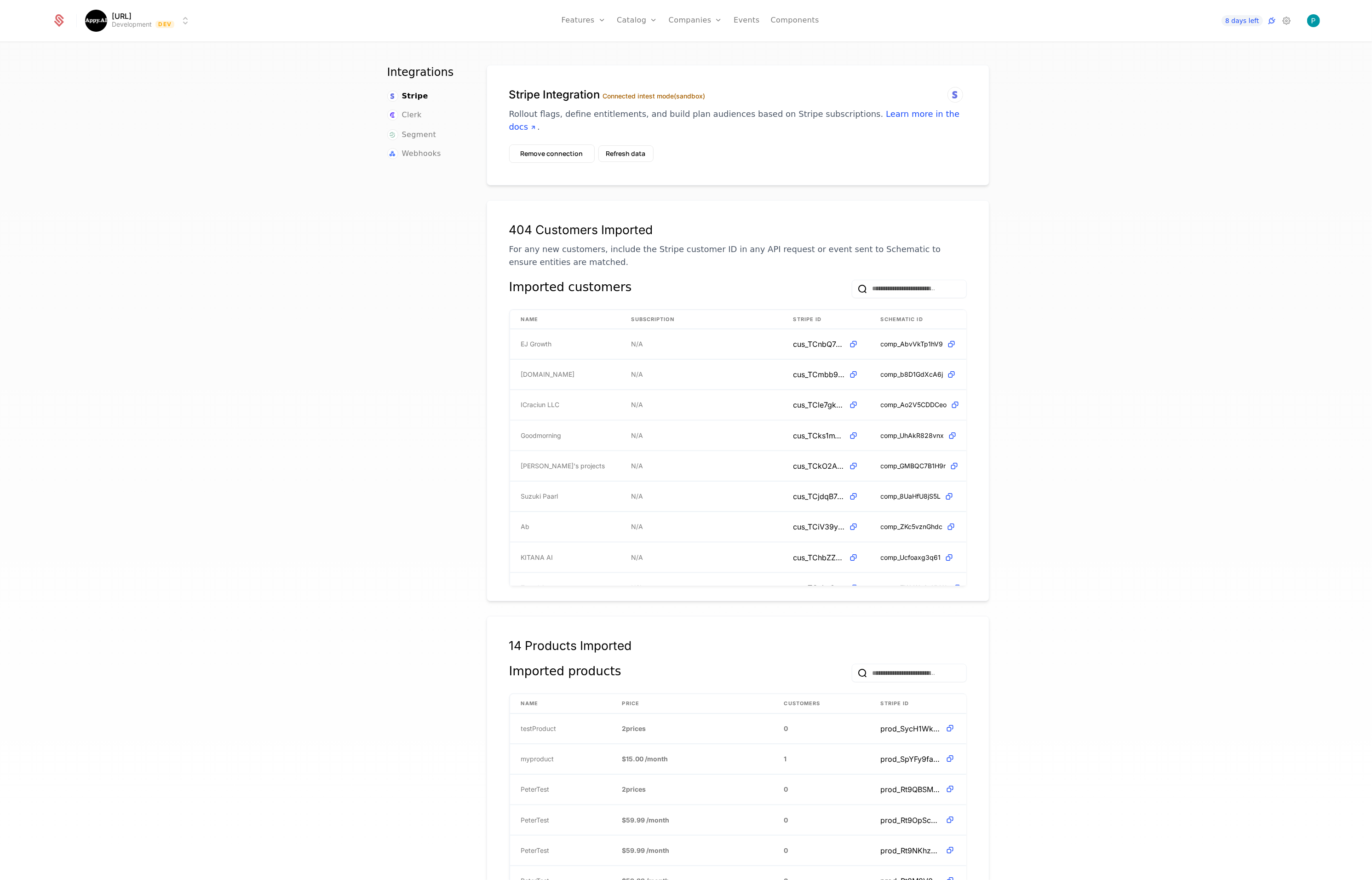
click at [549, 145] on button "Remove connection" at bounding box center [552, 154] width 86 height 18
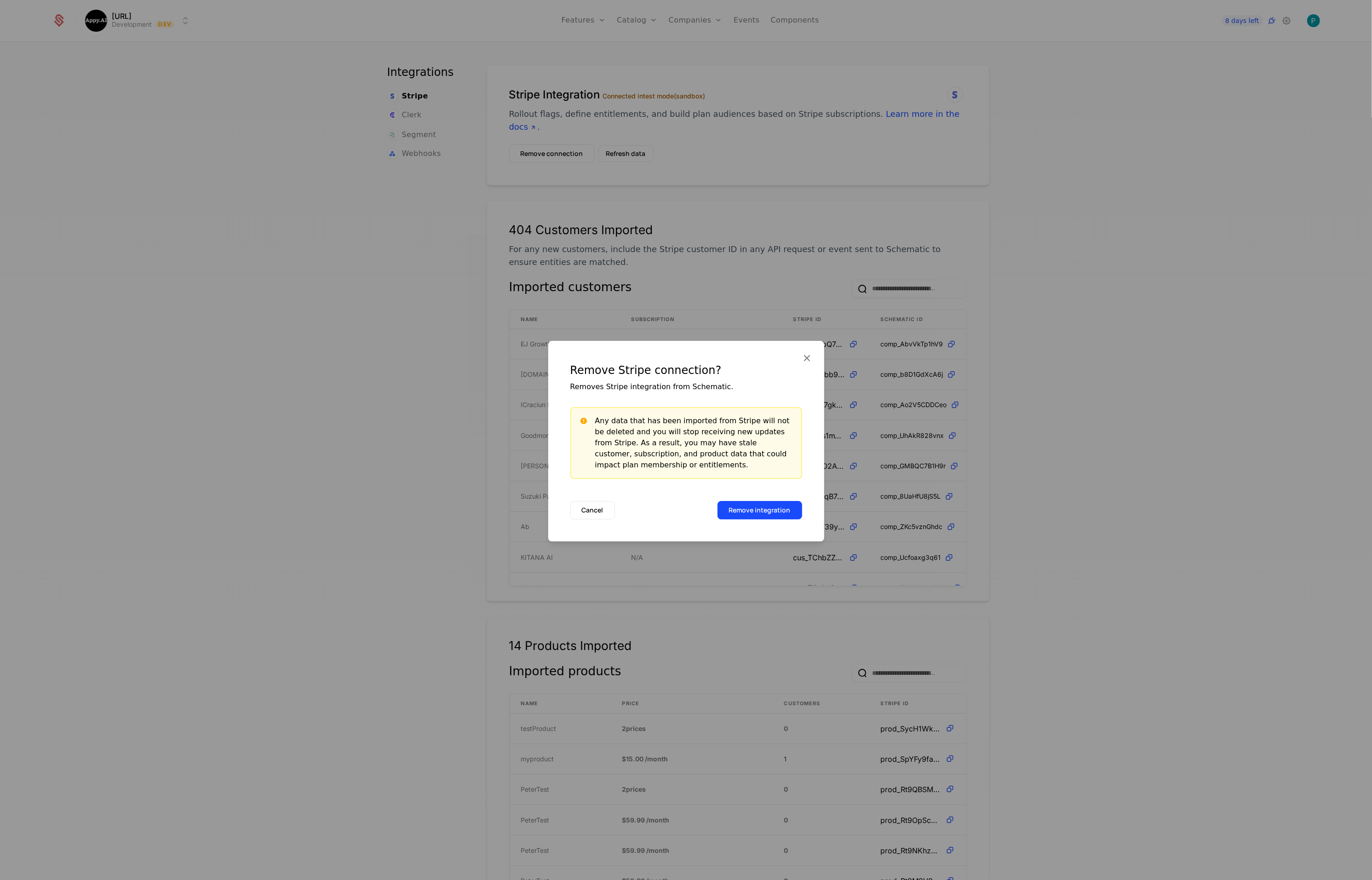
click at [757, 506] on button "Remove integration" at bounding box center [759, 510] width 84 height 18
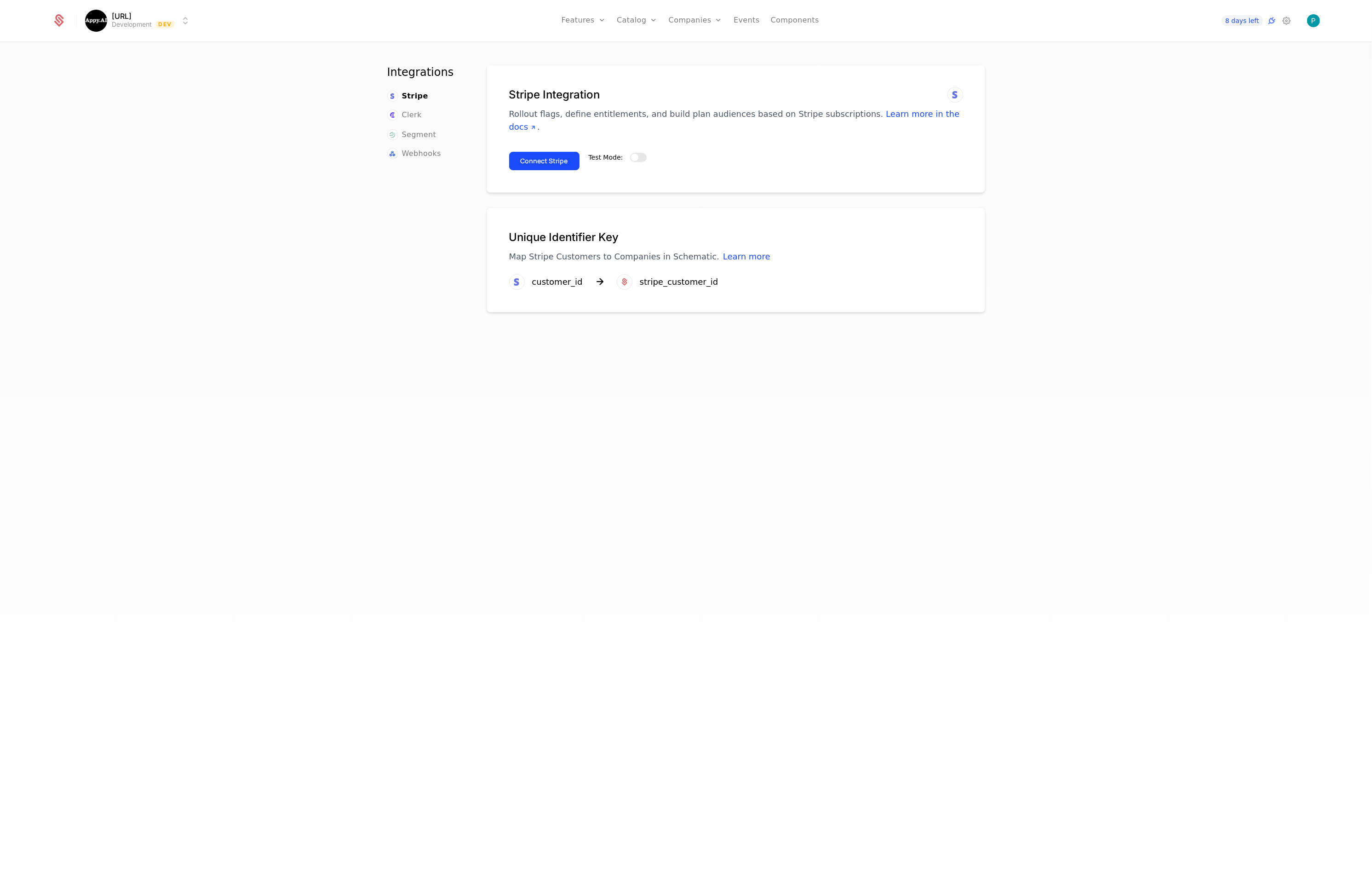
click at [635, 153] on button "Test Mode:" at bounding box center [638, 157] width 17 height 9
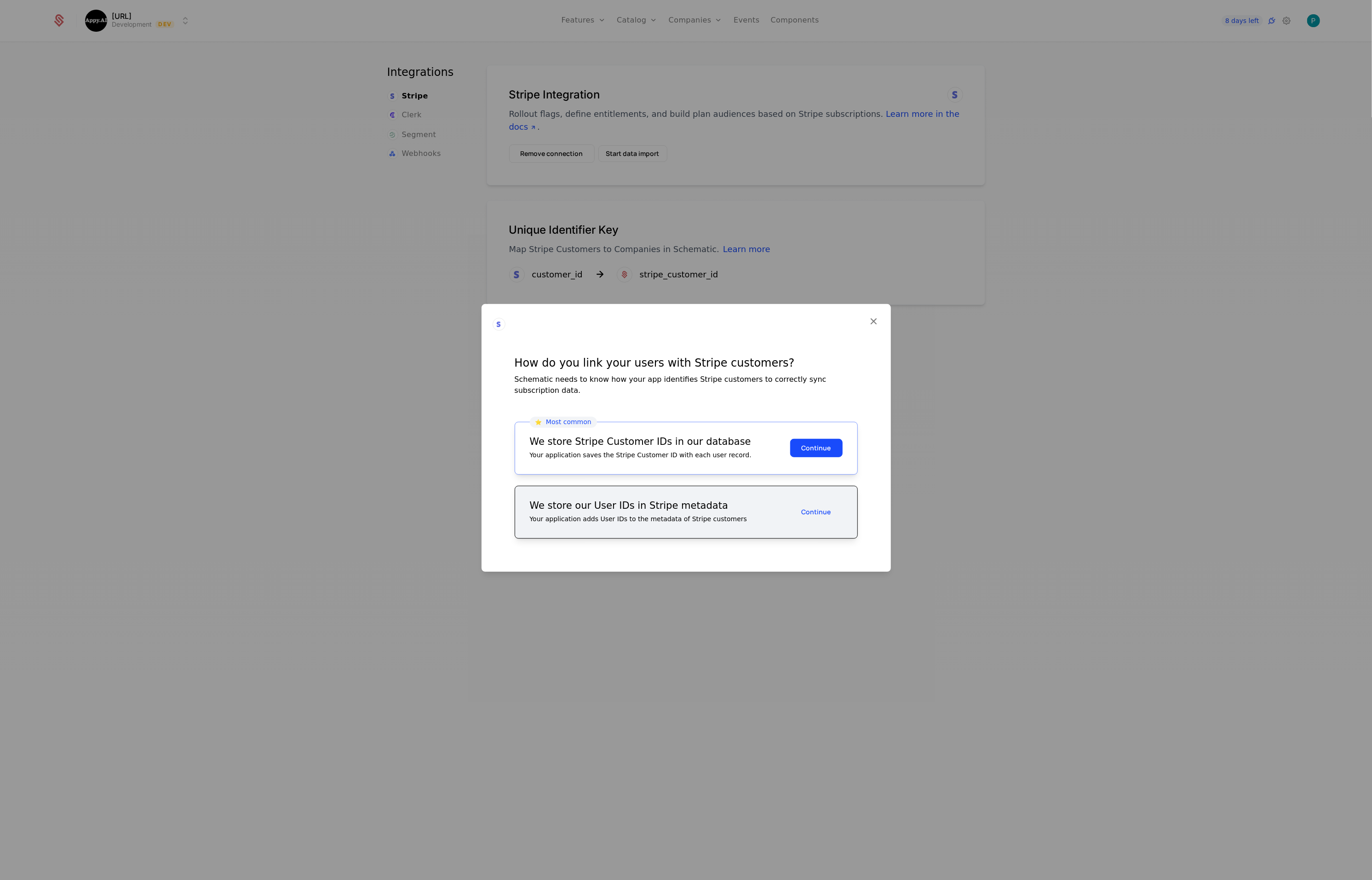
click at [820, 505] on button "Continue" at bounding box center [816, 512] width 52 height 18
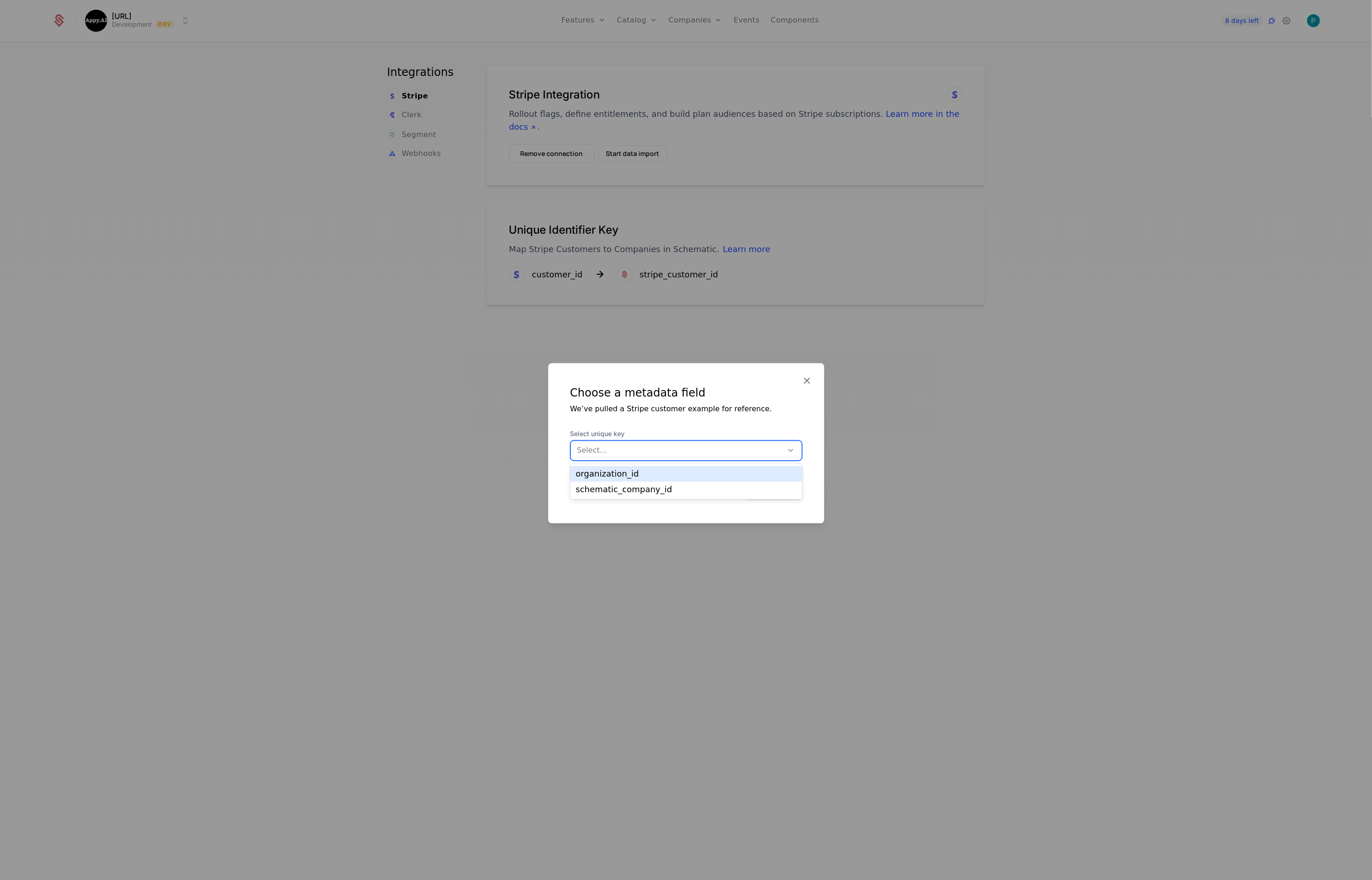
click at [651, 450] on div at bounding box center [677, 450] width 200 height 13
click at [628, 475] on div "organization_id" at bounding box center [686, 474] width 221 height 8
click at [771, 493] on button "Select field" at bounding box center [773, 492] width 58 height 18
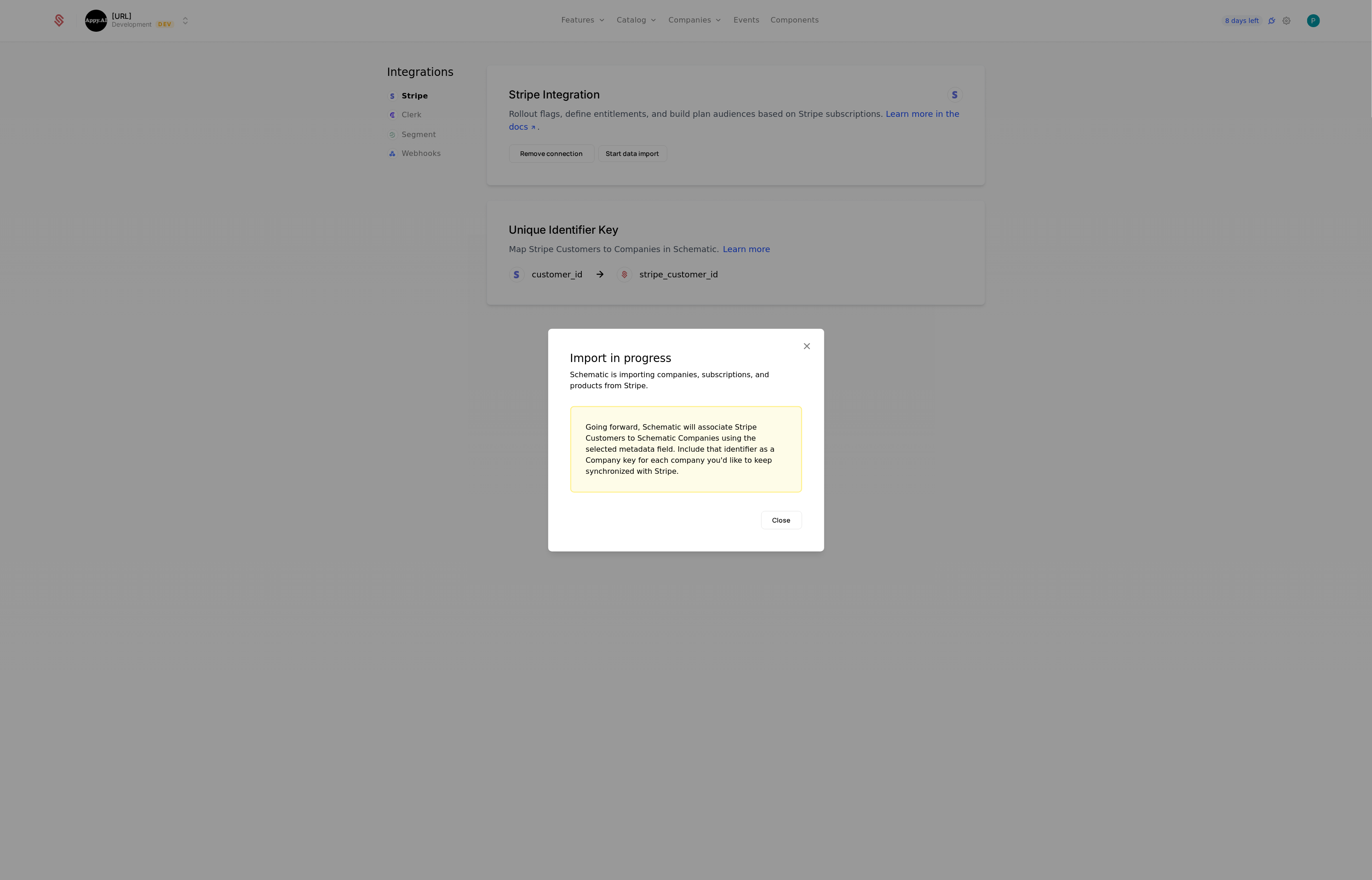
click at [789, 512] on button "Close" at bounding box center [782, 520] width 41 height 18
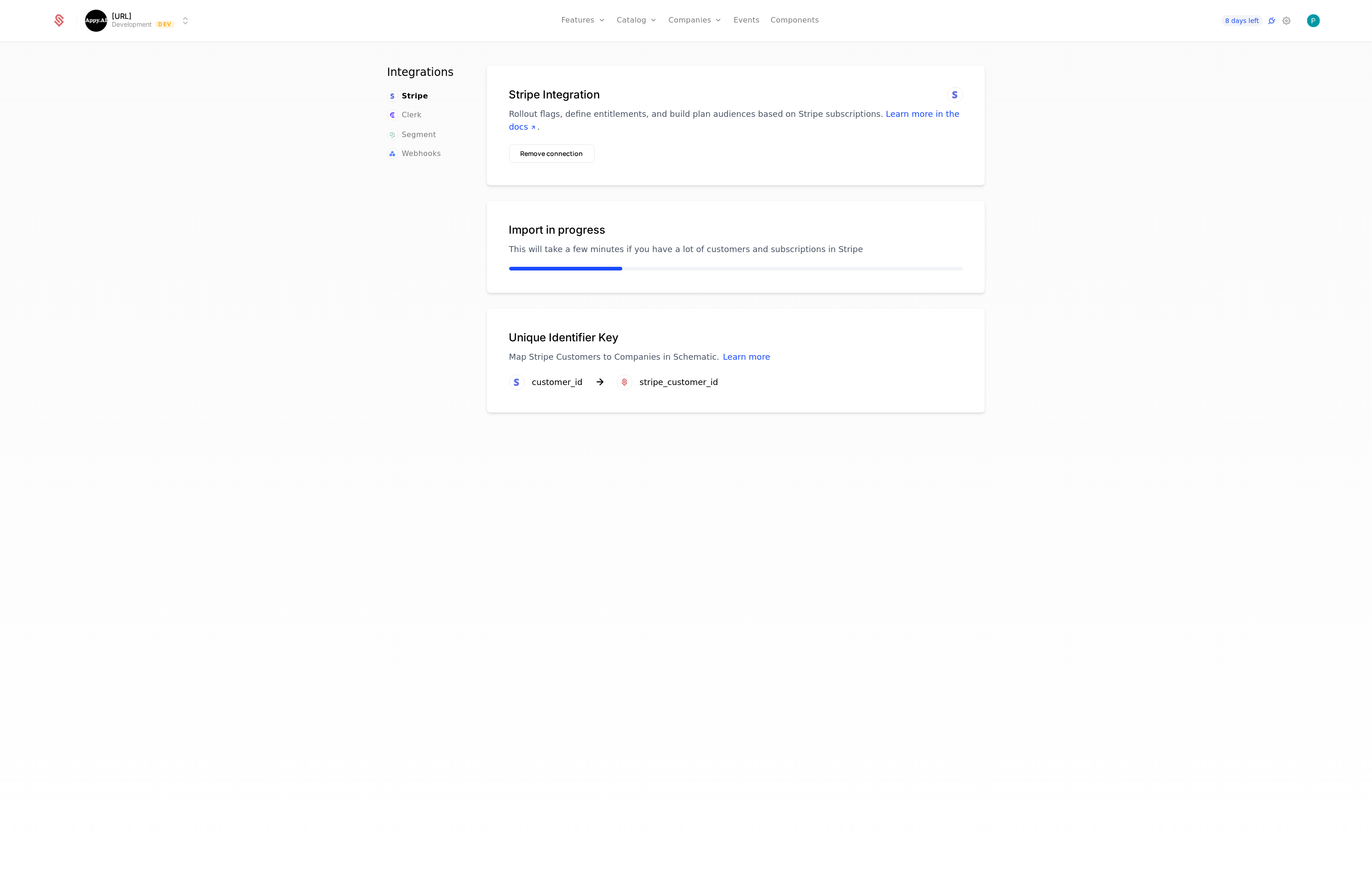
click at [674, 493] on div "Stripe Integration Rollout flags, define entitlements, and build plan audiences…" at bounding box center [736, 475] width 498 height 820
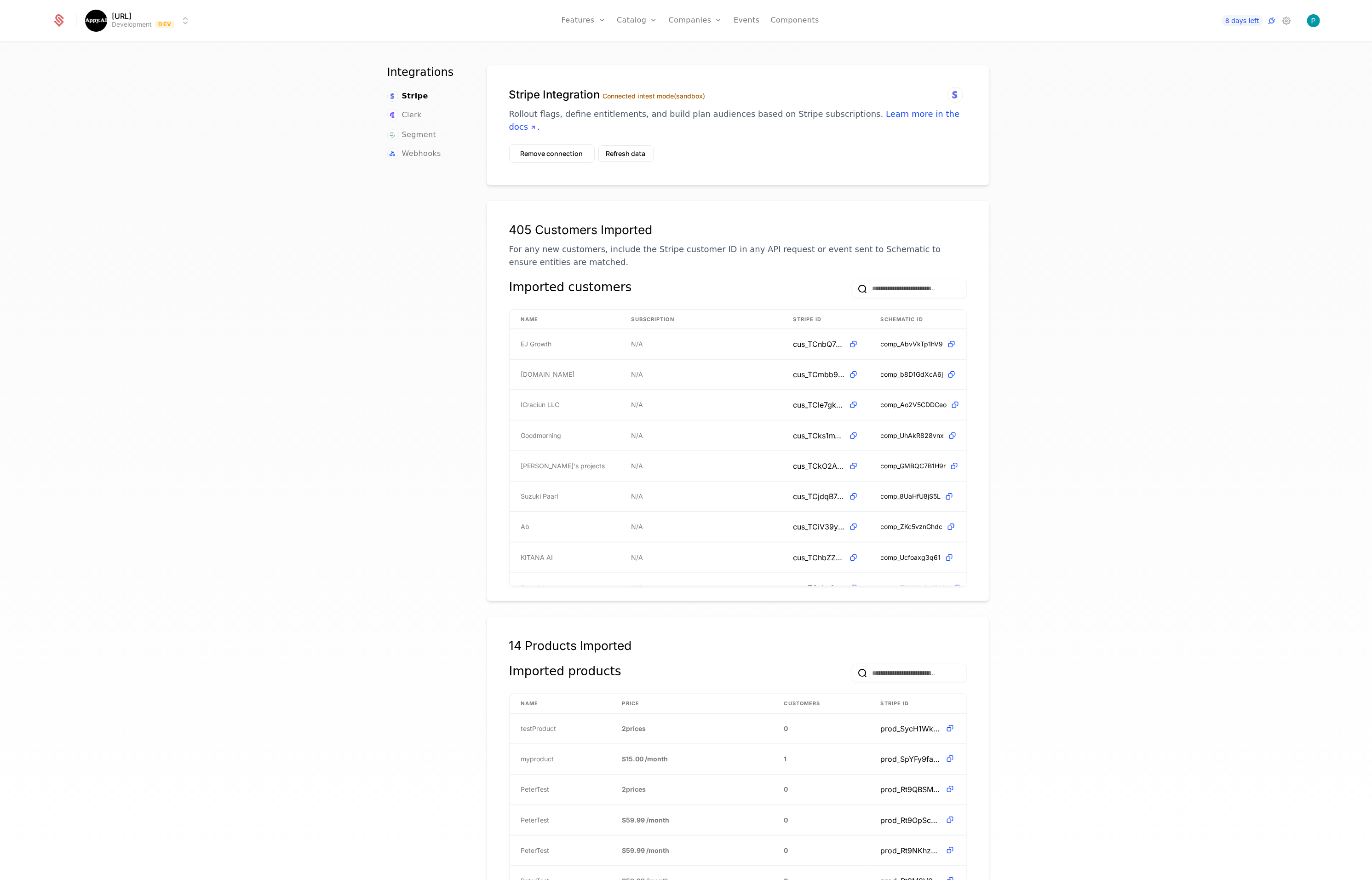
click at [639, 46] on link "Plans" at bounding box center [651, 45] width 47 height 7
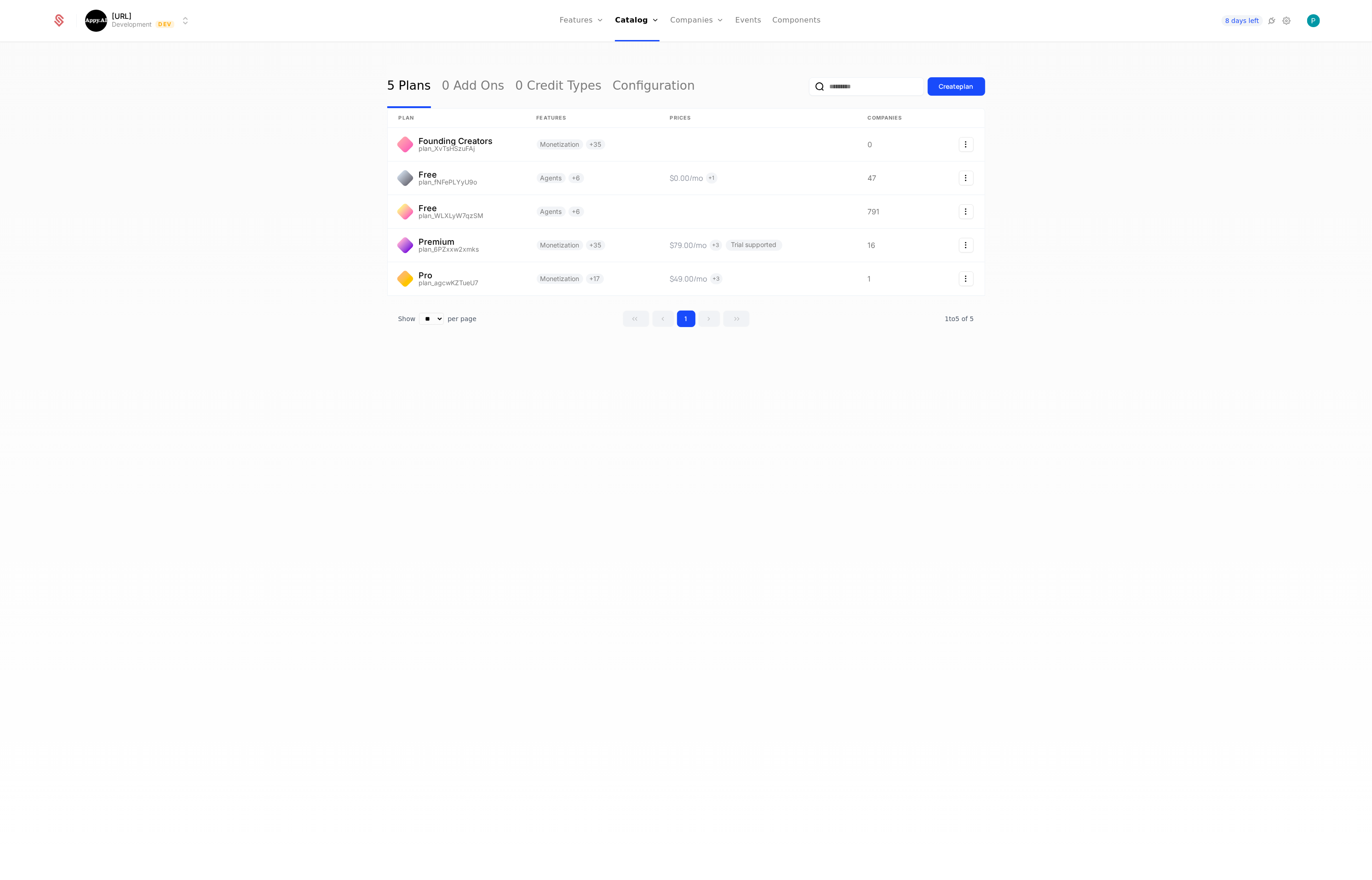
click at [688, 41] on div "Companies Users" at bounding box center [703, 52] width 64 height 44
click at [687, 45] on link "Companies" at bounding box center [703, 45] width 42 height 7
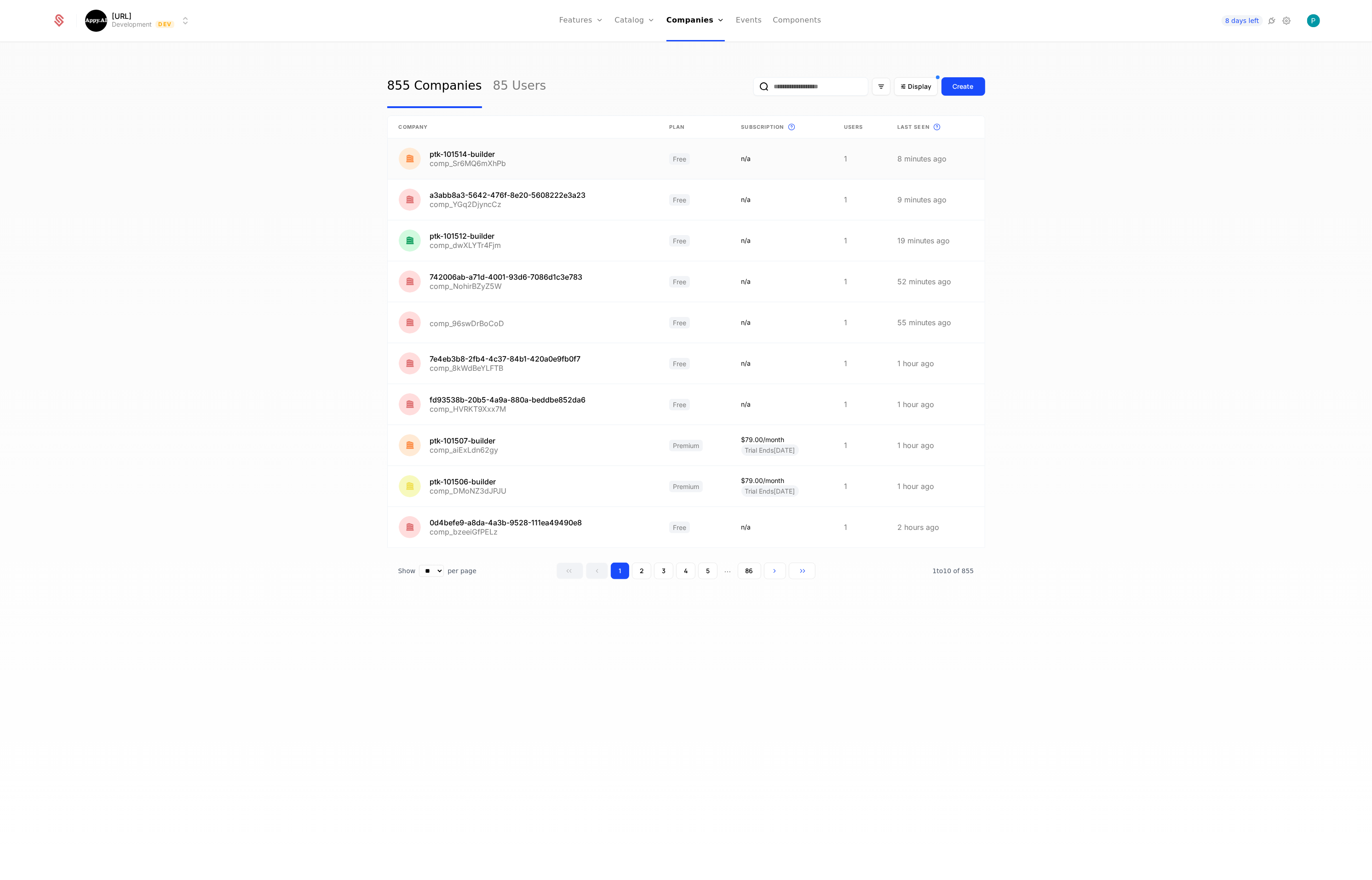
click at [524, 160] on link at bounding box center [523, 159] width 271 height 40
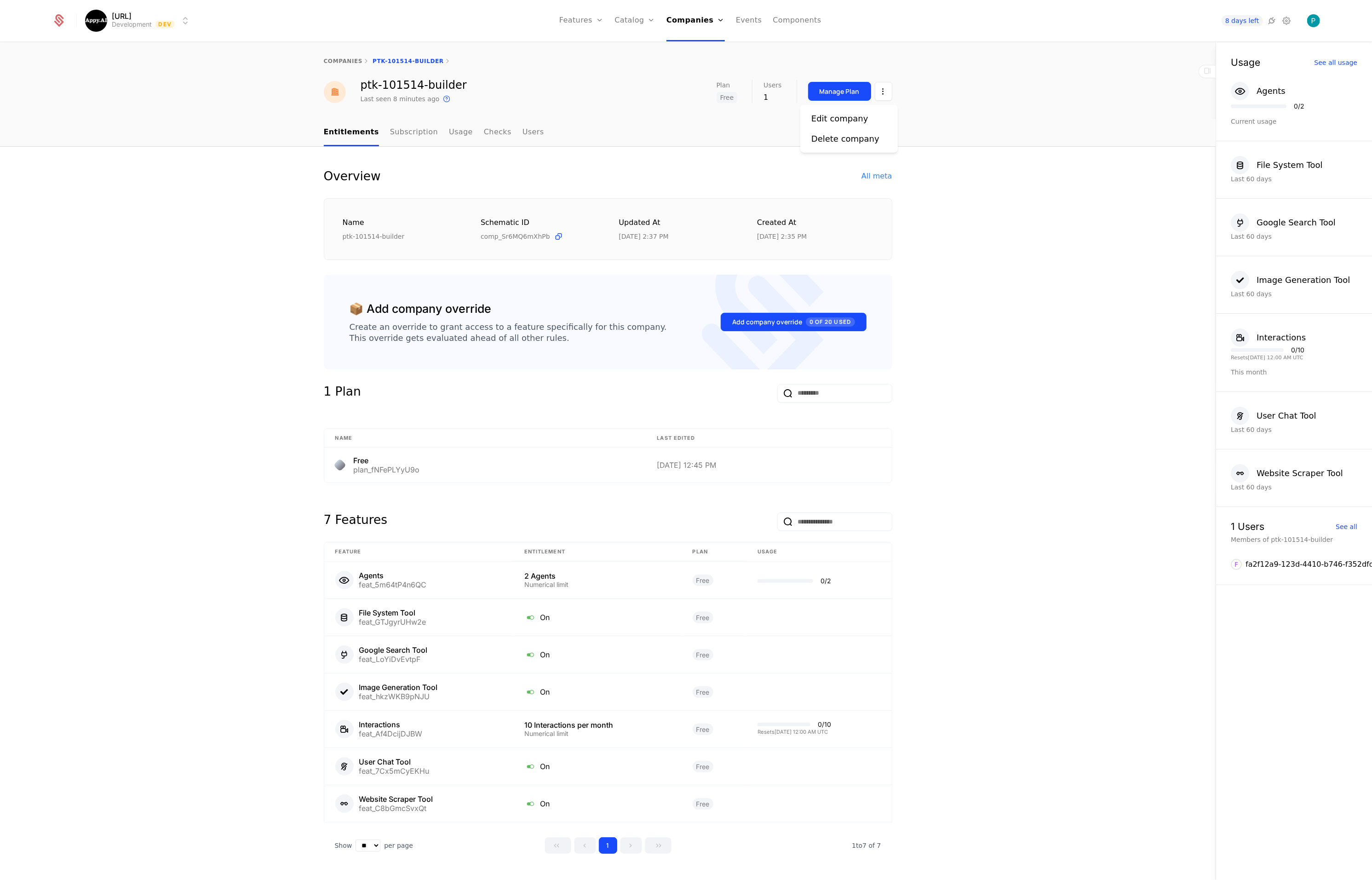
click at [887, 87] on html "[URL] Development Dev Features Features Flags Catalog Plans Add Ons Credits Con…" at bounding box center [686, 440] width 1372 height 880
click at [830, 119] on div "Edit company" at bounding box center [840, 118] width 57 height 13
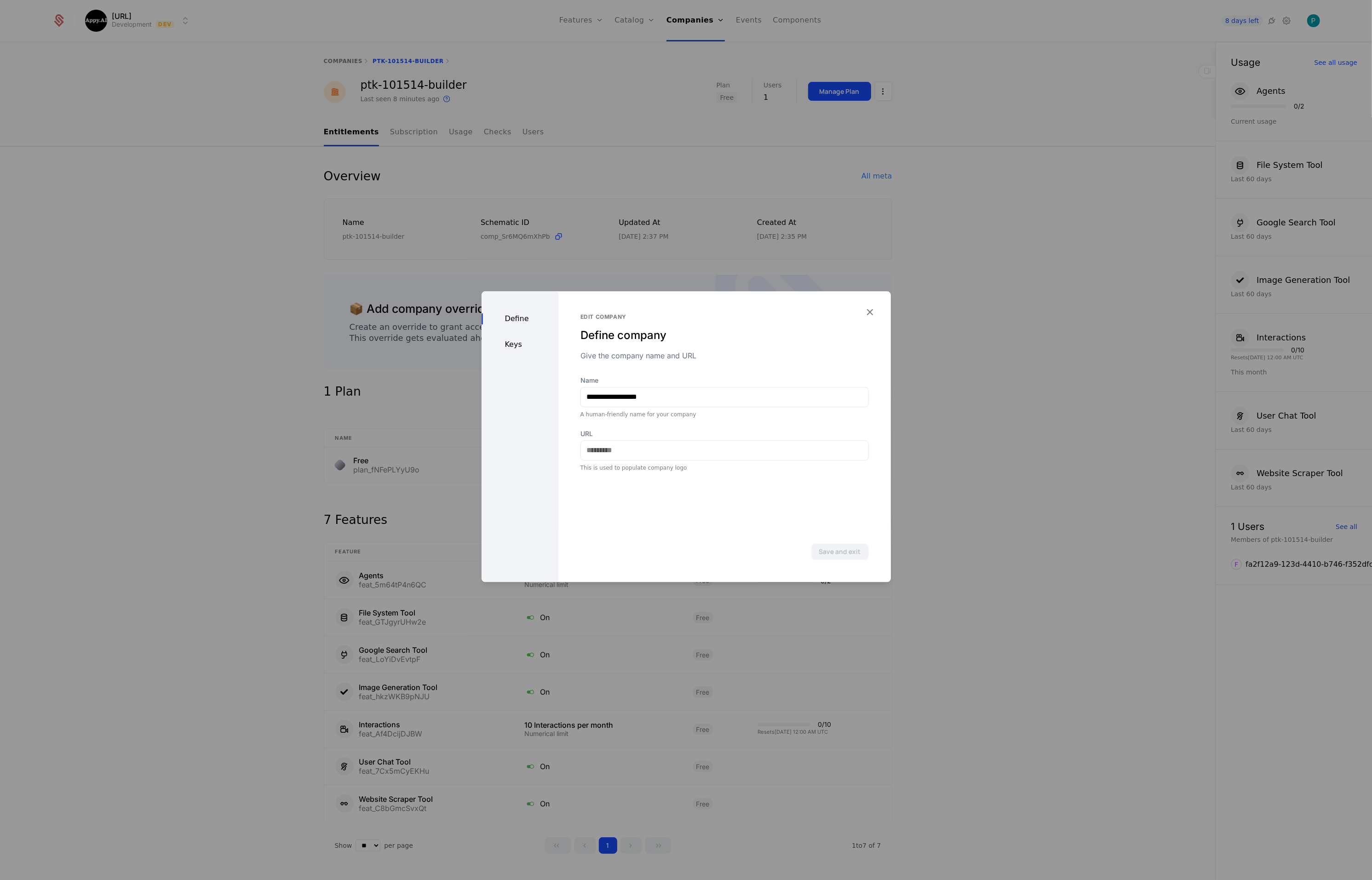
click at [515, 346] on div "Keys" at bounding box center [520, 344] width 77 height 11
click at [865, 310] on icon "button" at bounding box center [870, 312] width 12 height 12
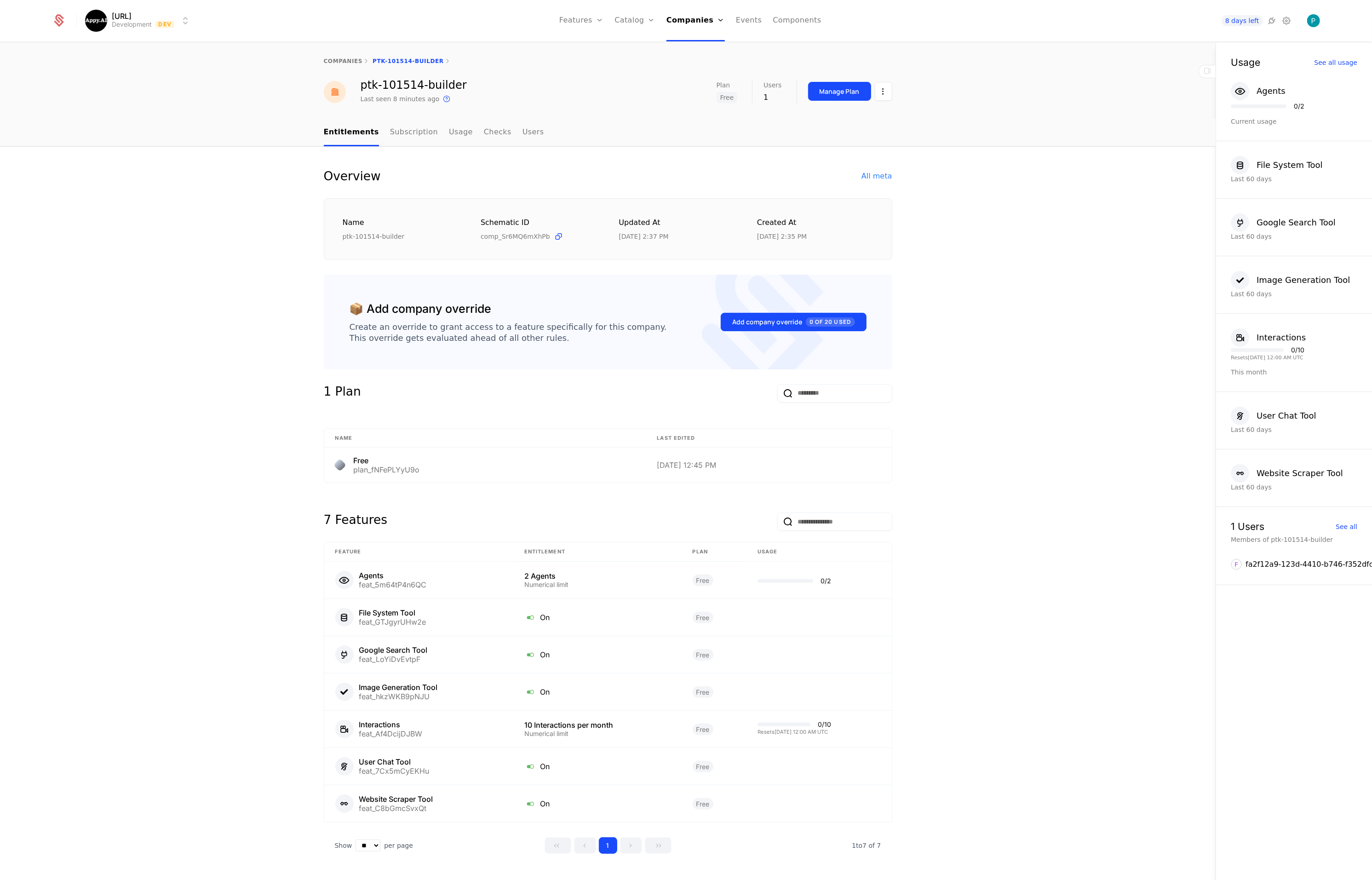
click at [1025, 280] on div "Overview All meta Name ptk-101514-builder Schematic ID comp_Sr6MQ6mXhPb Updated…" at bounding box center [608, 526] width 1216 height 759
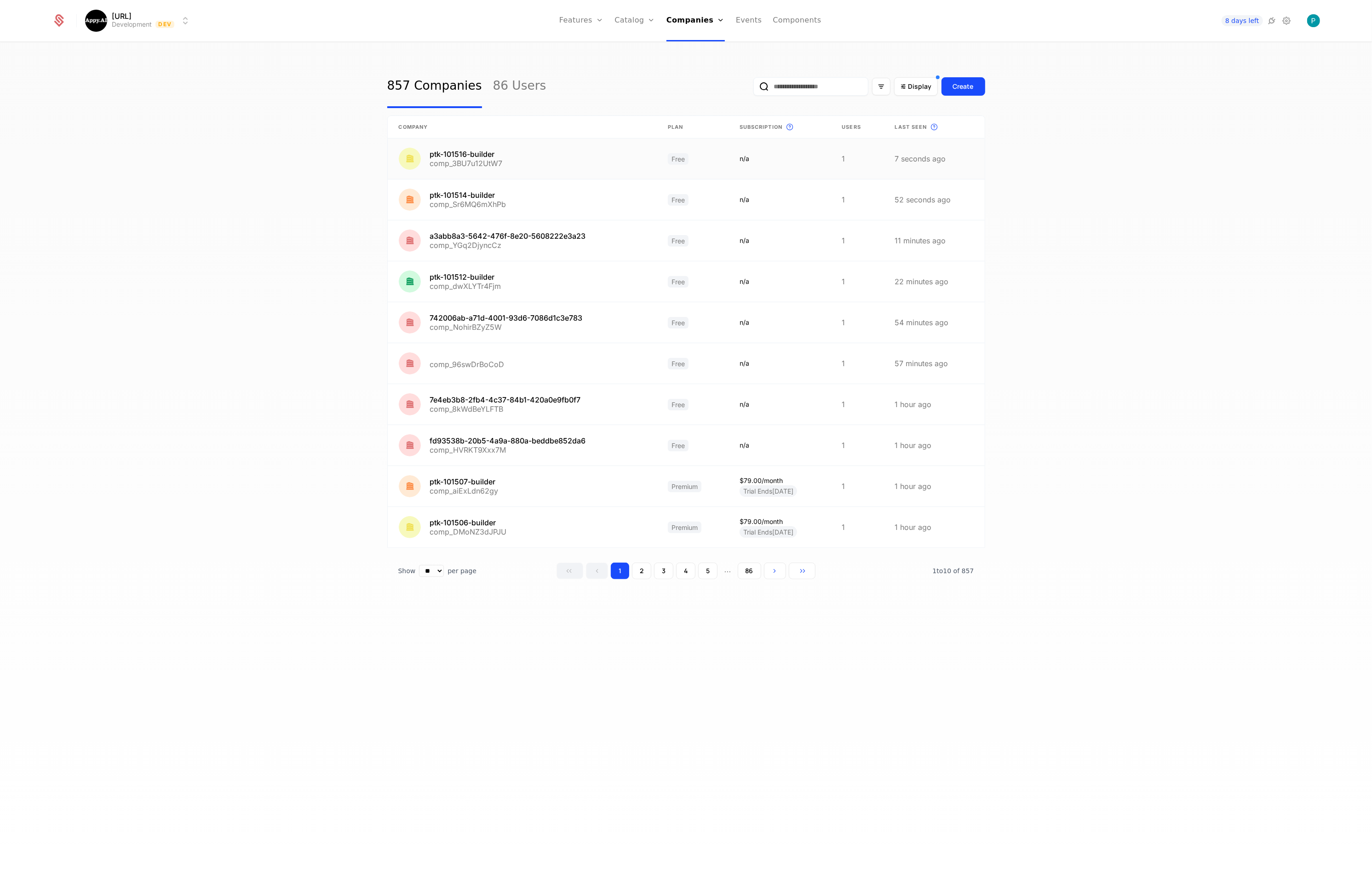
click at [522, 165] on link at bounding box center [522, 159] width 269 height 40
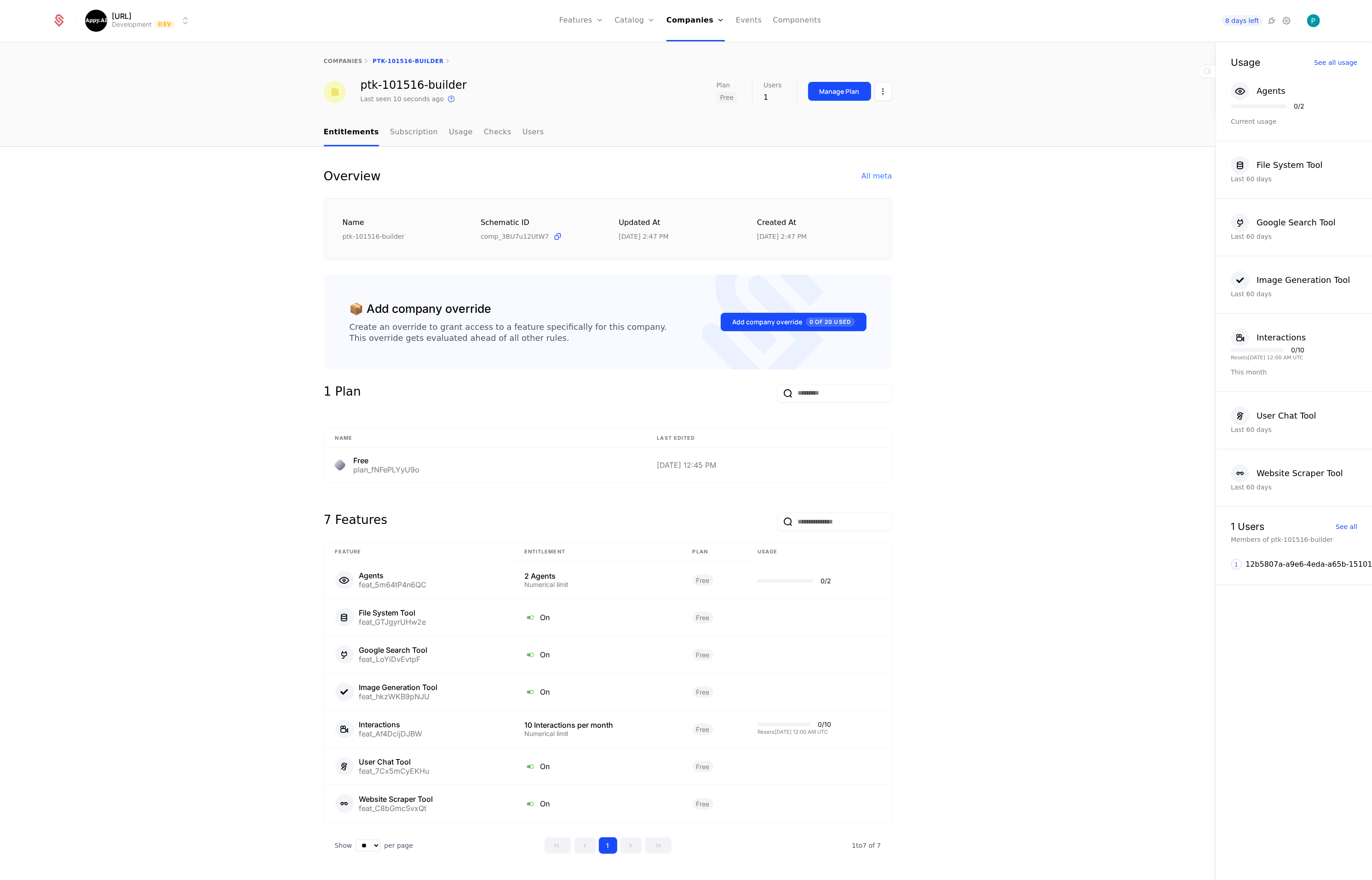
click at [877, 91] on html "Appy.AI Development Dev Features Features Flags Catalog Plans Add Ons Credits C…" at bounding box center [686, 440] width 1372 height 880
click at [833, 119] on div "Edit company" at bounding box center [840, 118] width 57 height 13
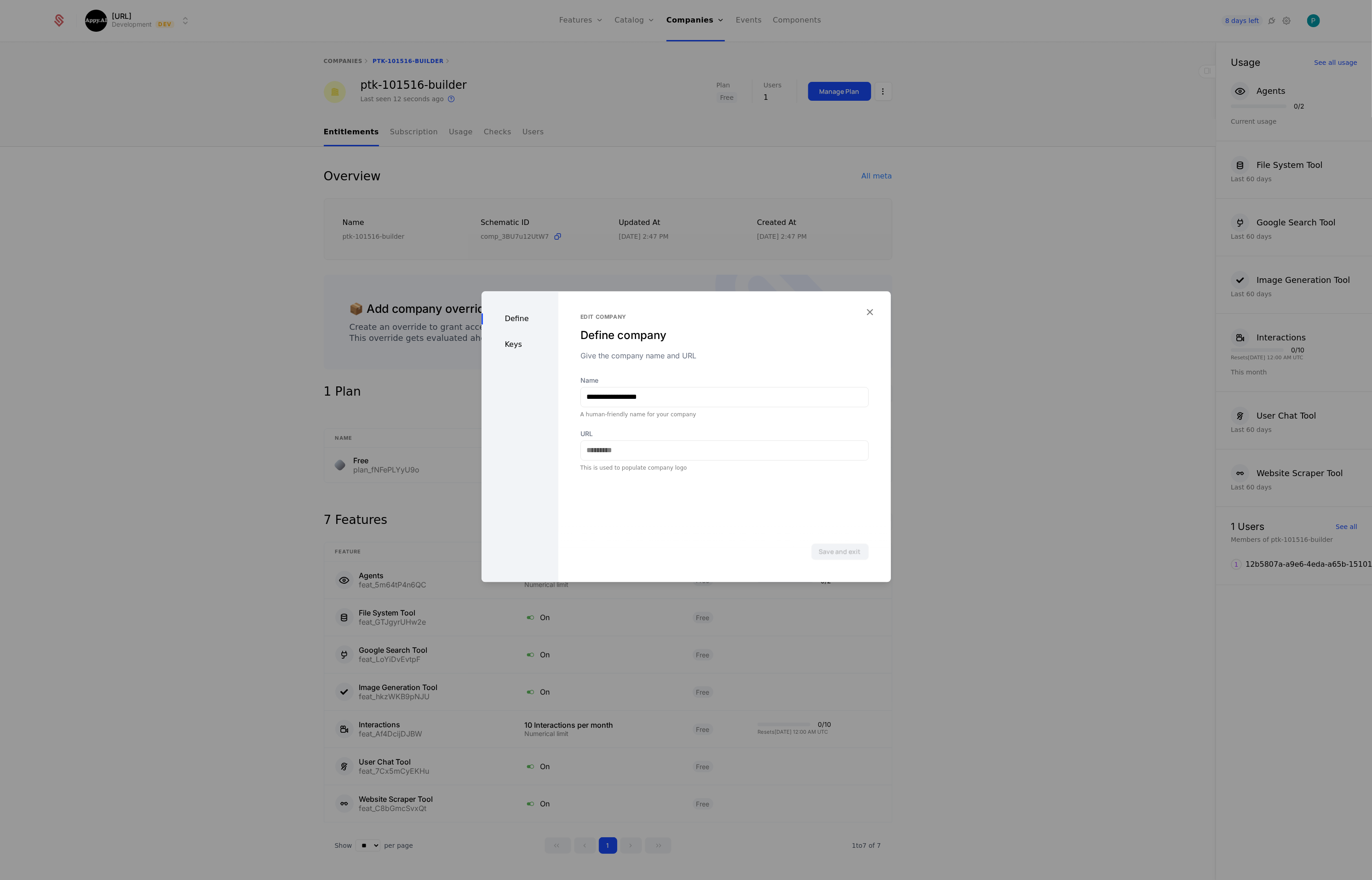
click at [526, 346] on div "Keys" at bounding box center [520, 344] width 77 height 11
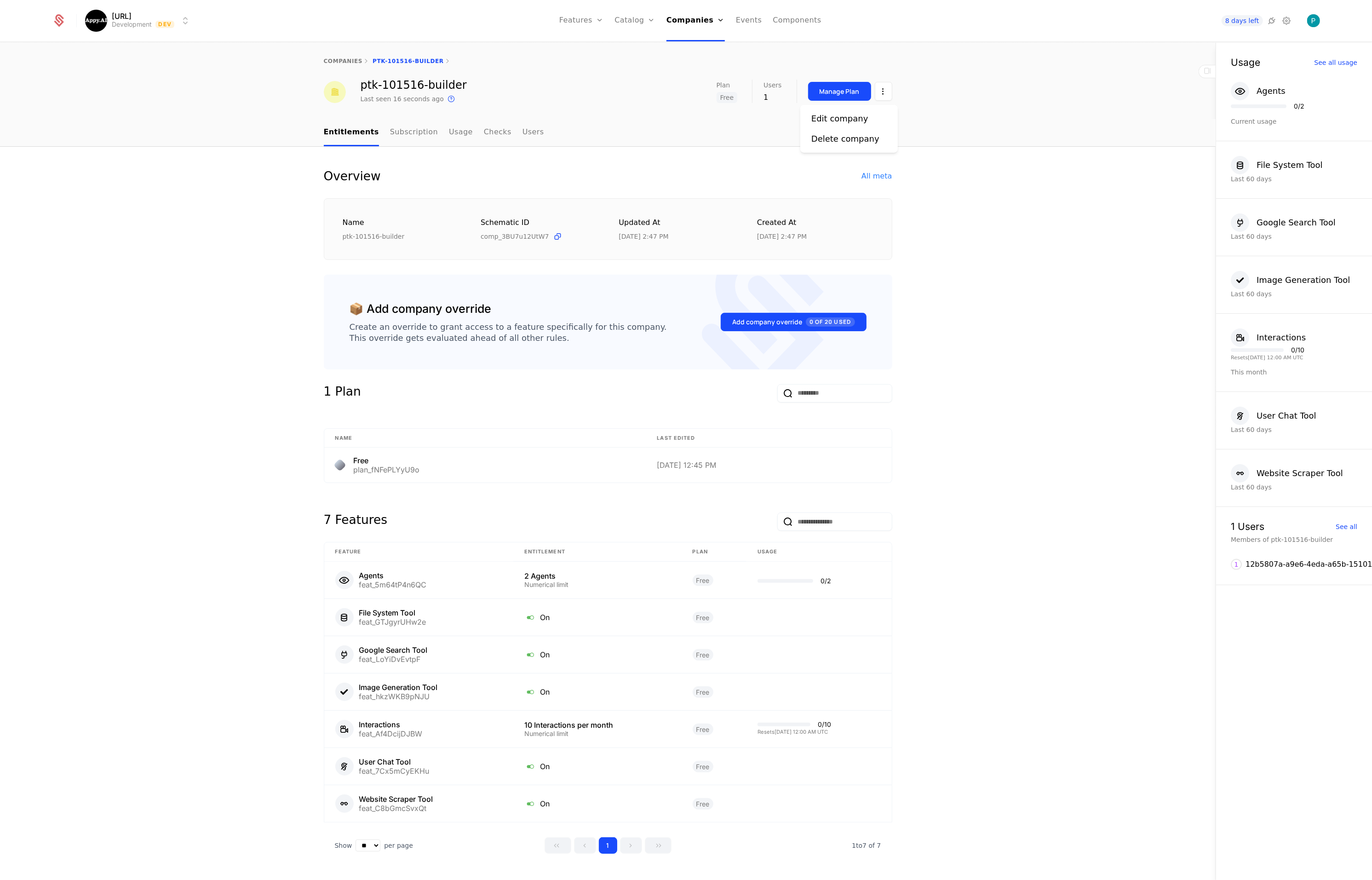
click at [885, 92] on html "[URL] Development Dev Features Features Flags Catalog Plans Add Ons Credits Con…" at bounding box center [686, 440] width 1372 height 880
click at [840, 119] on div "Edit company" at bounding box center [840, 118] width 57 height 13
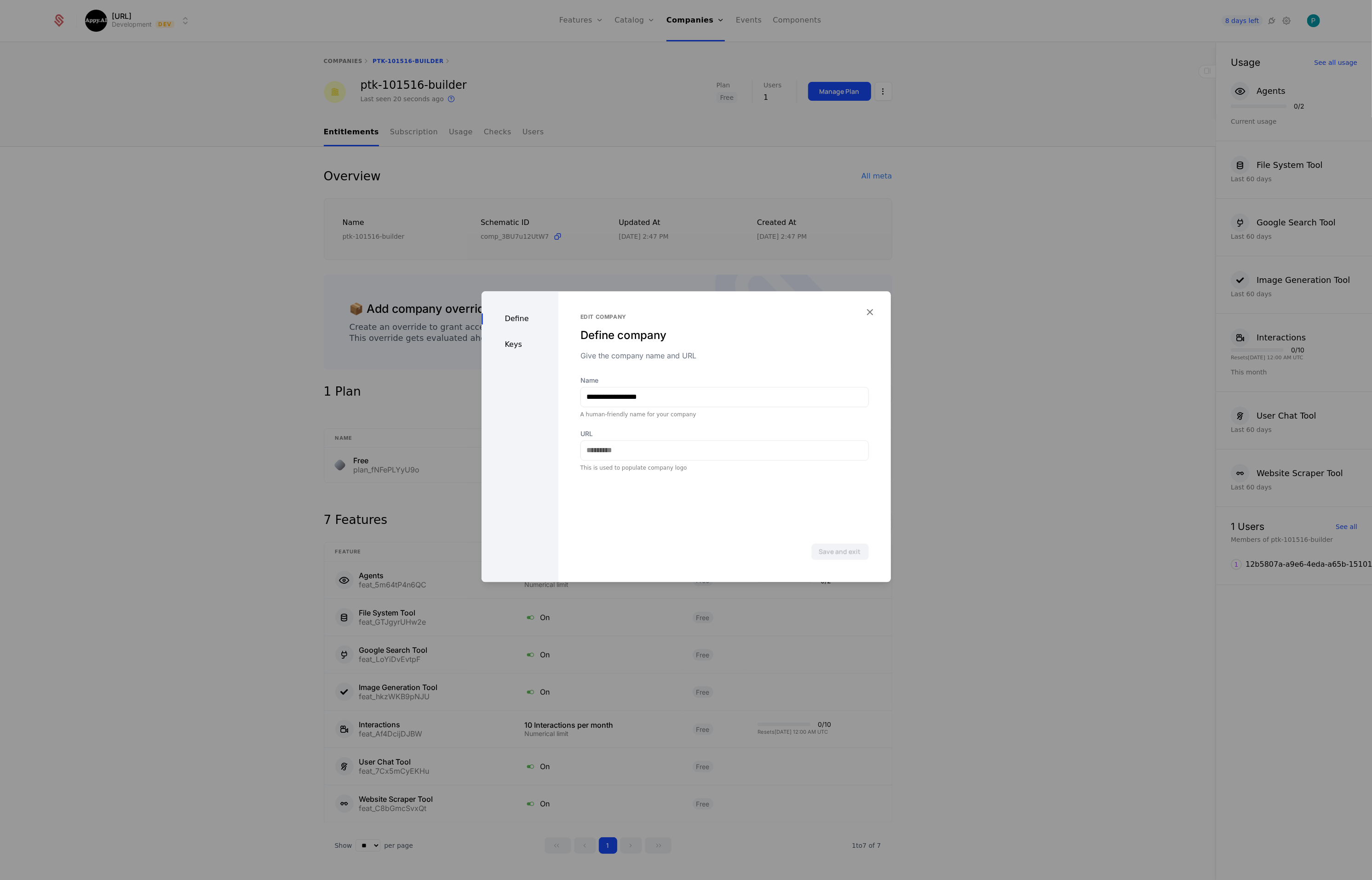
click at [506, 349] on div "Keys" at bounding box center [520, 344] width 77 height 11
drag, startPoint x: 866, startPoint y: 312, endPoint x: 710, endPoint y: 265, distance: 162.9
click at [866, 312] on icon "button" at bounding box center [870, 312] width 12 height 12
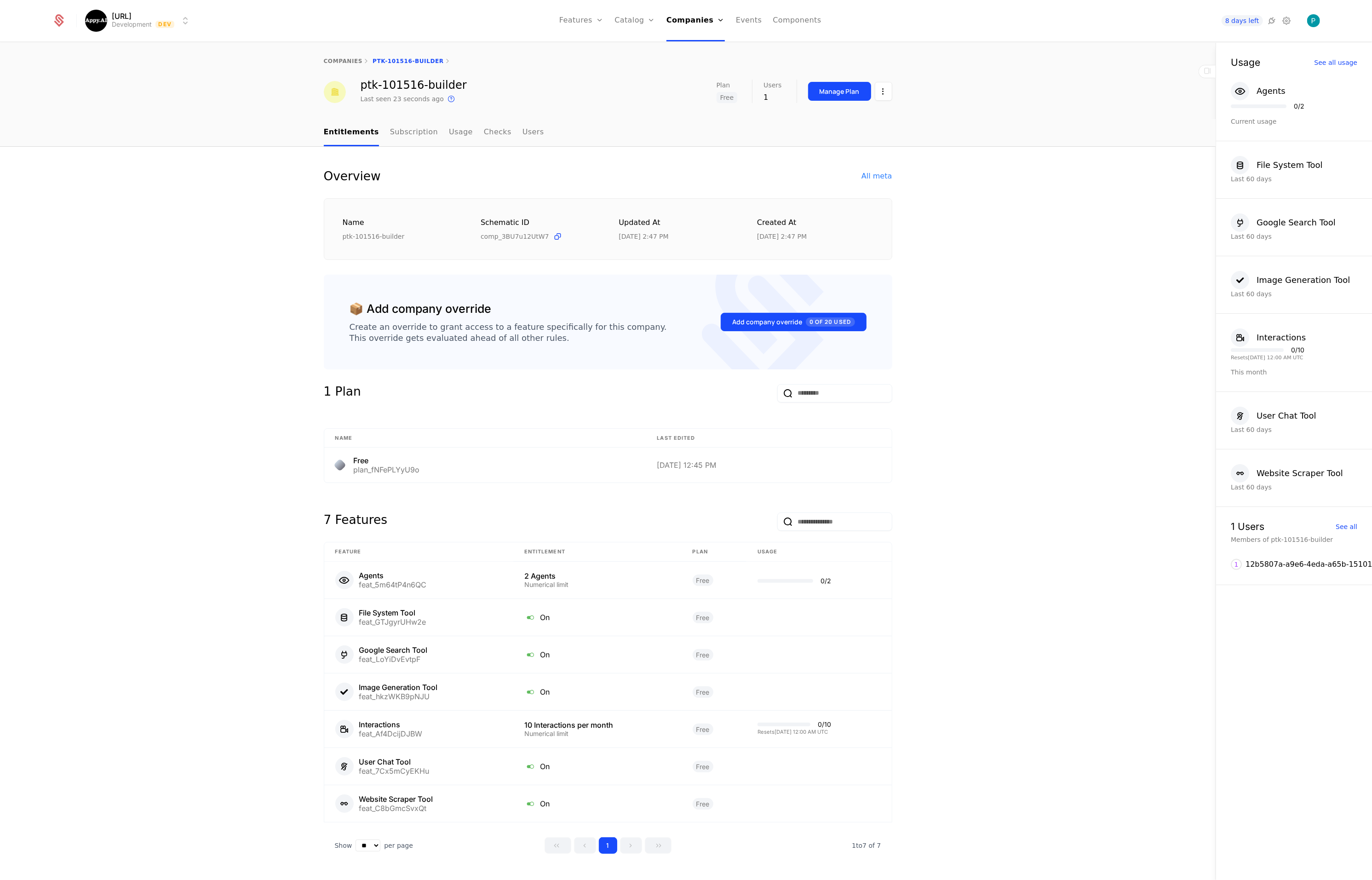
click at [342, 62] on link "companies" at bounding box center [343, 61] width 39 height 6
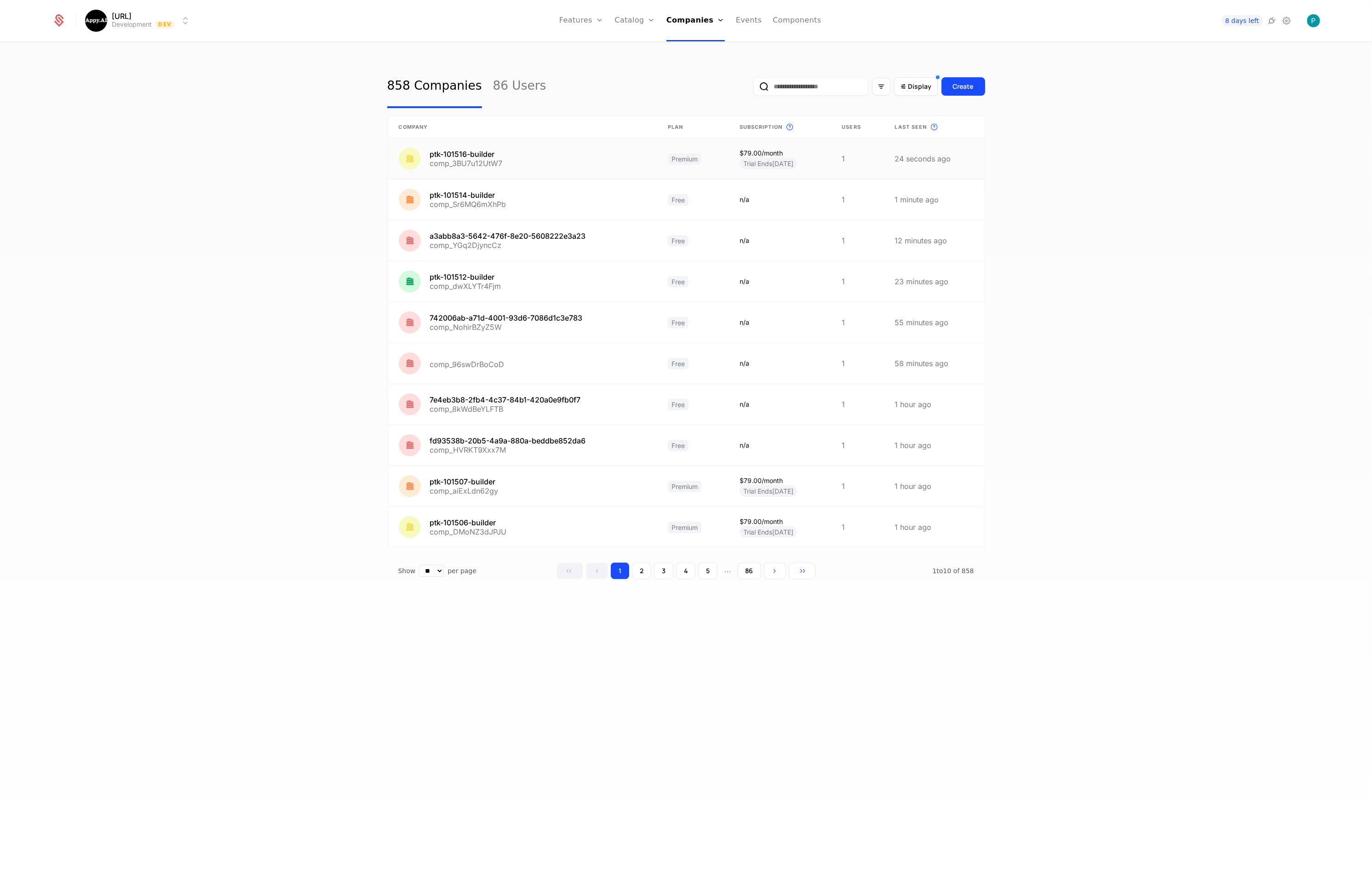
click at [532, 160] on link at bounding box center [522, 159] width 269 height 40
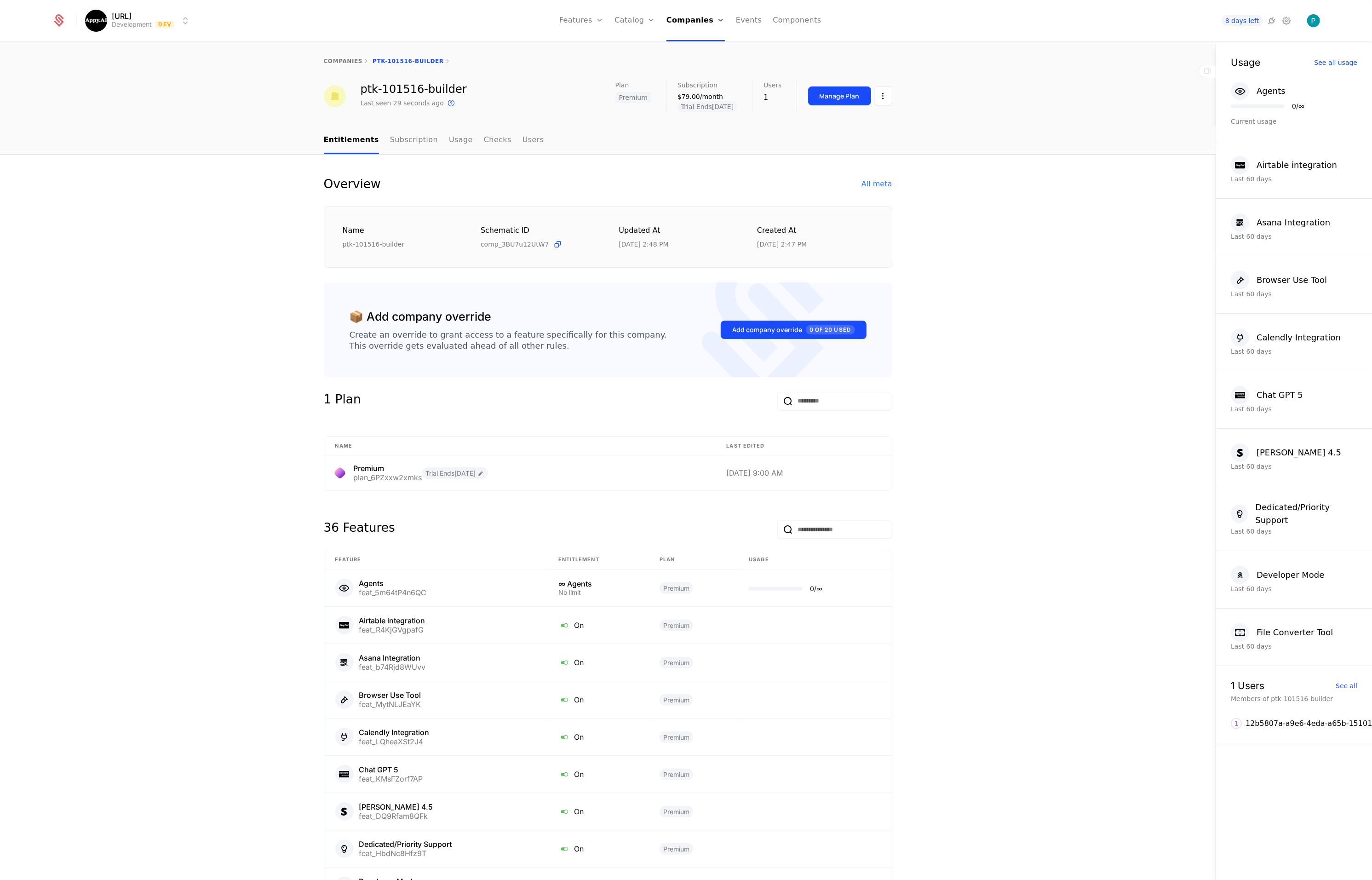
click at [890, 102] on html "[URL] Development Dev Features Features Flags Catalog Plans Add Ons Credits Con…" at bounding box center [686, 440] width 1372 height 880
click at [833, 120] on div "Edit company" at bounding box center [840, 123] width 57 height 13
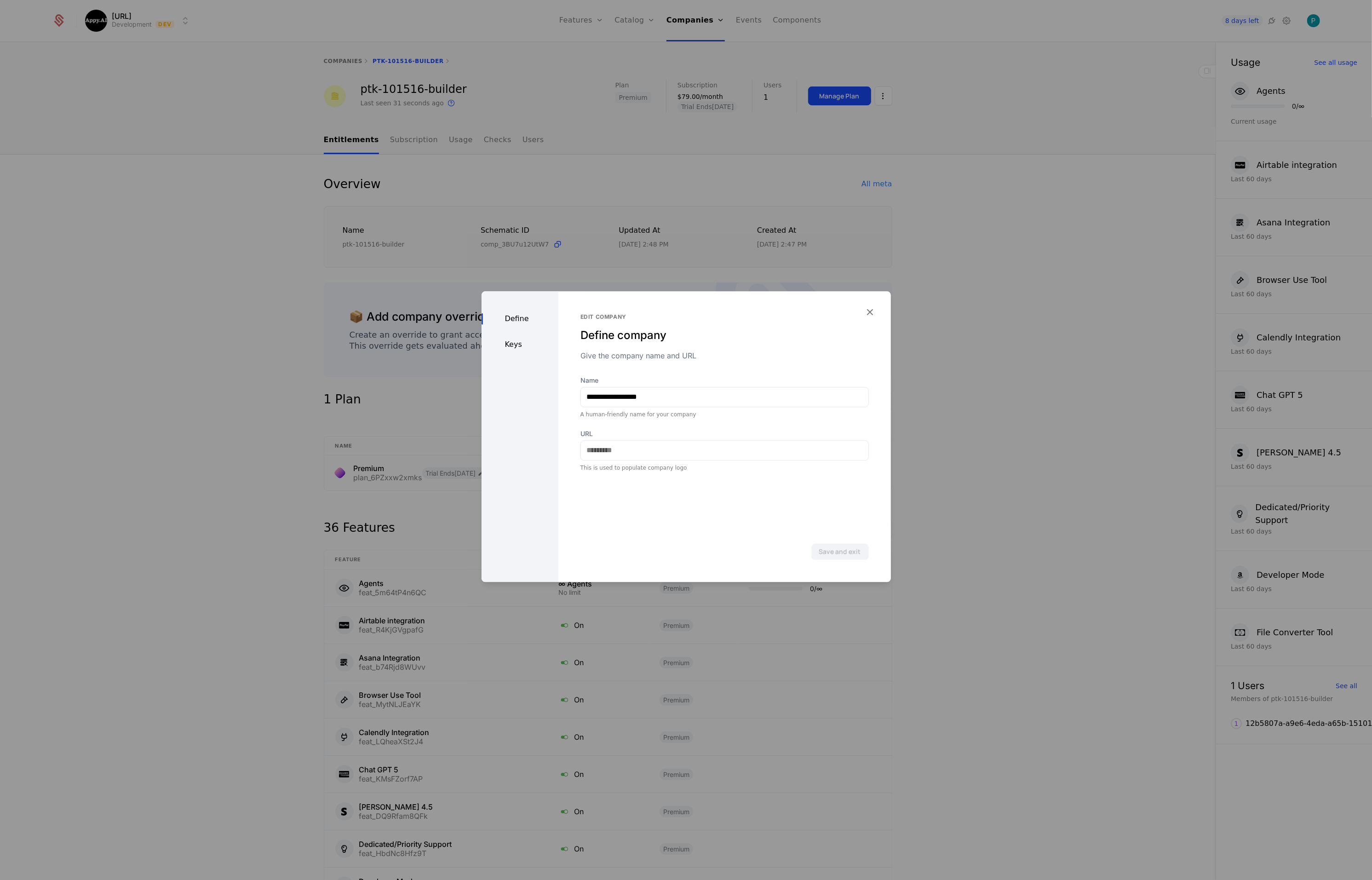
click at [514, 350] on div "Define Keys" at bounding box center [520, 437] width 77 height 291
click at [507, 347] on div "Keys" at bounding box center [520, 344] width 77 height 11
